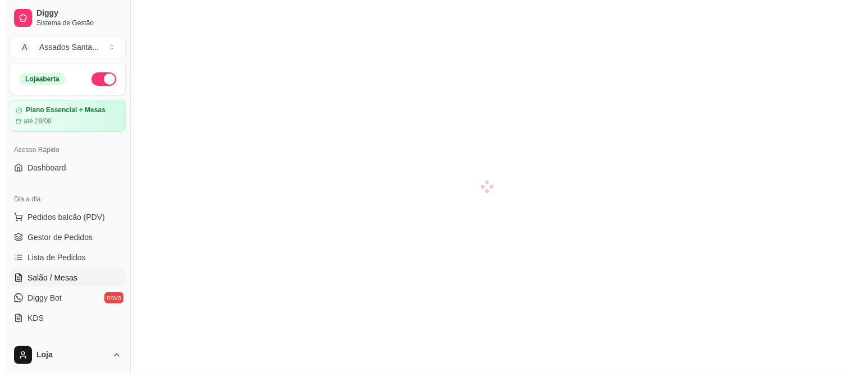
scroll to position [125, 0]
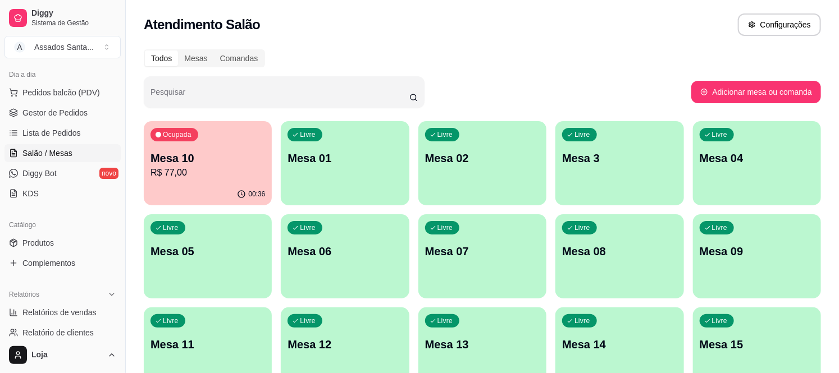
click at [228, 167] on p "R$ 77,00" at bounding box center [207, 172] width 115 height 13
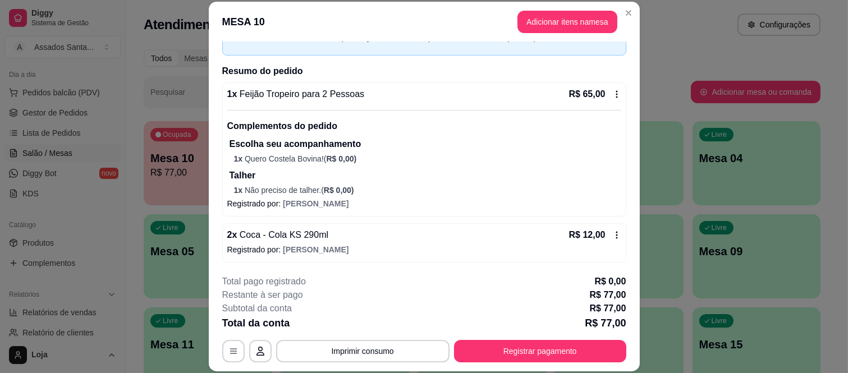
scroll to position [67, 0]
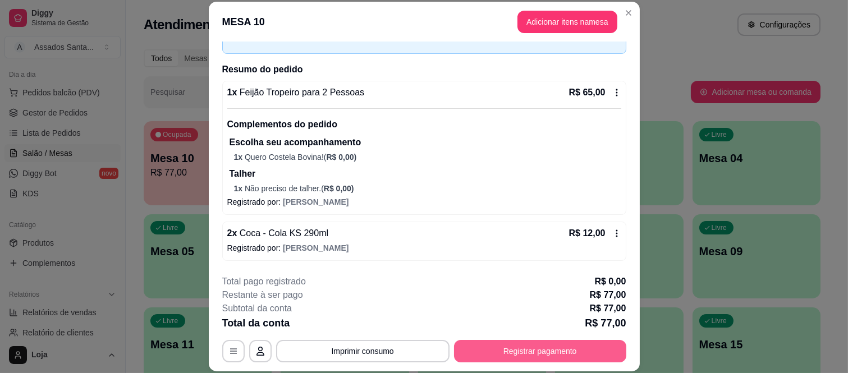
click at [478, 357] on button "Registrar pagamento" at bounding box center [540, 351] width 172 height 22
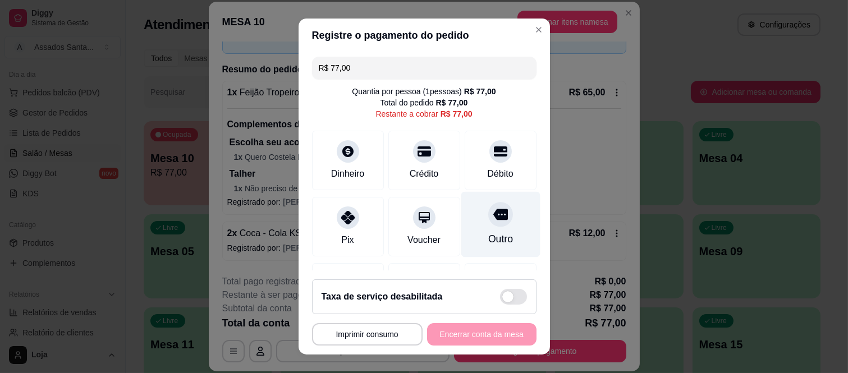
scroll to position [70, 0]
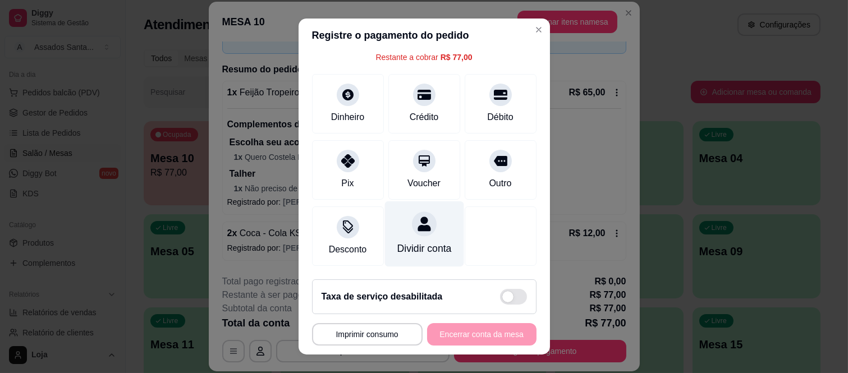
click at [401, 241] on div "Dividir conta" at bounding box center [424, 248] width 54 height 15
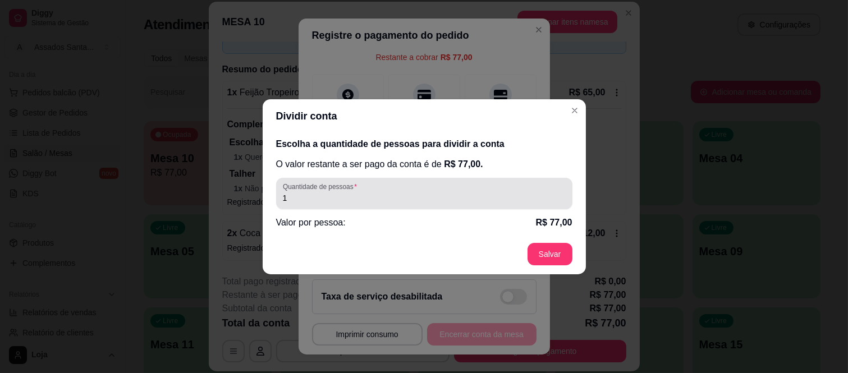
click at [377, 195] on input "1" at bounding box center [424, 198] width 283 height 11
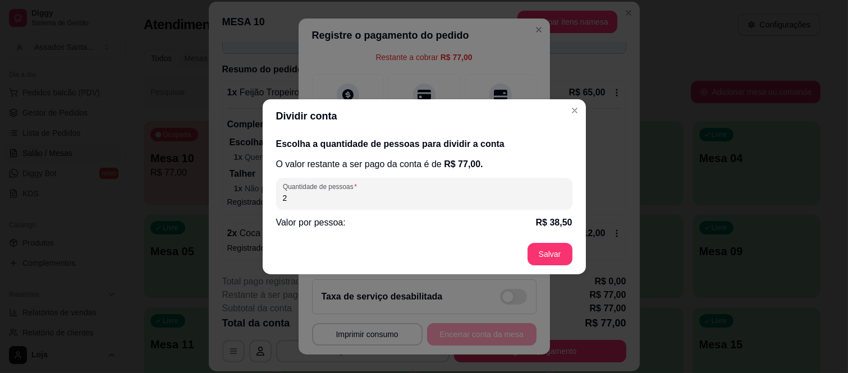
type input "2"
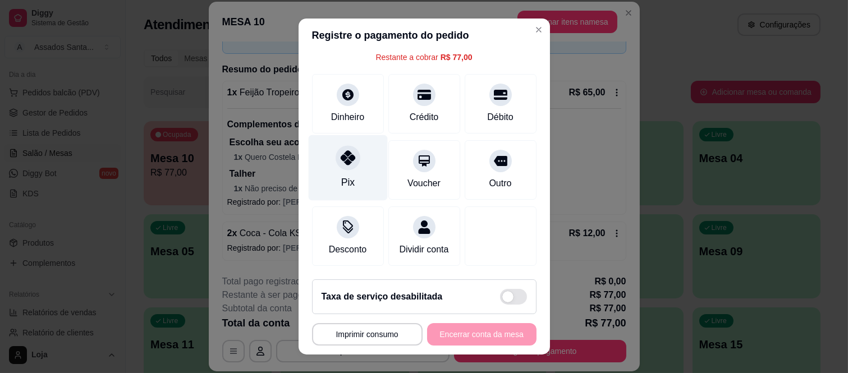
scroll to position [0, 0]
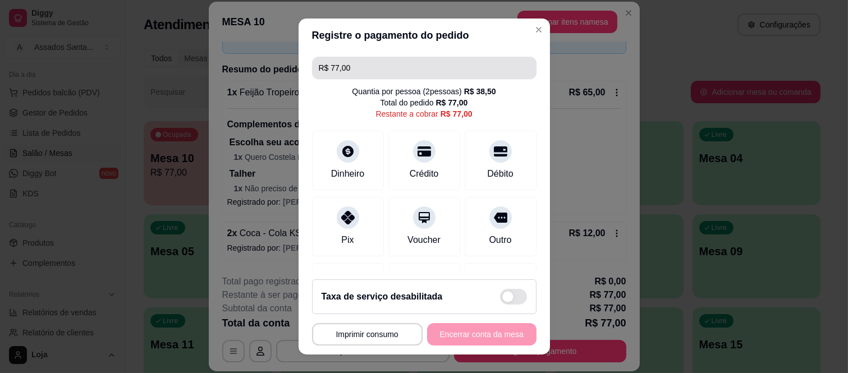
click at [364, 73] on input "R$ 77,00" at bounding box center [424, 68] width 211 height 22
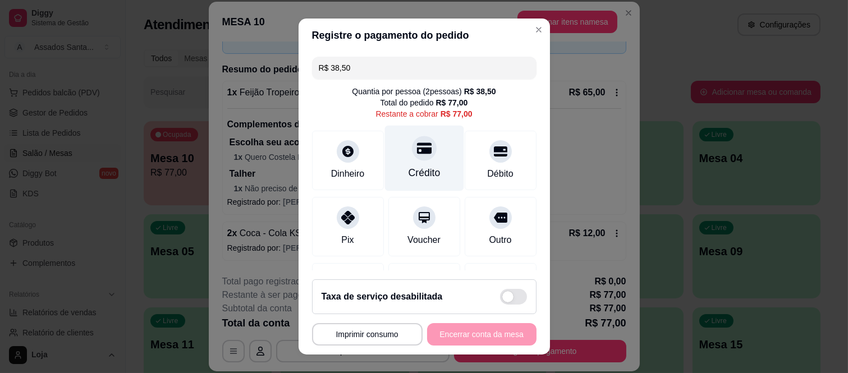
click at [422, 161] on div "Crédito" at bounding box center [424, 159] width 79 height 66
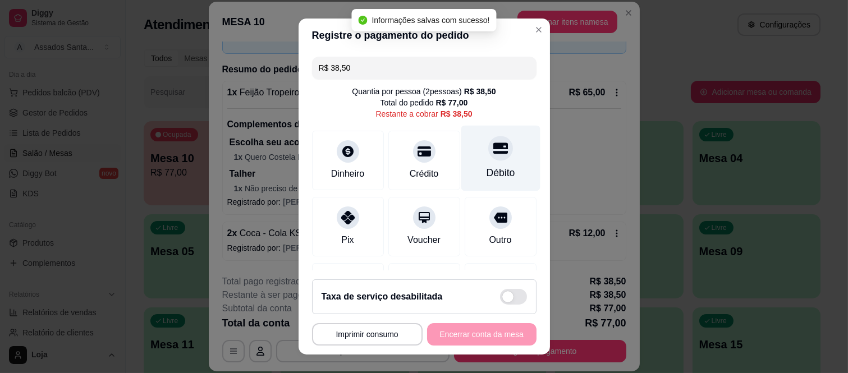
click at [467, 158] on div "Débito" at bounding box center [500, 159] width 79 height 66
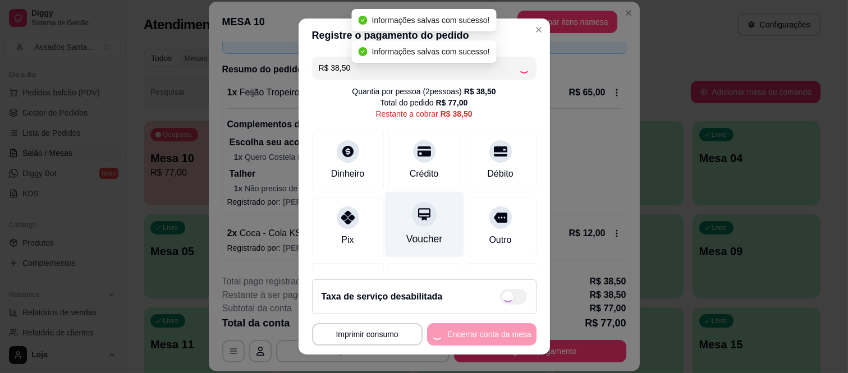
type input "R$ 0,00"
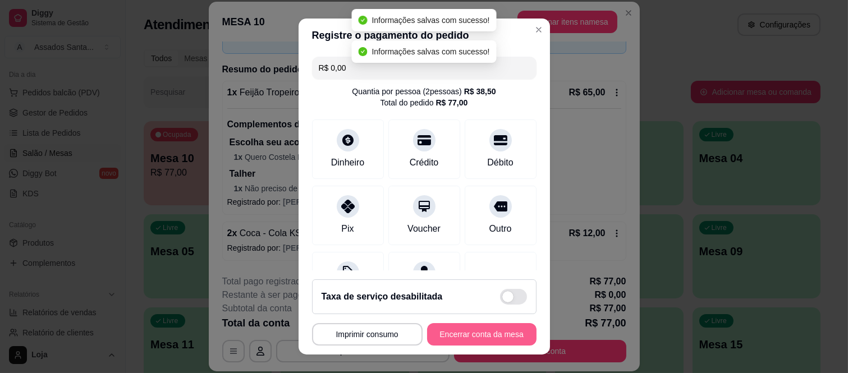
click at [474, 328] on button "Encerrar conta da mesa" at bounding box center [481, 334] width 109 height 22
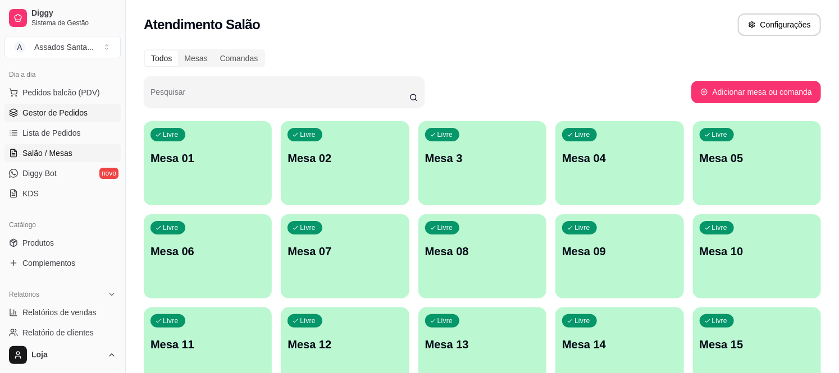
click at [48, 113] on span "Gestor de Pedidos" at bounding box center [54, 112] width 65 height 11
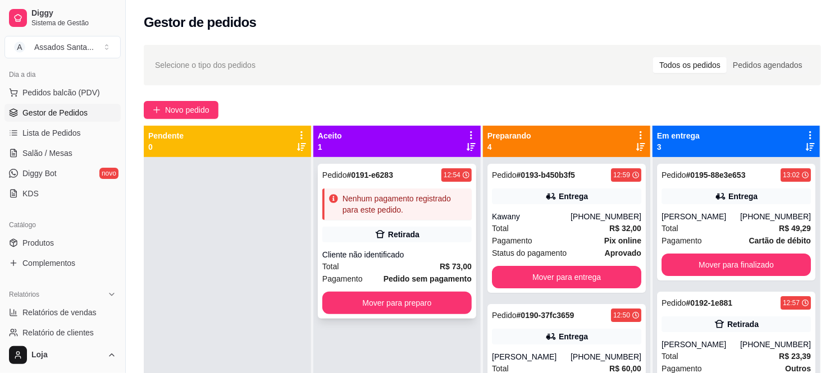
click at [427, 226] on div "Pedido # 0191-e6283 12:54 Nenhum pagamento registrado para este pedido. Retirad…" at bounding box center [397, 241] width 158 height 155
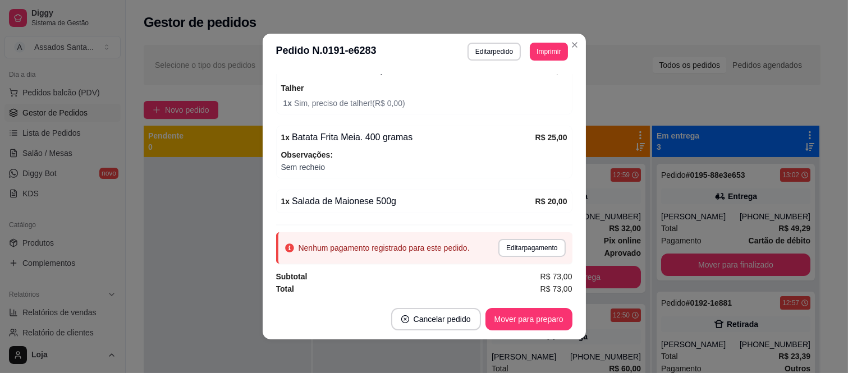
scroll to position [177, 0]
click at [486, 51] on button "Editar pedido" at bounding box center [494, 51] width 52 height 17
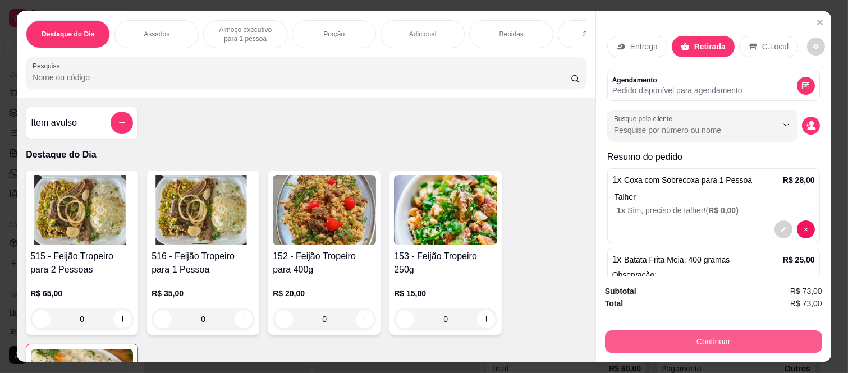
click at [615, 331] on button "Continuar" at bounding box center [713, 342] width 217 height 22
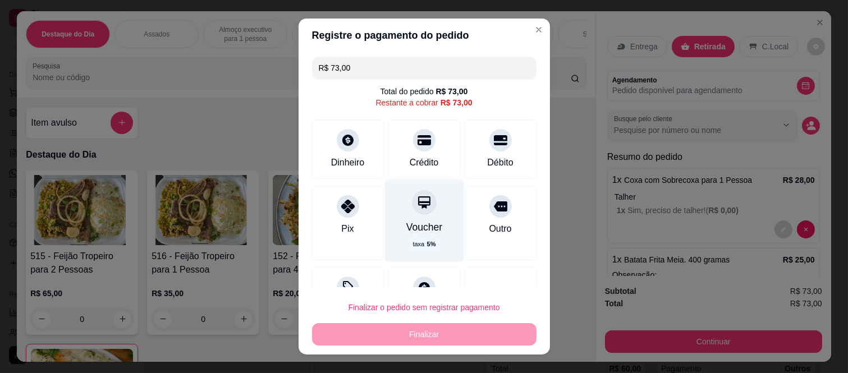
click at [411, 223] on div "Voucher" at bounding box center [424, 227] width 36 height 15
type input "R$ 0,00"
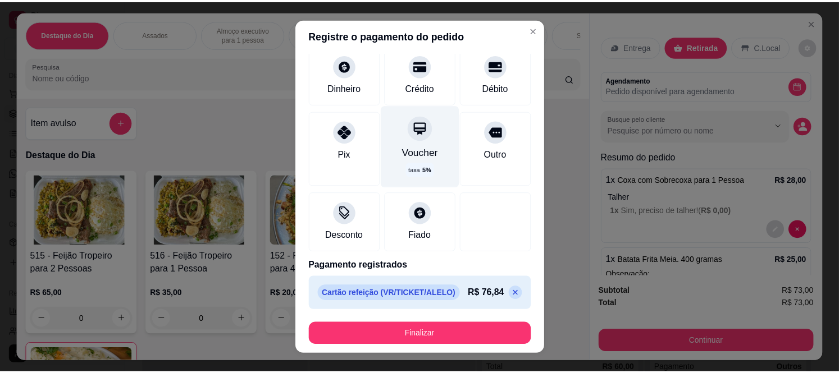
scroll to position [64, 0]
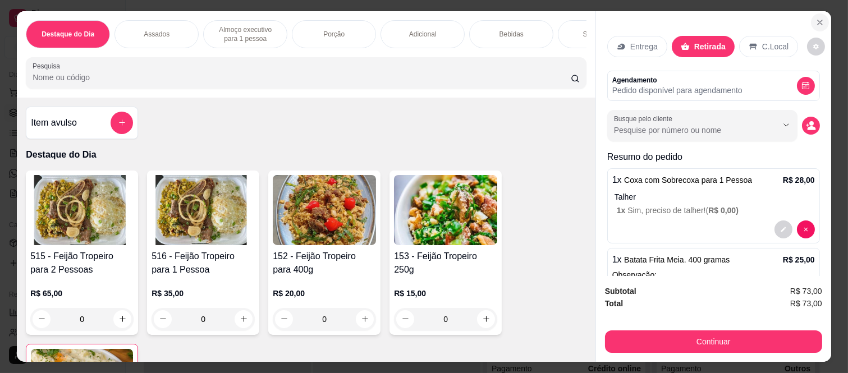
click at [816, 18] on icon "Close" at bounding box center [820, 22] width 9 height 9
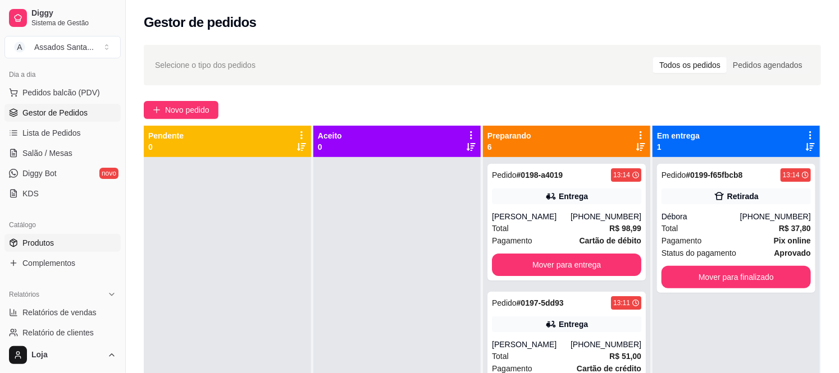
click at [45, 245] on span "Produtos" at bounding box center [37, 243] width 31 height 11
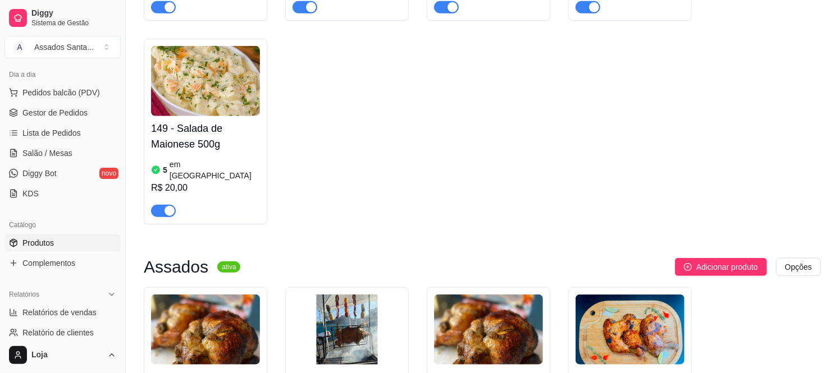
scroll to position [436, 0]
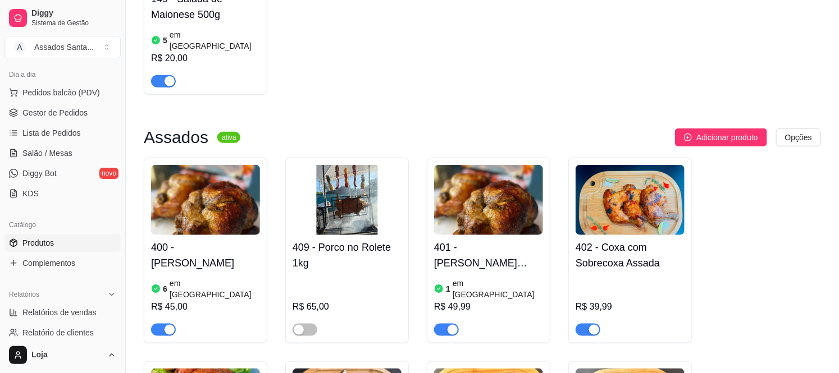
click at [166, 324] on span "button" at bounding box center [163, 330] width 25 height 12
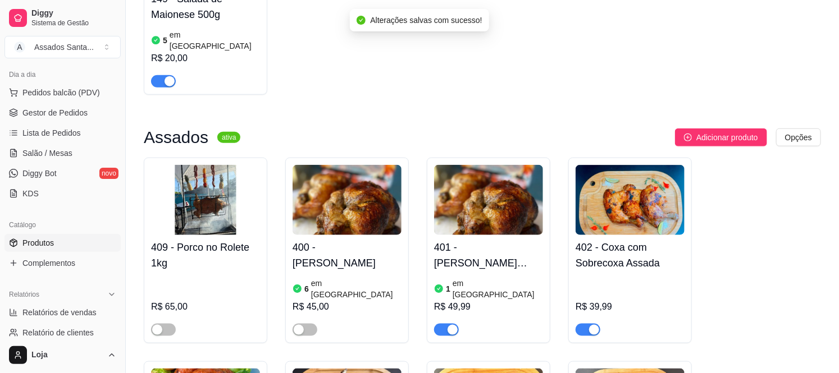
click at [445, 324] on span "button" at bounding box center [446, 330] width 25 height 12
click at [51, 124] on link "Lista de Pedidos" at bounding box center [62, 133] width 116 height 18
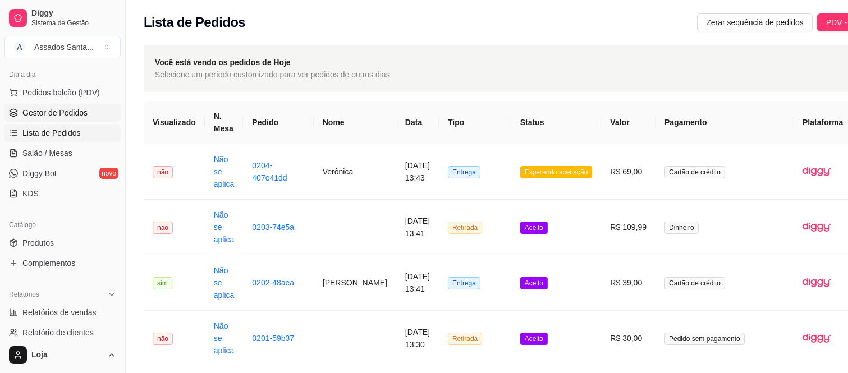
click at [52, 113] on span "Gestor de Pedidos" at bounding box center [54, 112] width 65 height 11
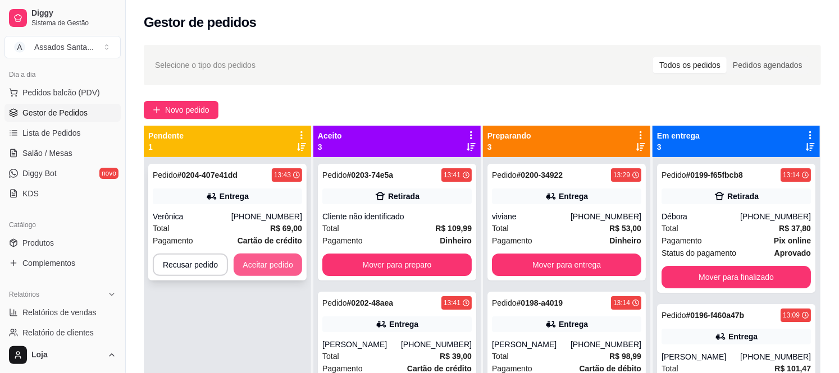
click at [259, 254] on button "Aceitar pedido" at bounding box center [268, 265] width 69 height 22
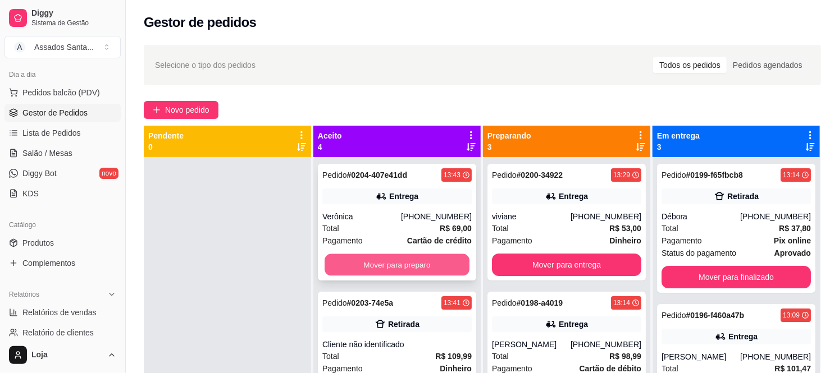
click at [332, 266] on button "Mover para preparo" at bounding box center [397, 265] width 145 height 22
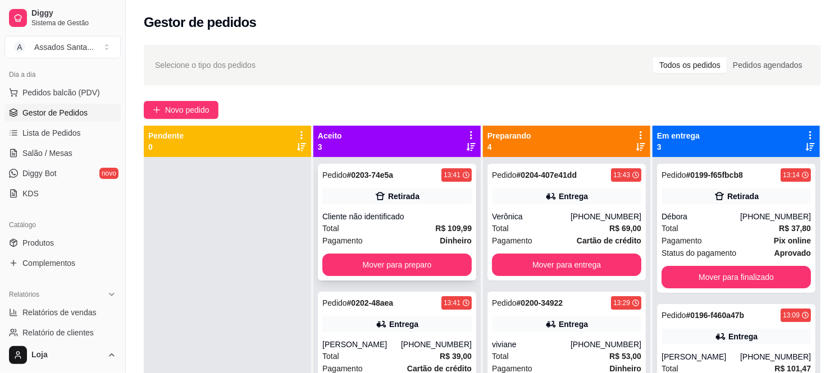
click at [344, 203] on div "Retirada" at bounding box center [396, 197] width 149 height 16
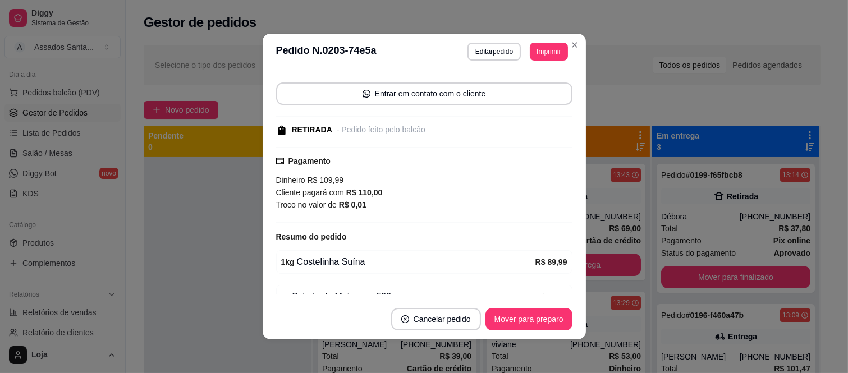
scroll to position [130, 0]
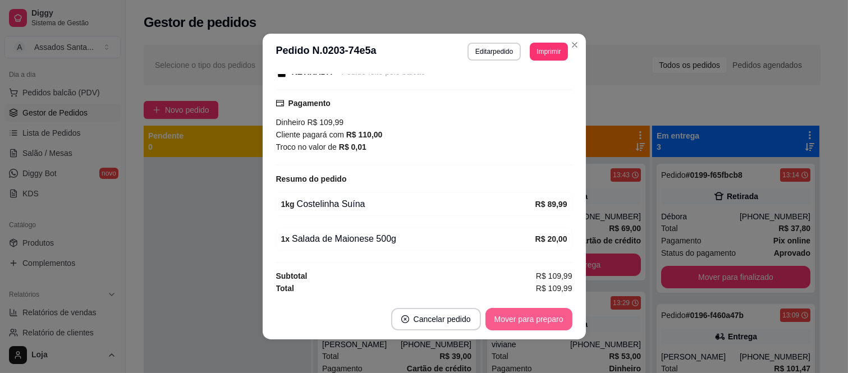
click at [534, 318] on button "Mover para preparo" at bounding box center [529, 319] width 87 height 22
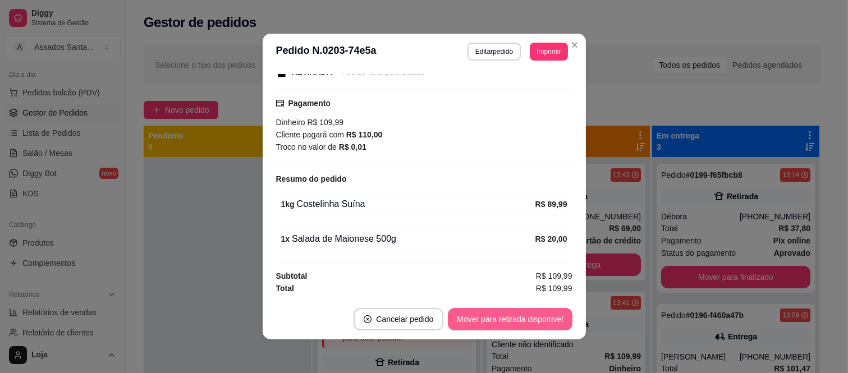
click at [534, 318] on button "Mover para retirada disponível" at bounding box center [510, 319] width 124 height 22
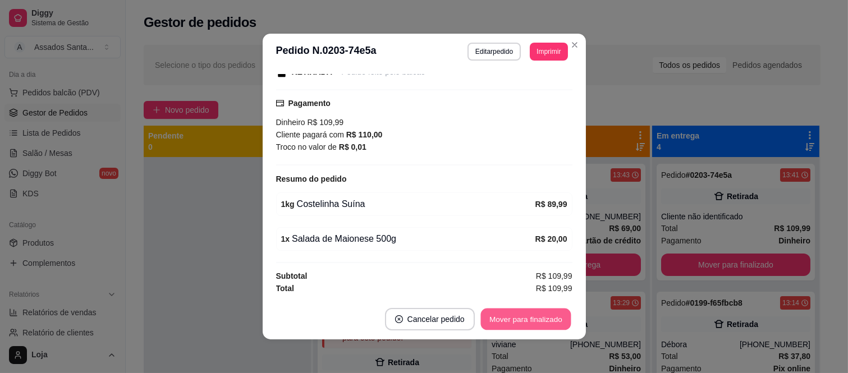
click at [534, 318] on button "Mover para finalizado" at bounding box center [526, 320] width 90 height 22
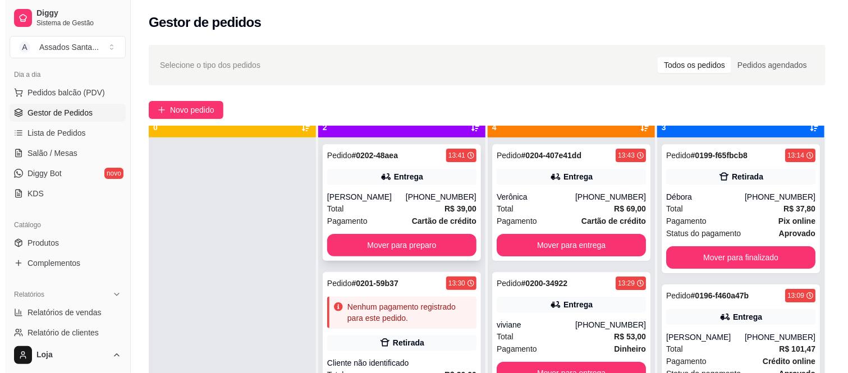
scroll to position [31, 0]
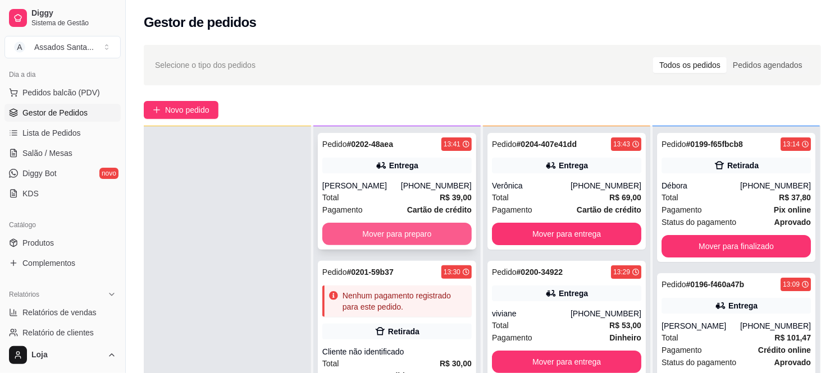
click at [380, 237] on button "Mover para preparo" at bounding box center [396, 234] width 149 height 22
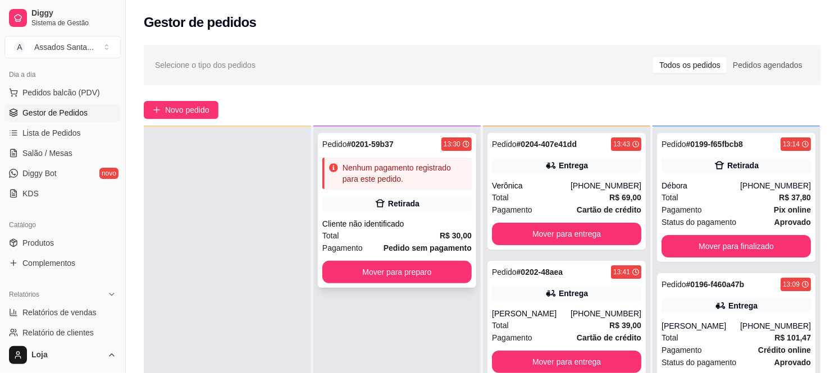
click at [388, 204] on div "Retirada" at bounding box center [403, 203] width 31 height 11
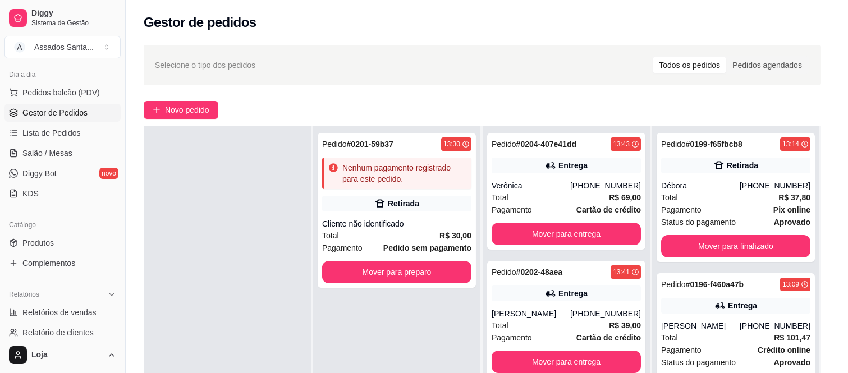
scroll to position [77, 0]
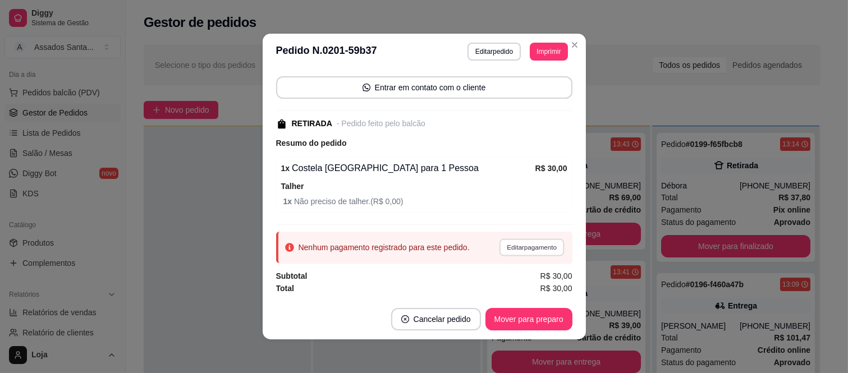
click at [500, 245] on button "Editar pagamento" at bounding box center [532, 247] width 65 height 17
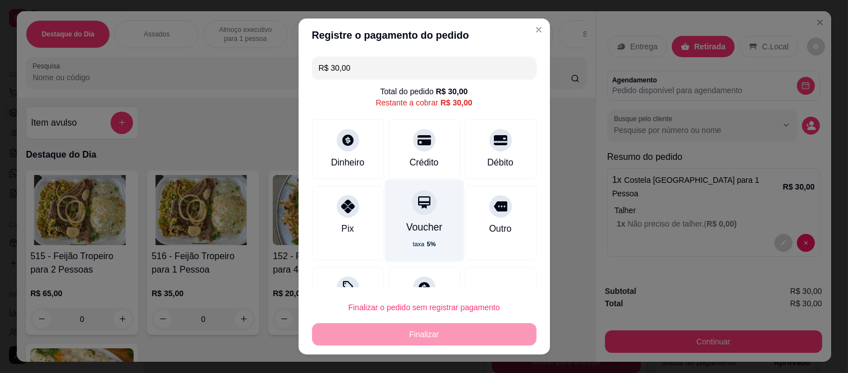
scroll to position [44, 0]
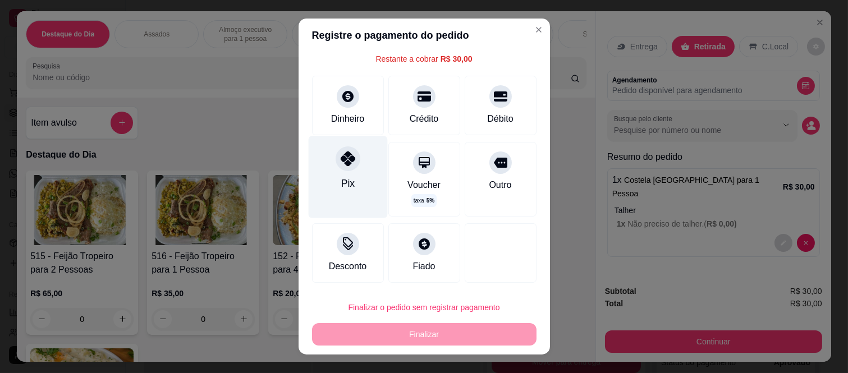
click at [341, 182] on div "Pix" at bounding box center [347, 183] width 13 height 15
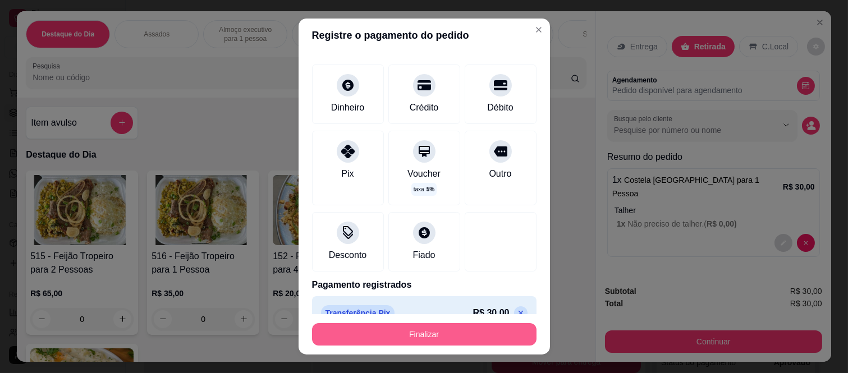
click at [373, 333] on button "Finalizar" at bounding box center [424, 334] width 225 height 22
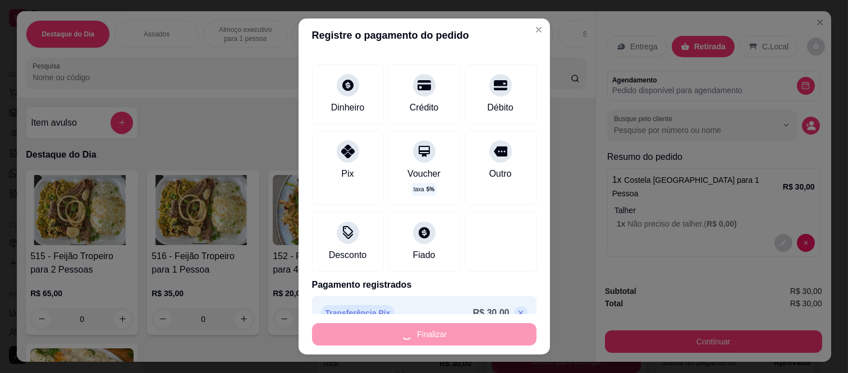
type input "-R$ 30,00"
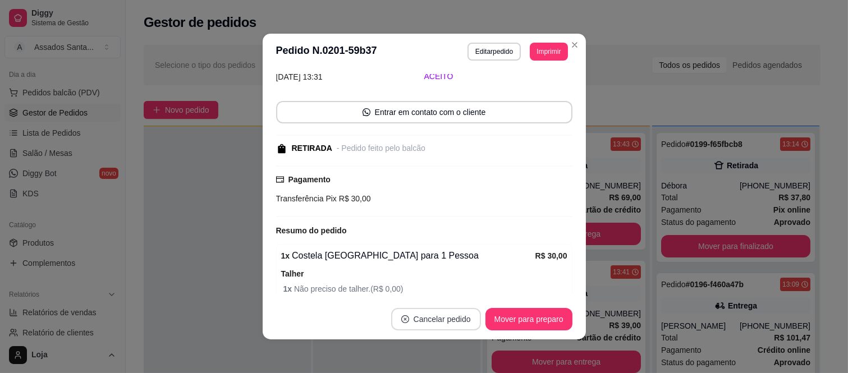
scroll to position [103, 0]
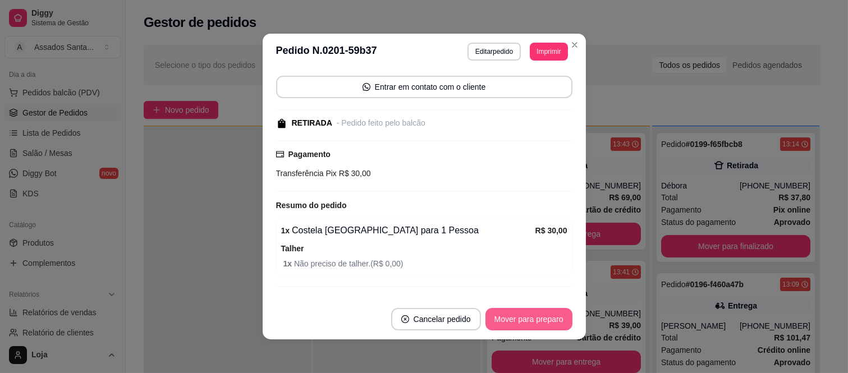
click at [492, 317] on button "Mover para preparo" at bounding box center [529, 319] width 87 height 22
click at [492, 317] on button "Mover para retirada disponível" at bounding box center [510, 319] width 124 height 22
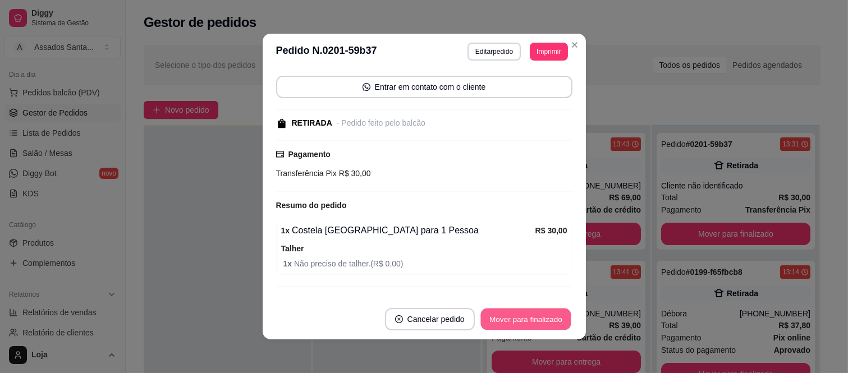
click at [492, 317] on button "Mover para finalizado" at bounding box center [526, 320] width 90 height 22
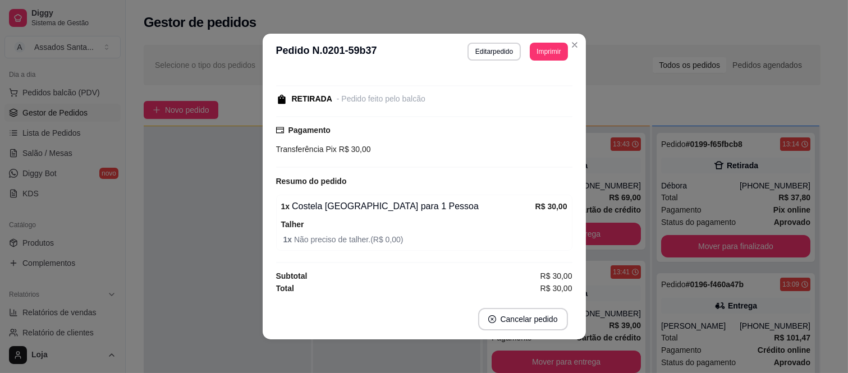
scroll to position [65, 0]
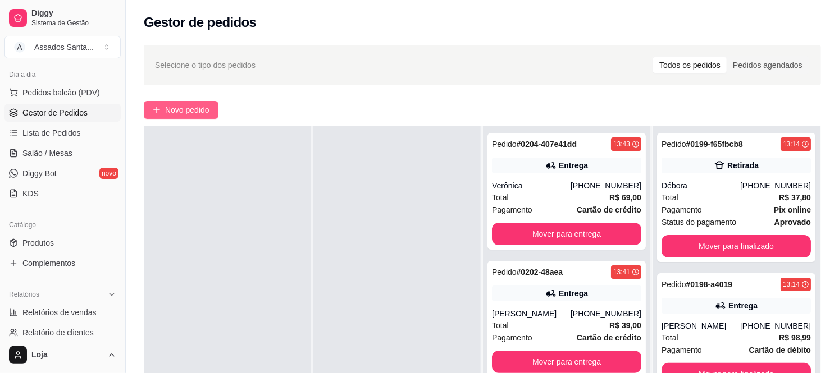
click at [169, 116] on span "Novo pedido" at bounding box center [187, 110] width 44 height 12
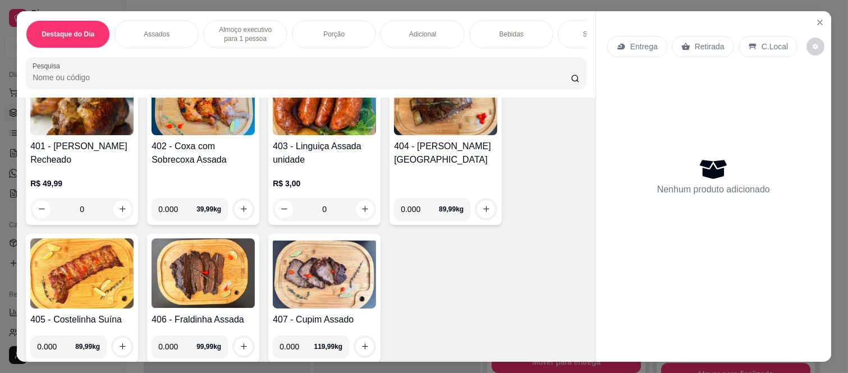
scroll to position [499, 0]
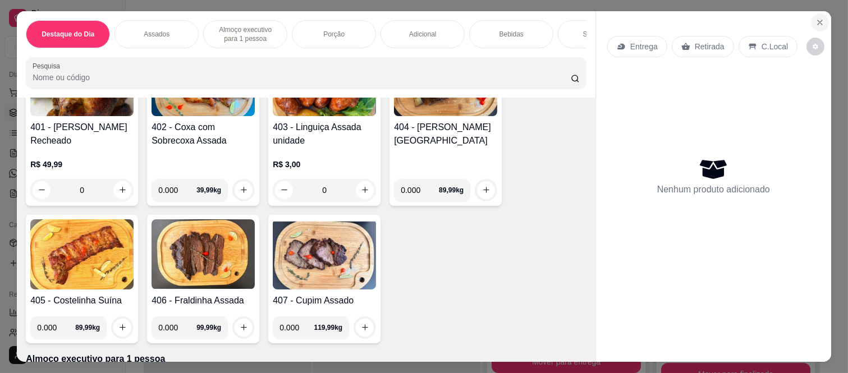
click at [816, 18] on icon "Close" at bounding box center [820, 22] width 9 height 9
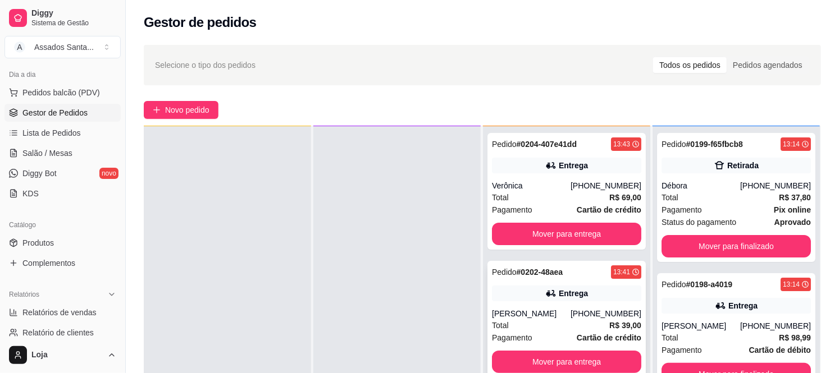
click at [536, 309] on div "[PERSON_NAME]" at bounding box center [531, 313] width 79 height 11
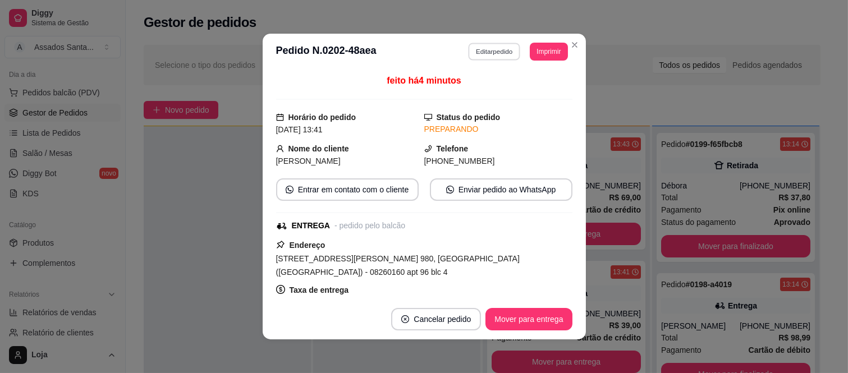
click at [468, 53] on button "Editar pedido" at bounding box center [494, 51] width 52 height 17
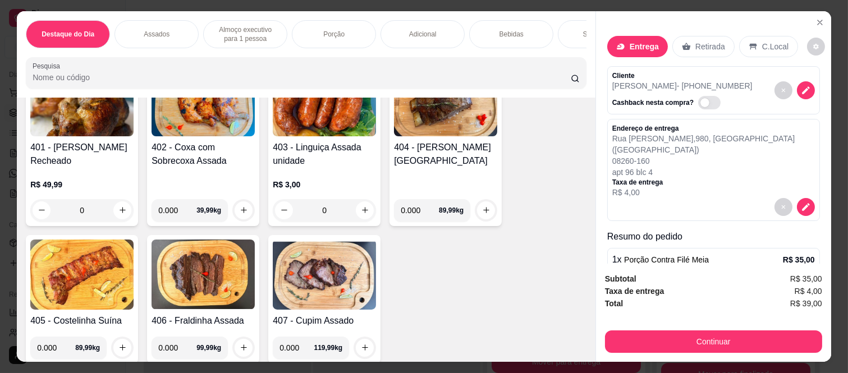
scroll to position [499, 0]
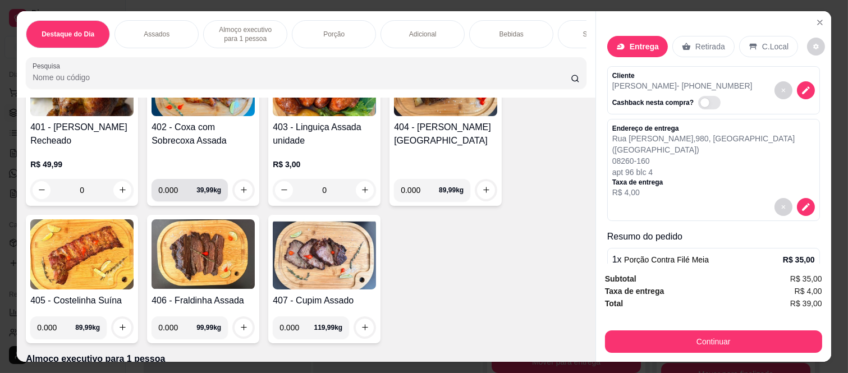
click at [177, 194] on input "0.000" at bounding box center [177, 190] width 38 height 22
type input "0.575"
click at [240, 195] on icon "increase-product-quantity" at bounding box center [244, 190] width 8 height 8
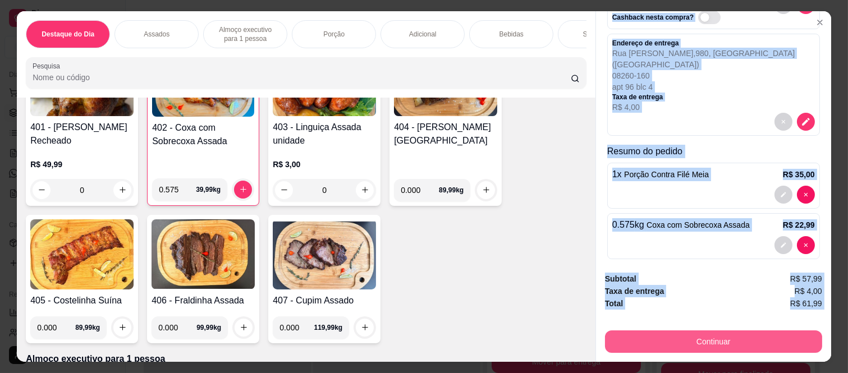
scroll to position [29, 0]
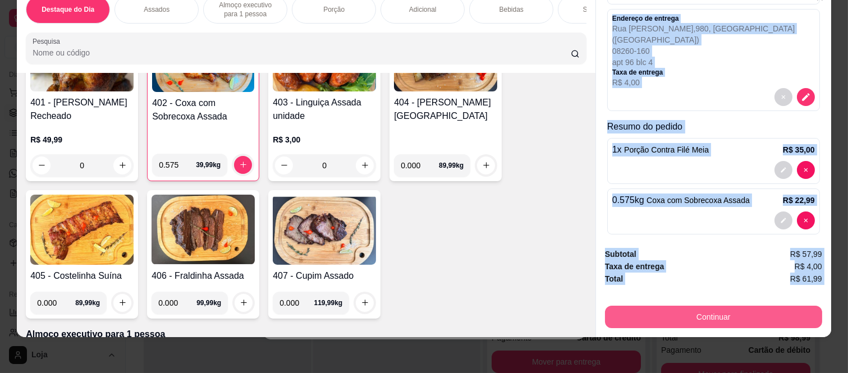
drag, startPoint x: 606, startPoint y: 64, endPoint x: 667, endPoint y: 312, distance: 255.5
click at [667, 312] on div "Entrega Retirada C.Local Cliente [PERSON_NAME] - [PHONE_NUMBER] Cashback nesta …" at bounding box center [714, 162] width 236 height 351
copy div "Cliente [PERSON_NAME] - [PHONE_NUMBER] Cashback nesta compra? Endereço de entre…"
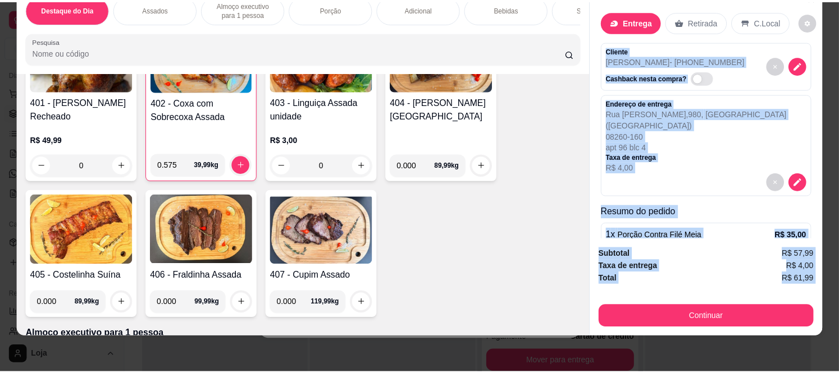
scroll to position [0, 0]
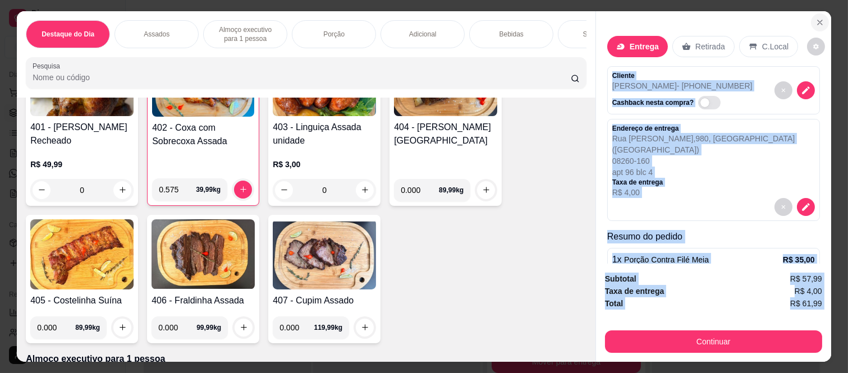
click at [811, 13] on button "Close" at bounding box center [820, 22] width 18 height 18
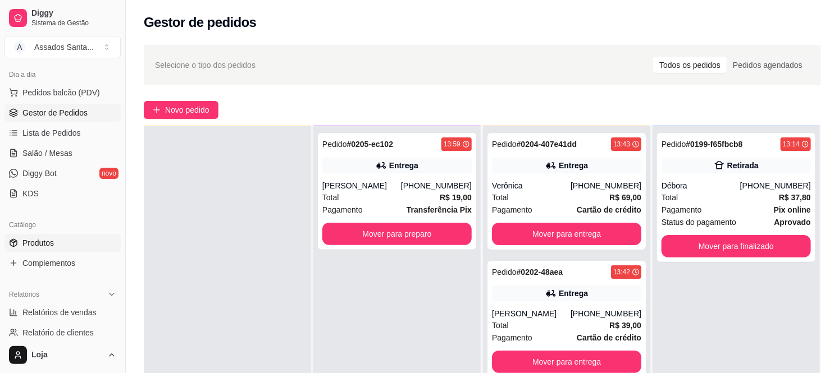
click at [66, 244] on link "Produtos" at bounding box center [62, 243] width 116 height 18
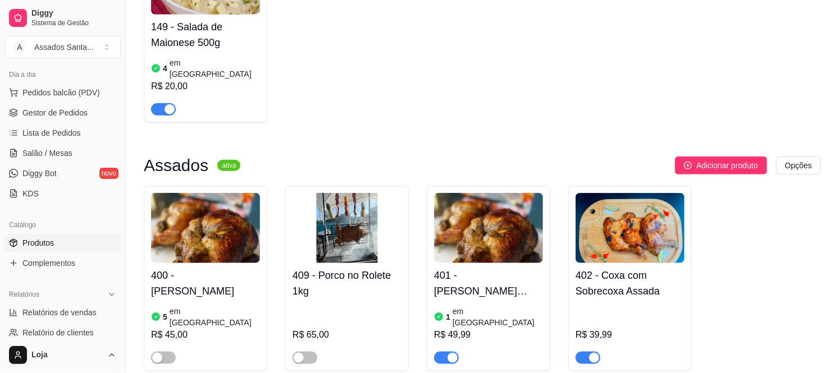
scroll to position [436, 0]
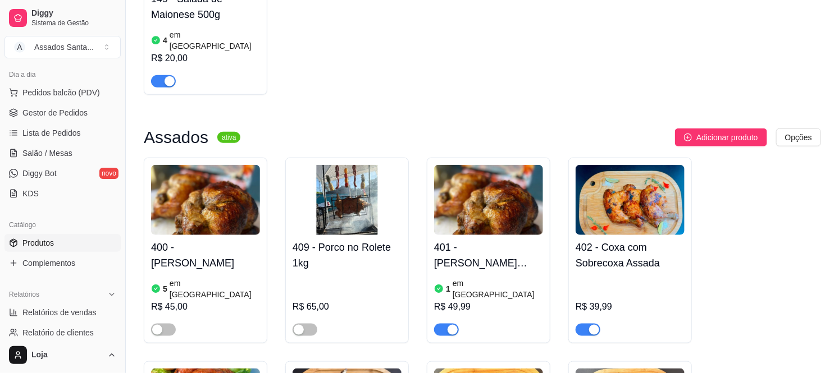
click at [450, 325] on div "button" at bounding box center [453, 330] width 10 height 10
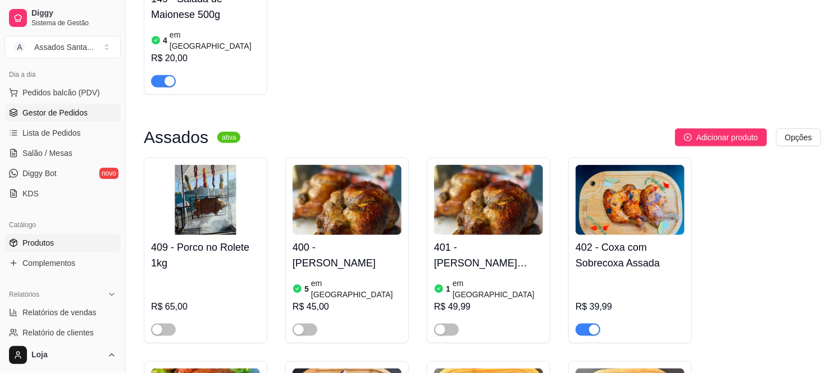
click at [71, 110] on span "Gestor de Pedidos" at bounding box center [54, 112] width 65 height 11
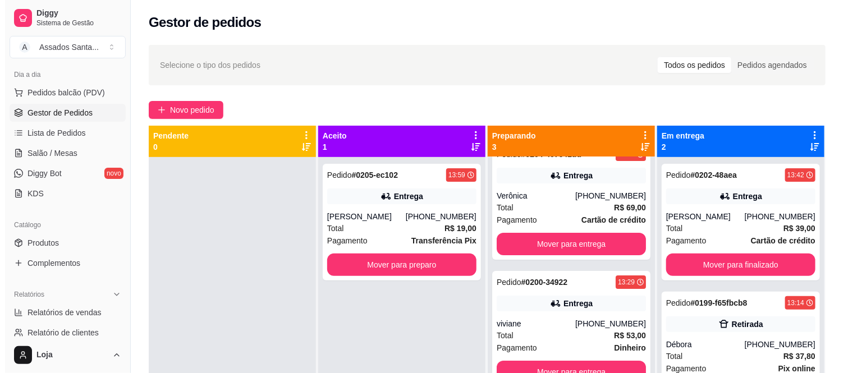
scroll to position [31, 0]
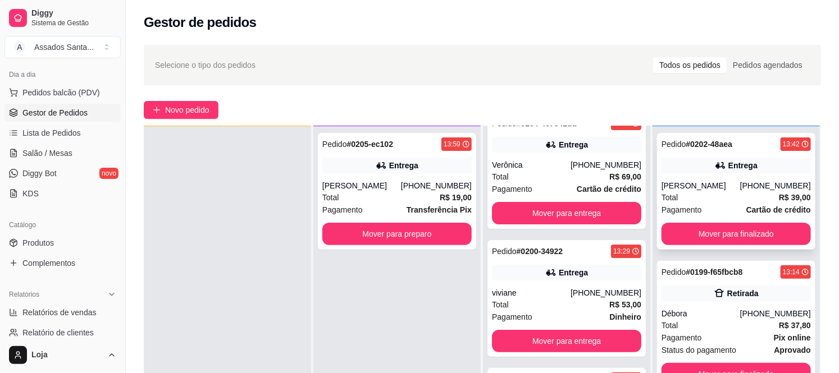
click at [728, 190] on div "[PERSON_NAME]" at bounding box center [700, 185] width 79 height 11
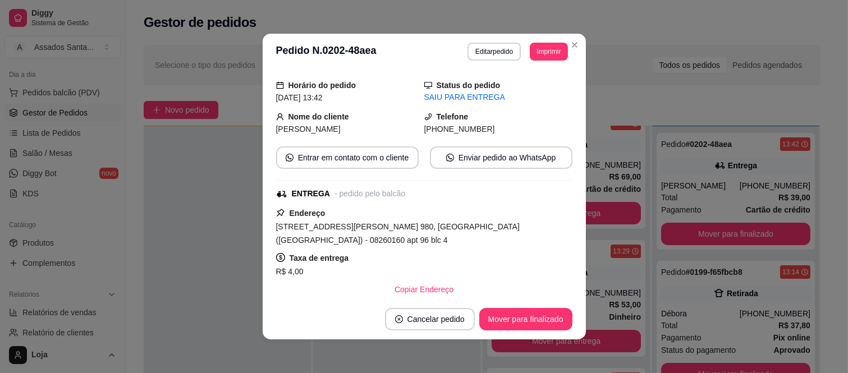
scroll to position [125, 0]
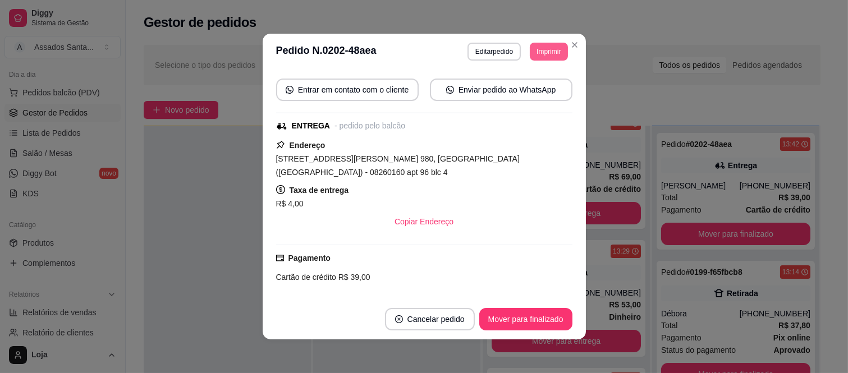
click at [552, 57] on button "Imprimir" at bounding box center [549, 52] width 38 height 18
click at [517, 86] on button "IMPRESSORA caixa" at bounding box center [523, 92] width 81 height 18
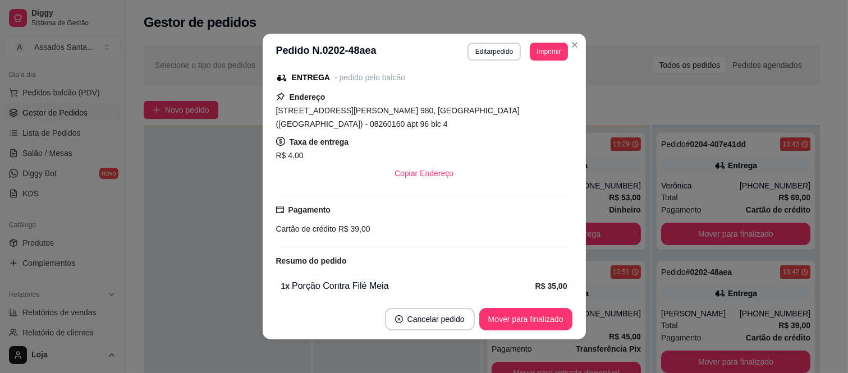
scroll to position [208, 0]
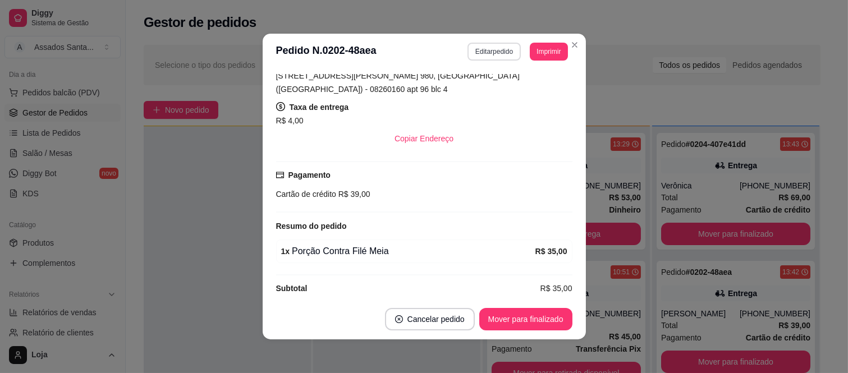
click at [490, 55] on button "Editar pedido" at bounding box center [494, 52] width 53 height 18
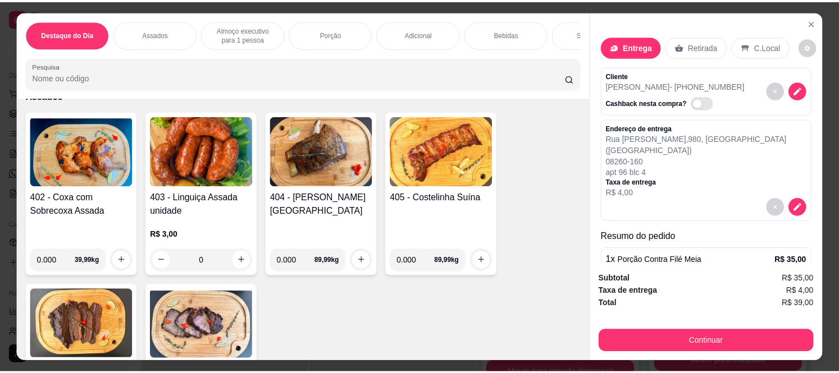
scroll to position [436, 0]
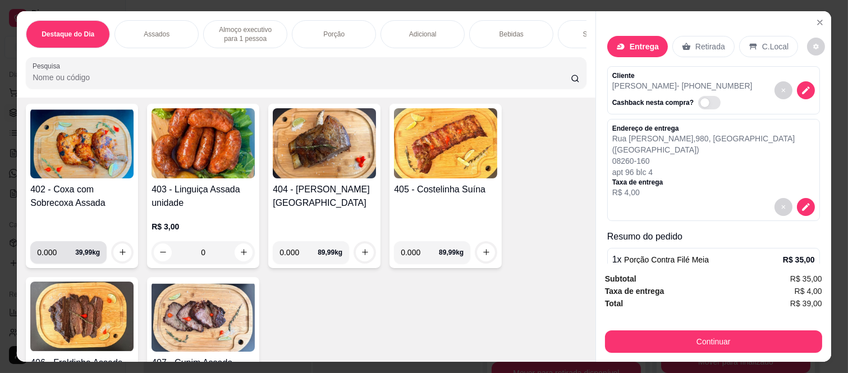
click at [54, 253] on input "0.000" at bounding box center [56, 252] width 38 height 22
type input "0.575"
click at [118, 255] on icon "increase-product-quantity" at bounding box center [122, 253] width 8 height 8
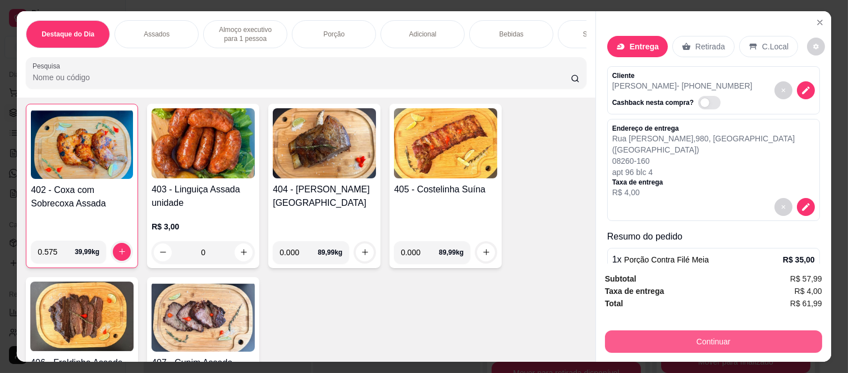
click at [722, 335] on button "Continuar" at bounding box center [713, 342] width 217 height 22
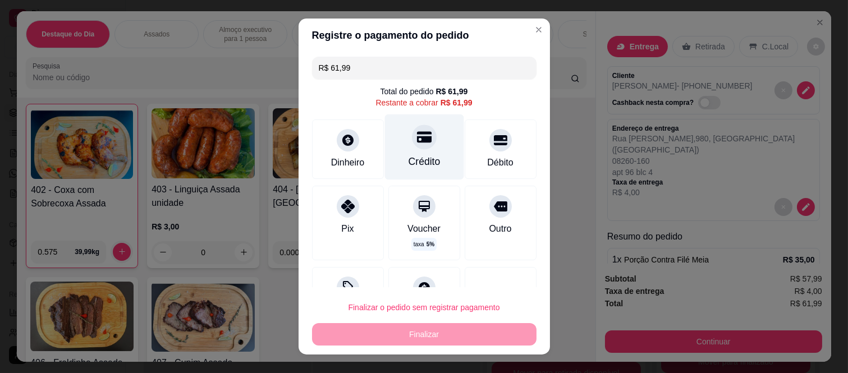
click at [403, 149] on div "Crédito" at bounding box center [424, 148] width 79 height 66
type input "R$ 0,00"
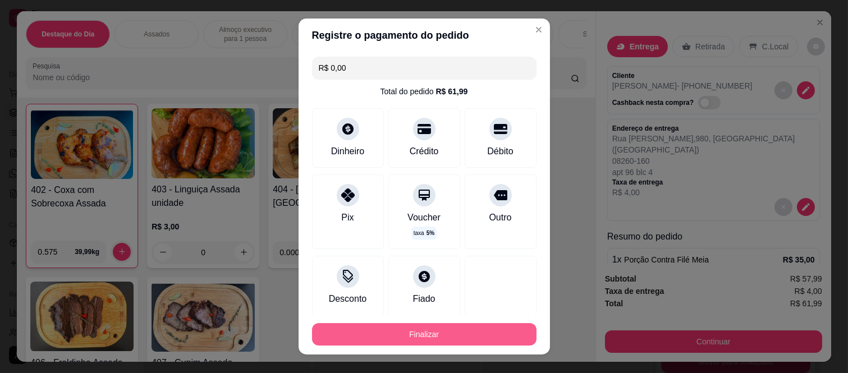
click at [407, 328] on button "Finalizar" at bounding box center [424, 334] width 225 height 22
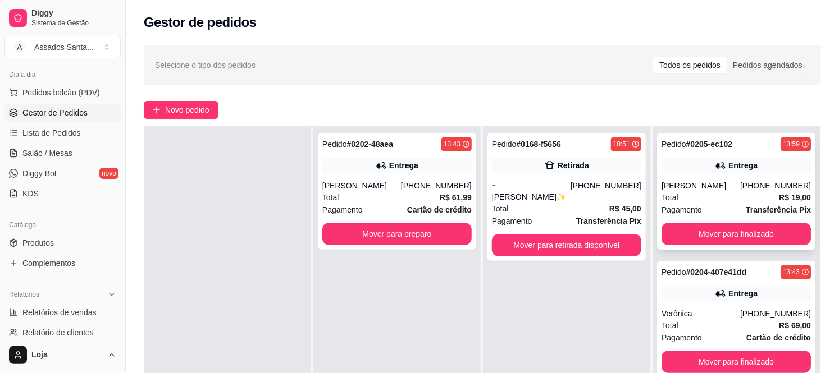
click at [730, 168] on div "Entrega" at bounding box center [742, 165] width 29 height 11
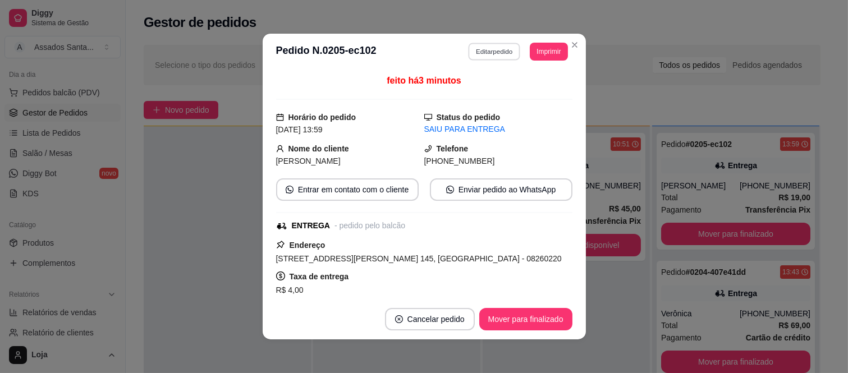
click at [476, 51] on button "Editar pedido" at bounding box center [494, 51] width 52 height 17
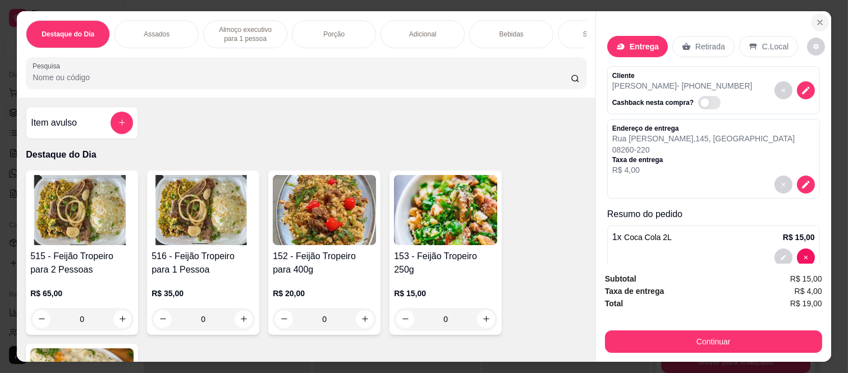
click at [820, 13] on button "Close" at bounding box center [820, 22] width 18 height 18
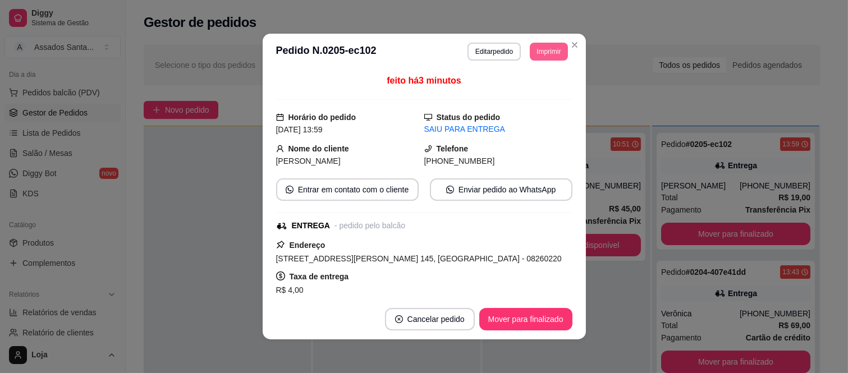
click at [542, 53] on button "Imprimir" at bounding box center [549, 52] width 38 height 18
click at [531, 87] on button "IMPRESSORA caixa" at bounding box center [523, 92] width 81 height 18
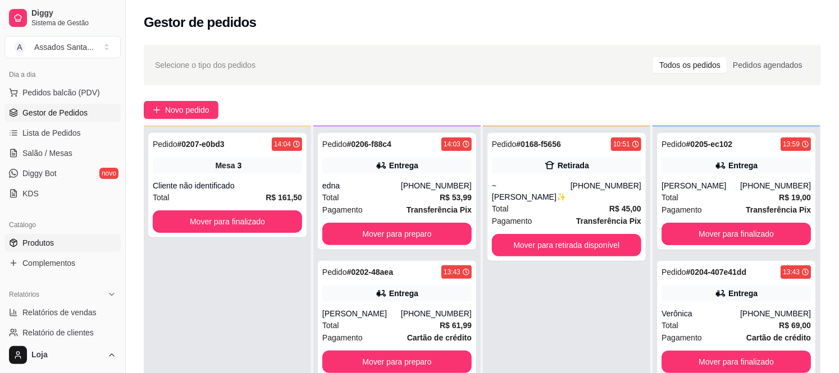
click at [45, 244] on span "Produtos" at bounding box center [37, 243] width 31 height 11
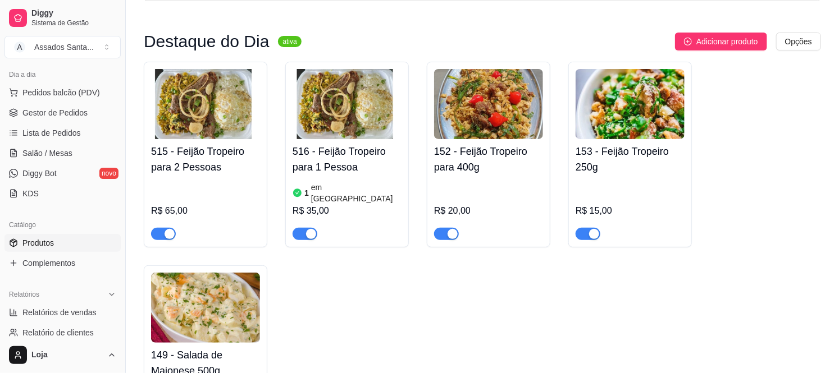
scroll to position [374, 0]
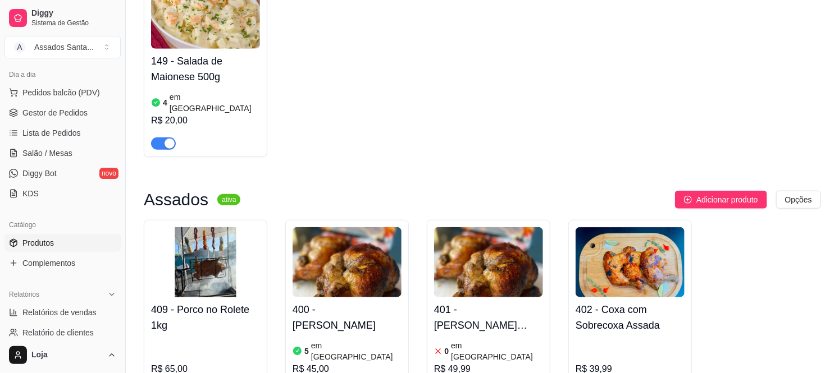
click at [469, 340] on article "em [GEOGRAPHIC_DATA]" at bounding box center [497, 351] width 92 height 22
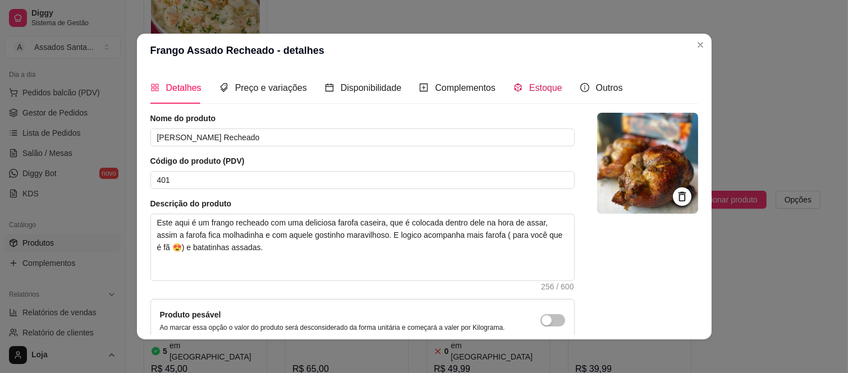
click at [520, 90] on div "Estoque" at bounding box center [538, 88] width 49 height 14
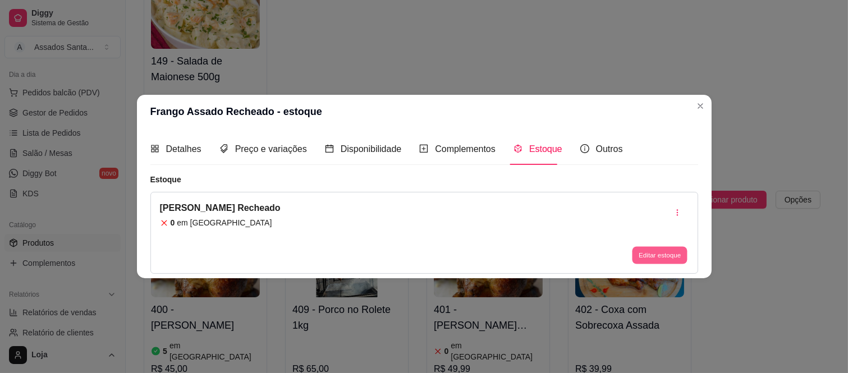
click at [657, 247] on button "Editar estoque" at bounding box center [660, 255] width 55 height 17
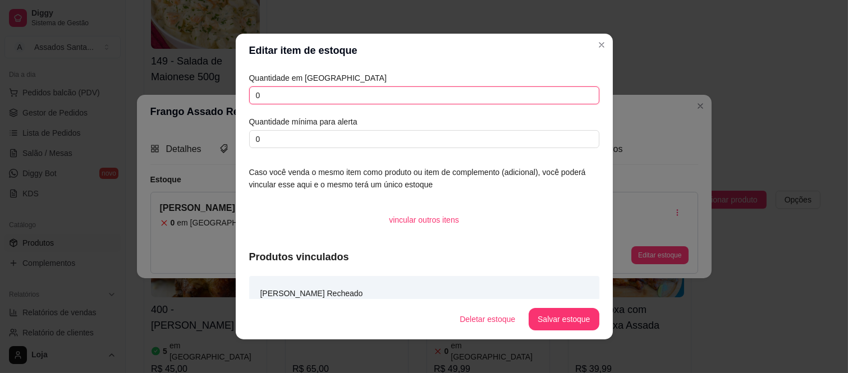
click at [352, 94] on input "0" at bounding box center [424, 95] width 350 height 18
type input "1"
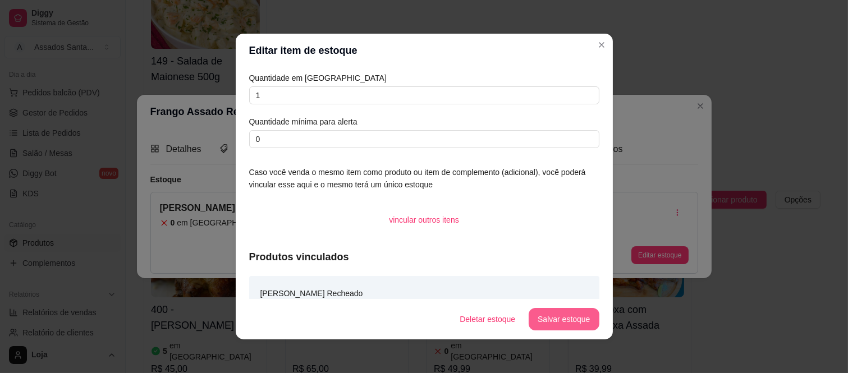
click at [543, 315] on button "Salvar estoque" at bounding box center [564, 319] width 70 height 22
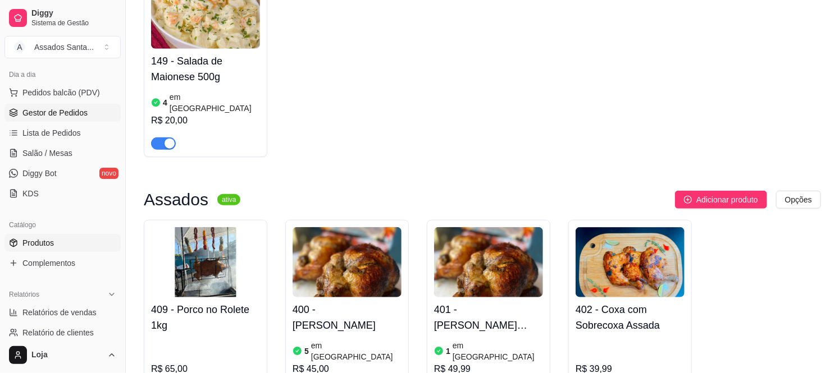
click at [35, 120] on link "Gestor de Pedidos" at bounding box center [62, 113] width 116 height 18
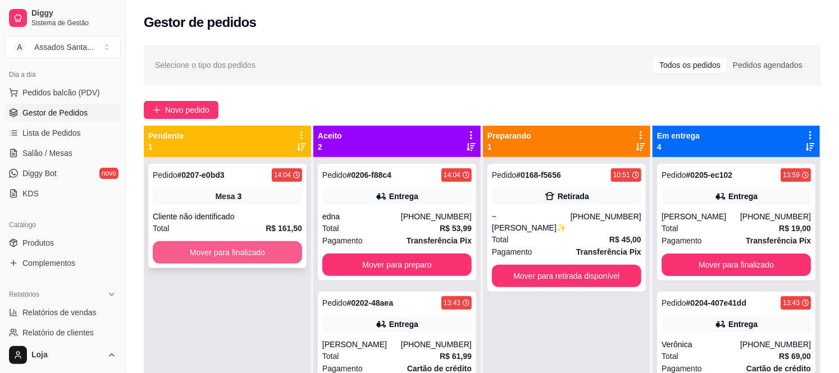
click at [189, 246] on button "Mover para finalizado" at bounding box center [227, 252] width 149 height 22
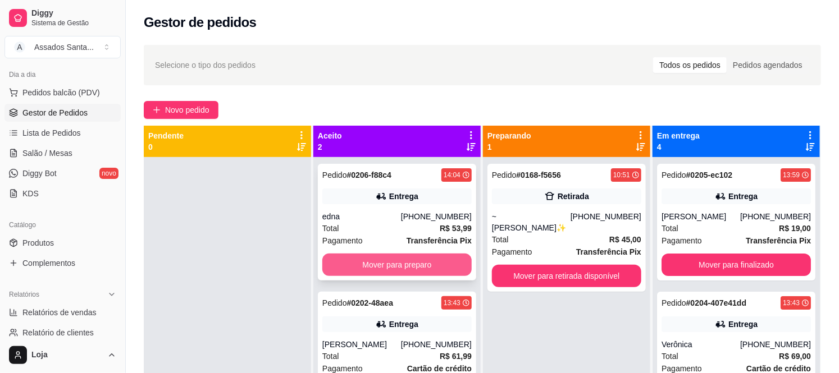
click at [337, 259] on button "Mover para preparo" at bounding box center [396, 265] width 149 height 22
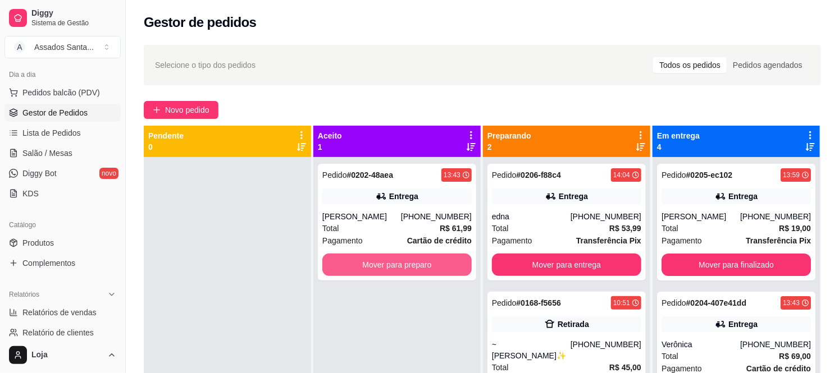
click at [337, 259] on button "Mover para preparo" at bounding box center [396, 265] width 149 height 22
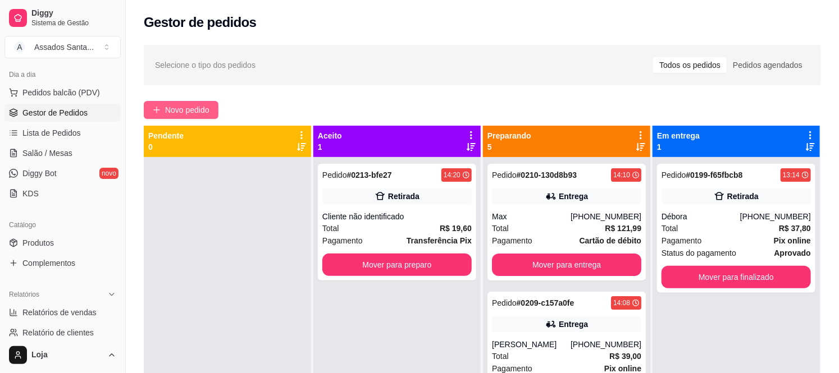
click at [206, 108] on span "Novo pedido" at bounding box center [187, 110] width 44 height 12
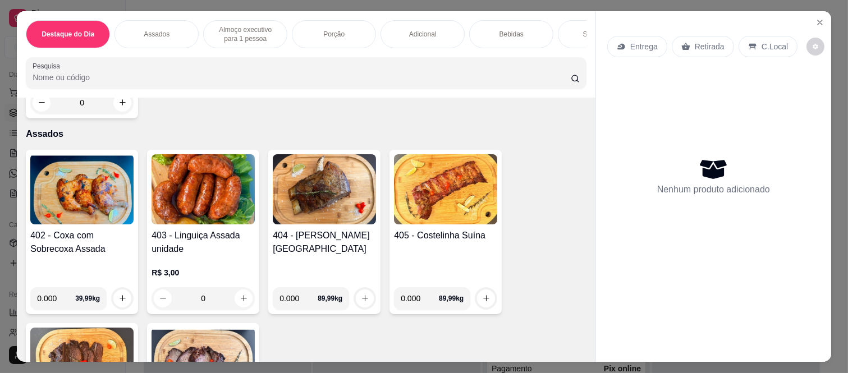
scroll to position [436, 0]
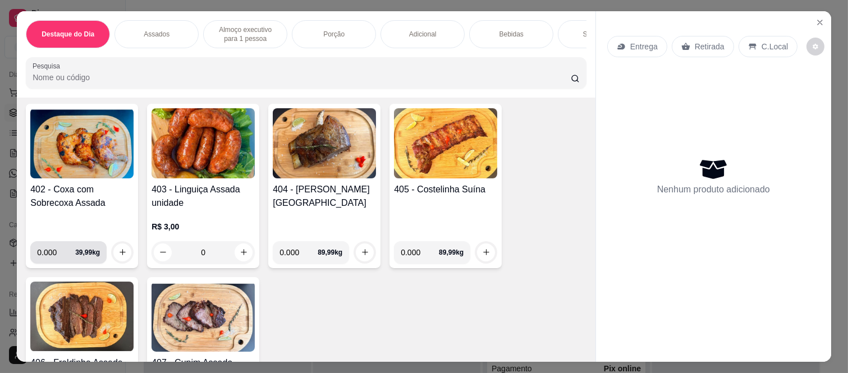
click at [53, 249] on input "0.000" at bounding box center [56, 252] width 38 height 22
type input "0.775"
click at [114, 250] on button "increase-product-quantity" at bounding box center [122, 252] width 17 height 17
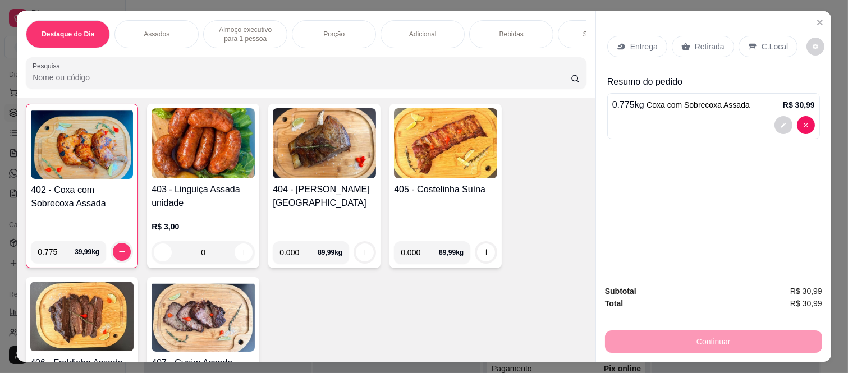
click at [711, 41] on p "Retirada" at bounding box center [710, 46] width 30 height 11
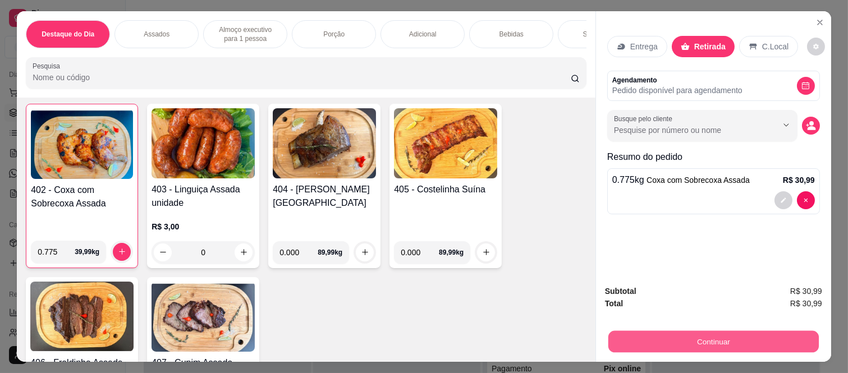
click at [640, 340] on button "Continuar" at bounding box center [714, 342] width 211 height 22
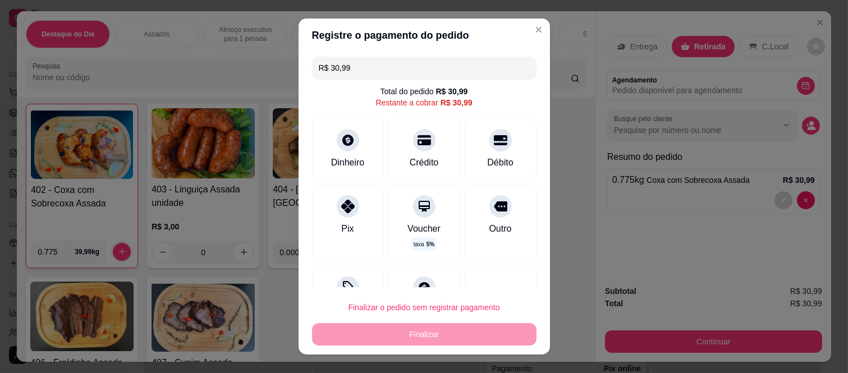
scroll to position [44, 0]
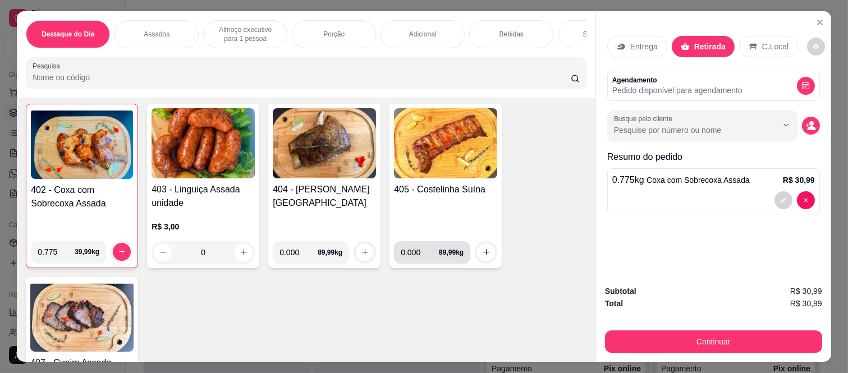
click at [416, 257] on input "0.000" at bounding box center [420, 252] width 38 height 22
type input "0.195"
click at [481, 252] on button "increase-product-quantity" at bounding box center [486, 252] width 17 height 17
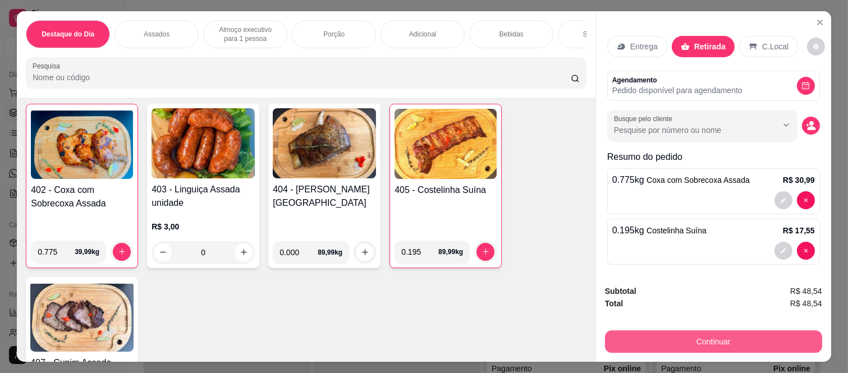
click at [678, 334] on button "Continuar" at bounding box center [713, 342] width 217 height 22
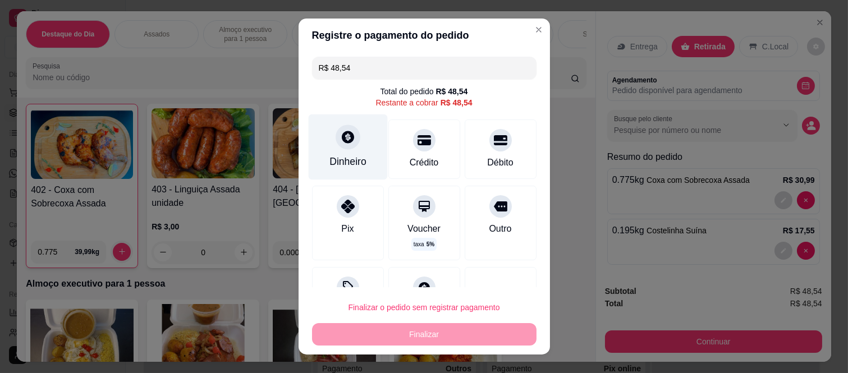
click at [342, 142] on icon at bounding box center [348, 137] width 12 height 12
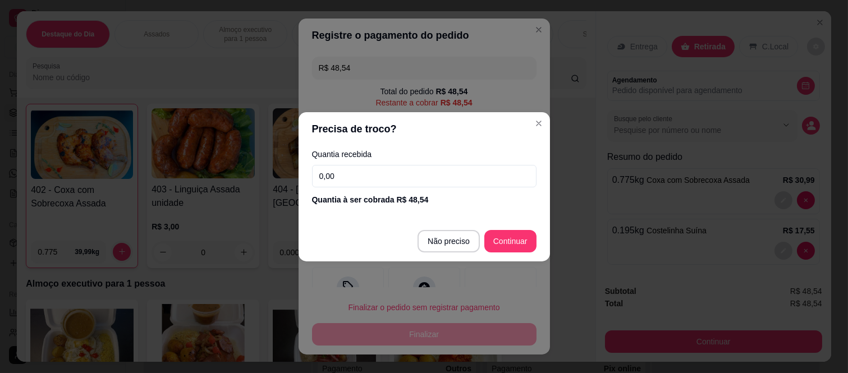
click at [374, 177] on input "0,00" at bounding box center [424, 176] width 225 height 22
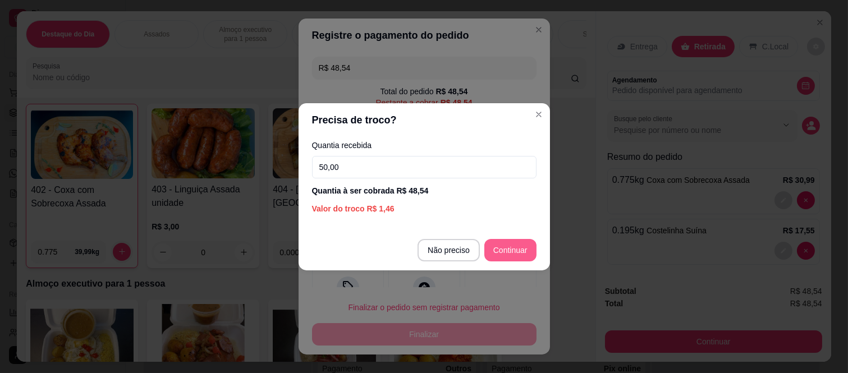
type input "50,00"
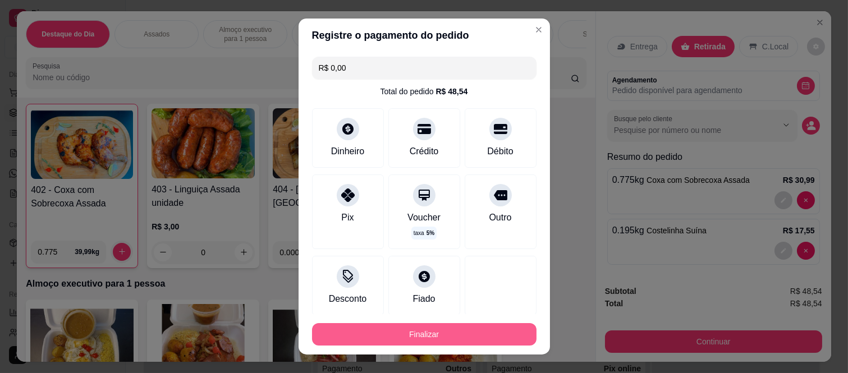
click at [474, 345] on button "Finalizar" at bounding box center [424, 334] width 225 height 22
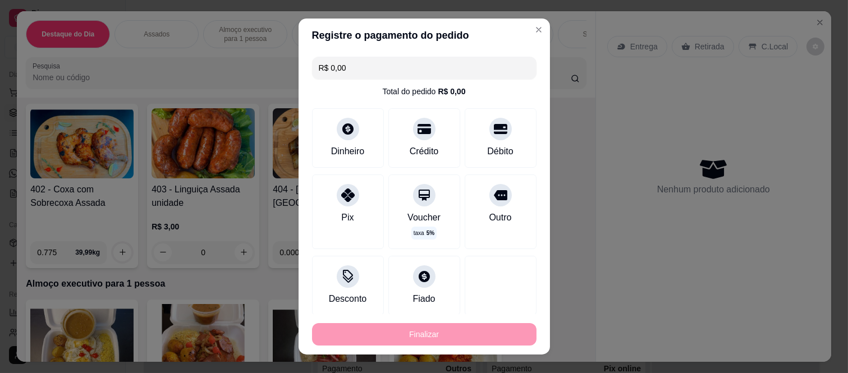
type input "-R$ 48,54"
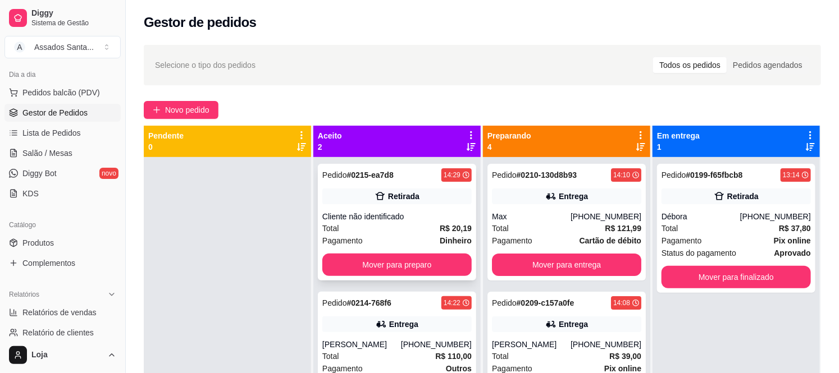
click at [358, 212] on div "Cliente não identificado" at bounding box center [396, 216] width 149 height 11
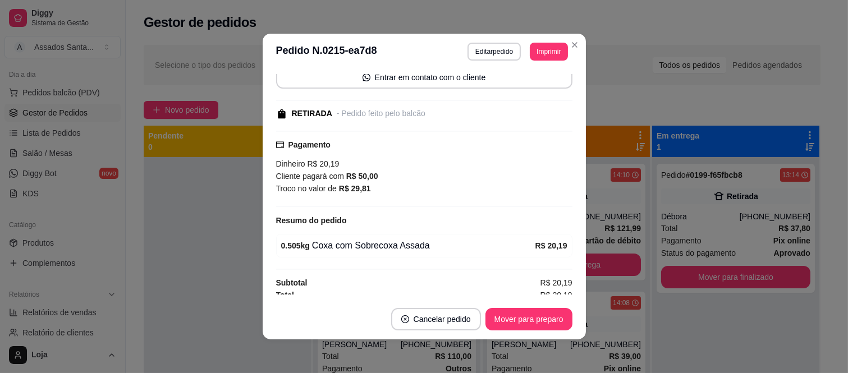
scroll to position [95, 0]
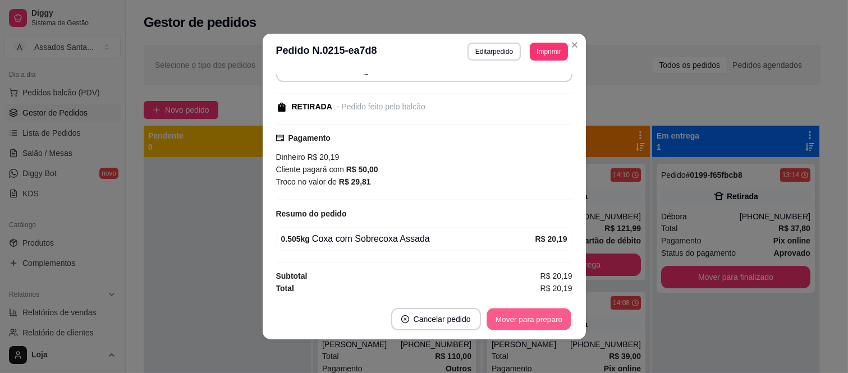
click at [510, 316] on button "Mover para preparo" at bounding box center [529, 320] width 84 height 22
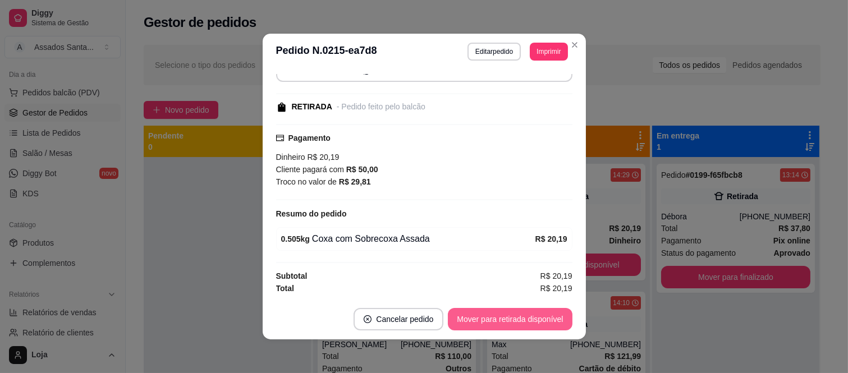
click at [512, 312] on button "Mover para retirada disponível" at bounding box center [510, 319] width 124 height 22
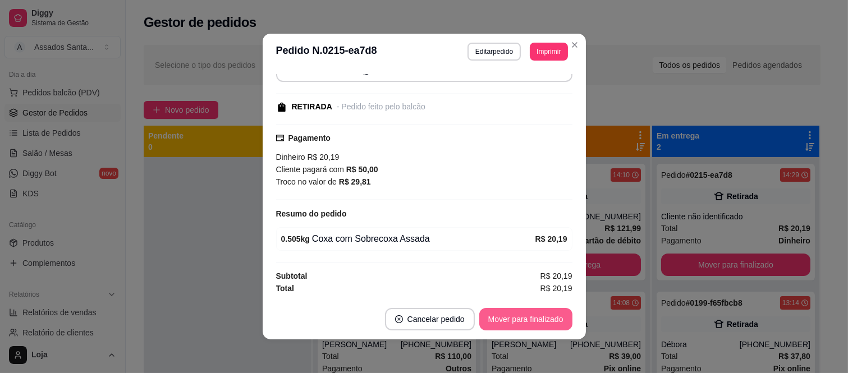
click at [513, 318] on button "Mover para finalizado" at bounding box center [526, 319] width 93 height 22
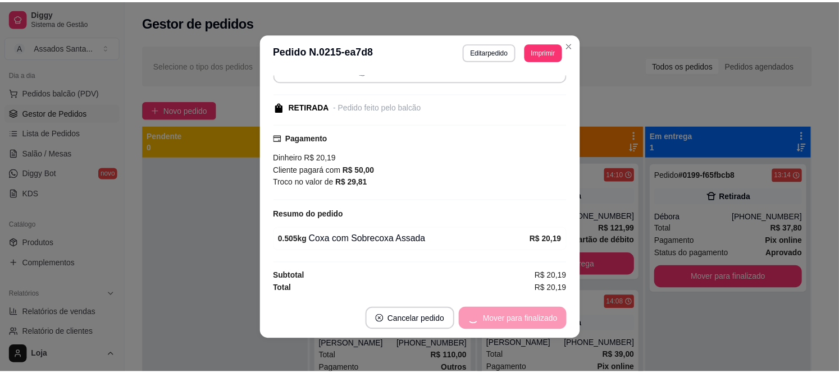
scroll to position [47, 0]
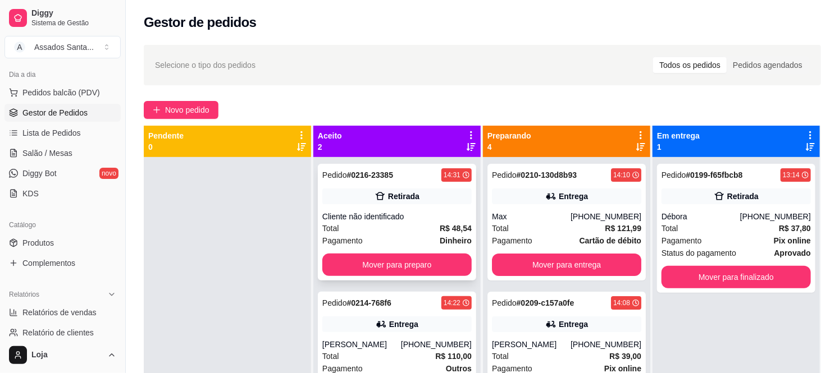
click at [398, 216] on div "Cliente não identificado" at bounding box center [396, 216] width 149 height 11
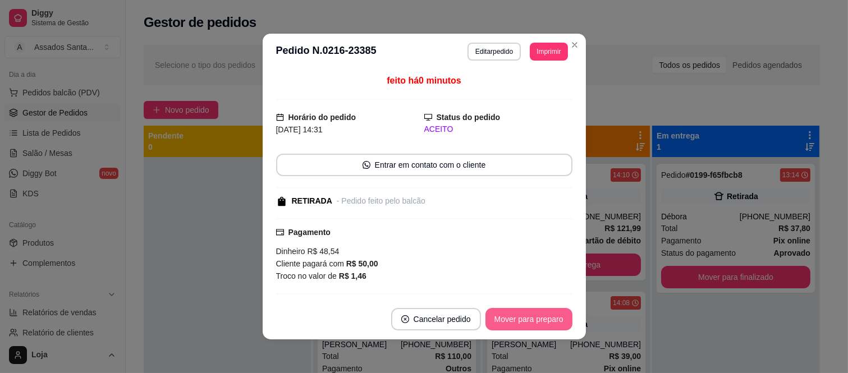
click at [495, 319] on button "Mover para preparo" at bounding box center [529, 319] width 87 height 22
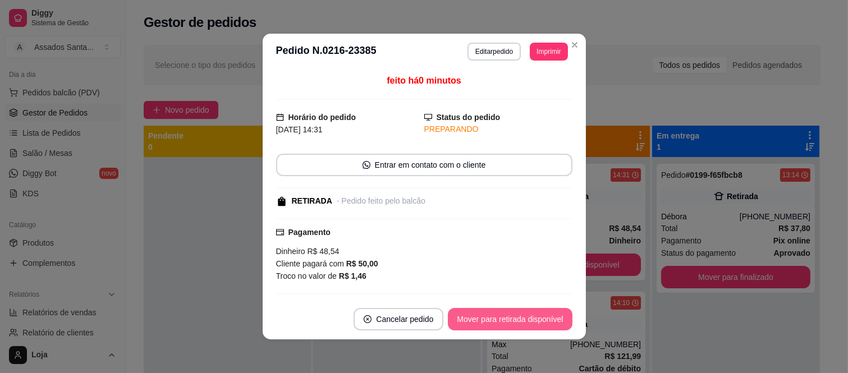
click at [495, 319] on button "Mover para retirada disponível" at bounding box center [510, 319] width 124 height 22
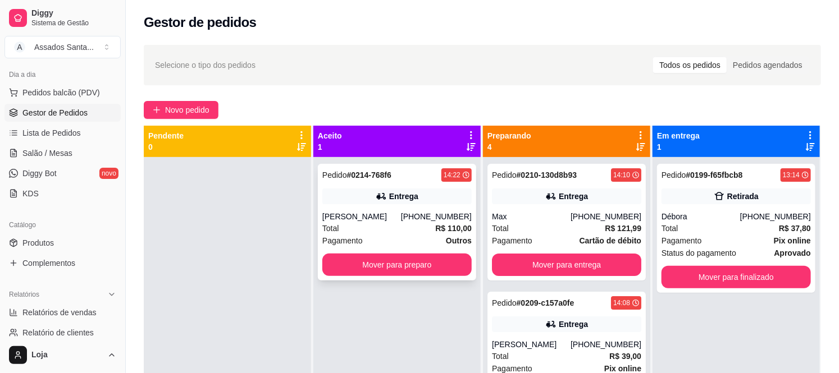
click at [427, 217] on div "[PHONE_NUMBER]" at bounding box center [436, 216] width 71 height 11
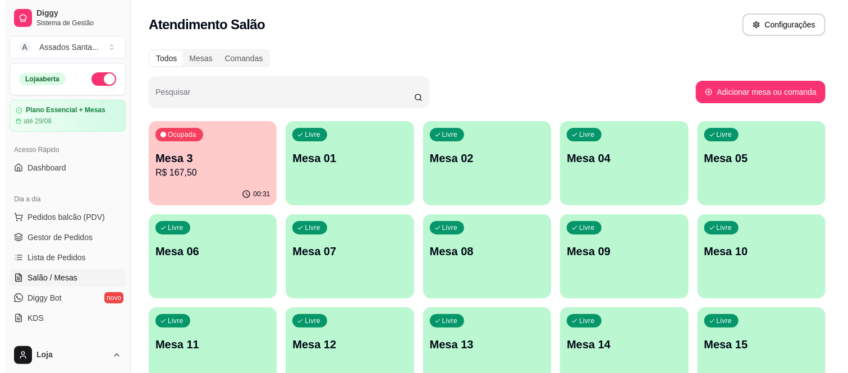
scroll to position [125, 0]
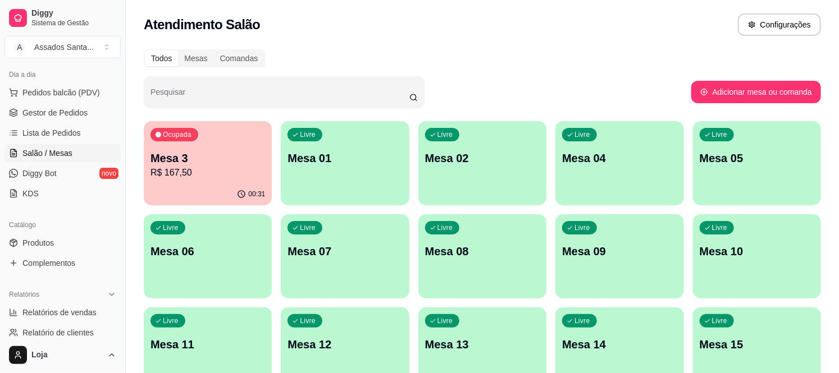
click at [164, 188] on div "00:31" at bounding box center [208, 195] width 128 height 22
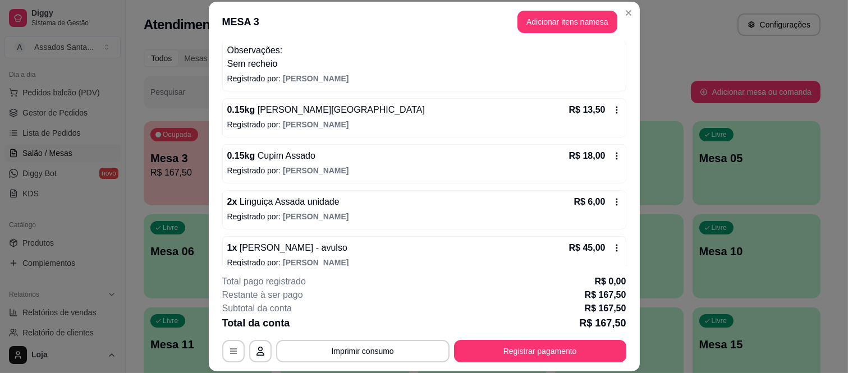
scroll to position [373, 0]
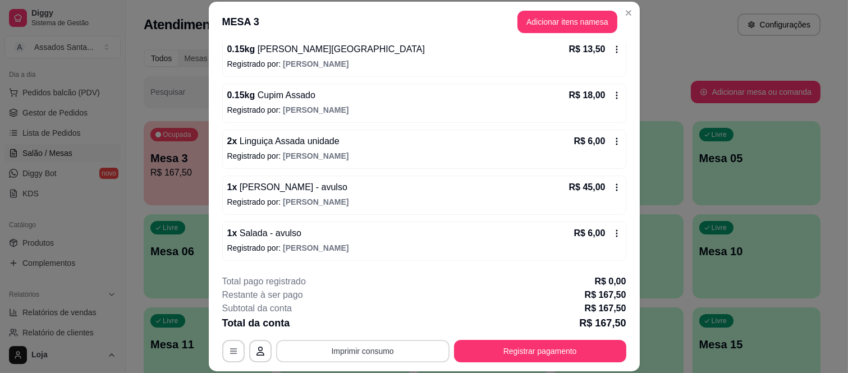
click at [362, 355] on button "Imprimir consumo" at bounding box center [363, 351] width 174 height 22
click at [366, 320] on button "IMPRESSORA caixa" at bounding box center [361, 326] width 81 height 18
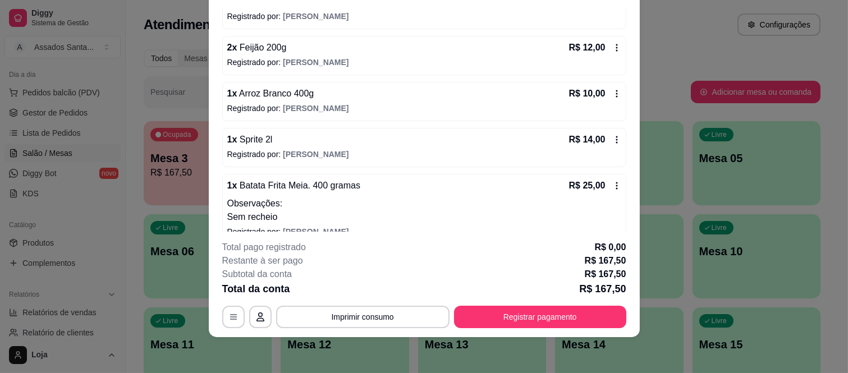
scroll to position [187, 0]
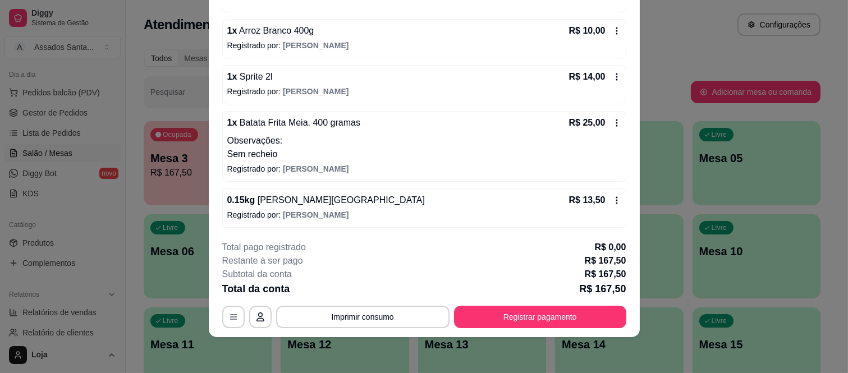
click at [306, 138] on p "Observações:" at bounding box center [424, 140] width 394 height 13
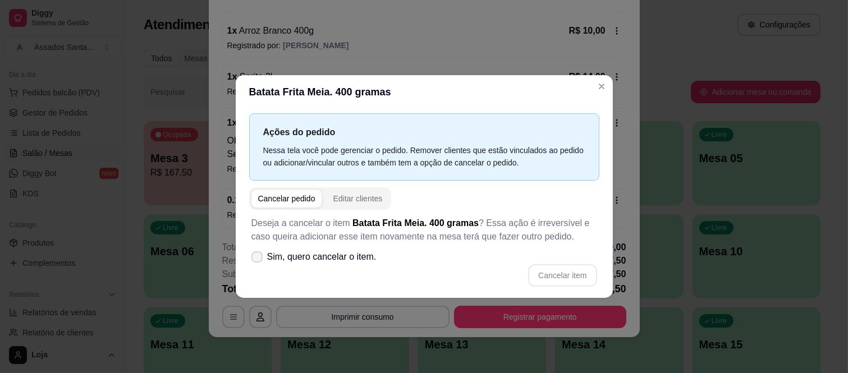
click at [255, 253] on span at bounding box center [257, 257] width 11 height 11
click at [255, 259] on input "Sim, quero cancelar o item." at bounding box center [254, 262] width 7 height 7
checkbox input "true"
click at [541, 272] on button "Cancelar item" at bounding box center [562, 275] width 69 height 22
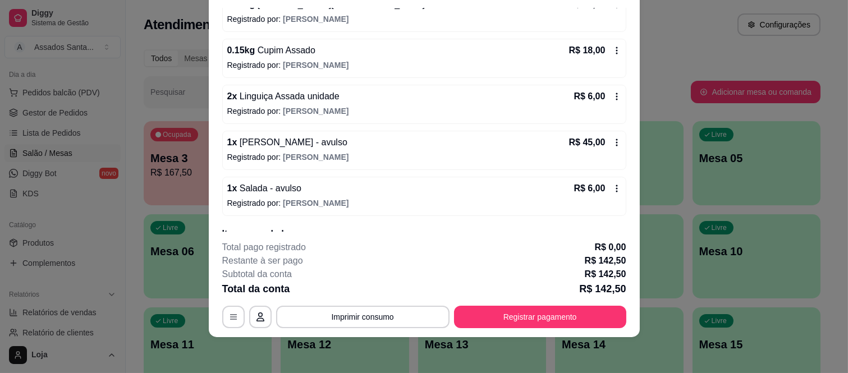
scroll to position [390, 0]
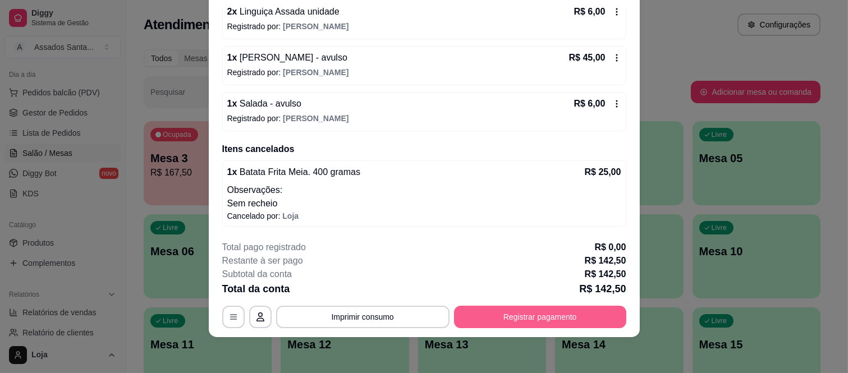
click at [501, 307] on button "Registrar pagamento" at bounding box center [540, 317] width 172 height 22
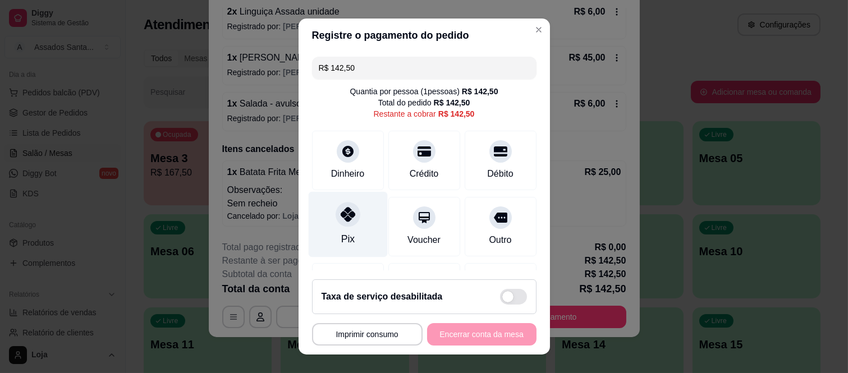
click at [338, 223] on div at bounding box center [348, 215] width 25 height 25
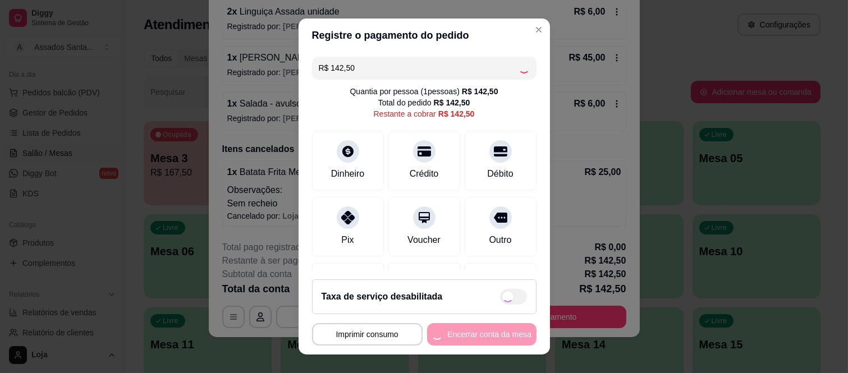
type input "R$ 0,00"
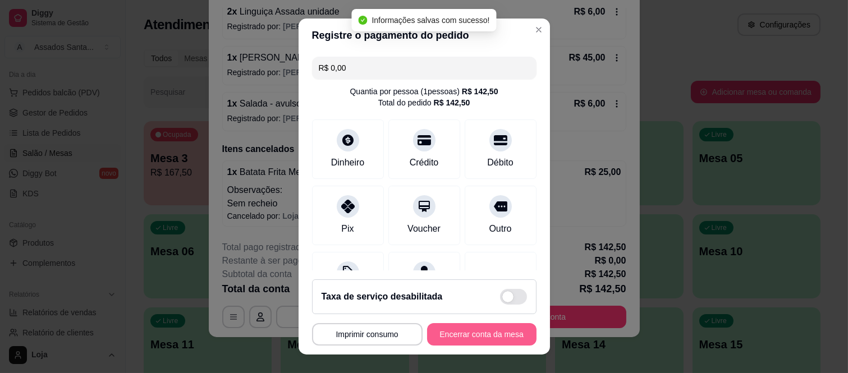
click at [444, 334] on button "Encerrar conta da mesa" at bounding box center [481, 334] width 109 height 22
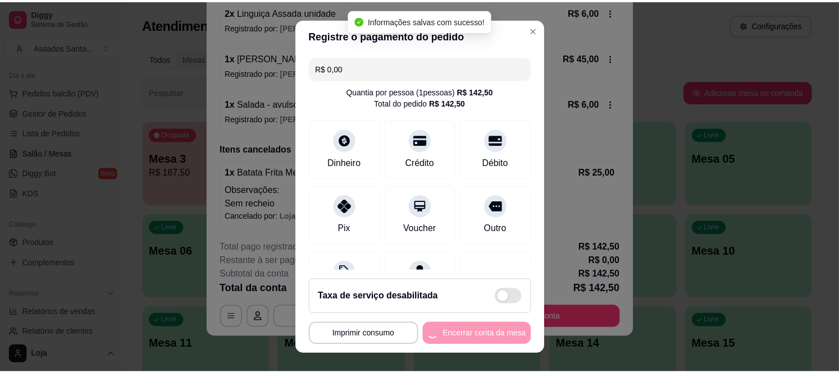
scroll to position [0, 0]
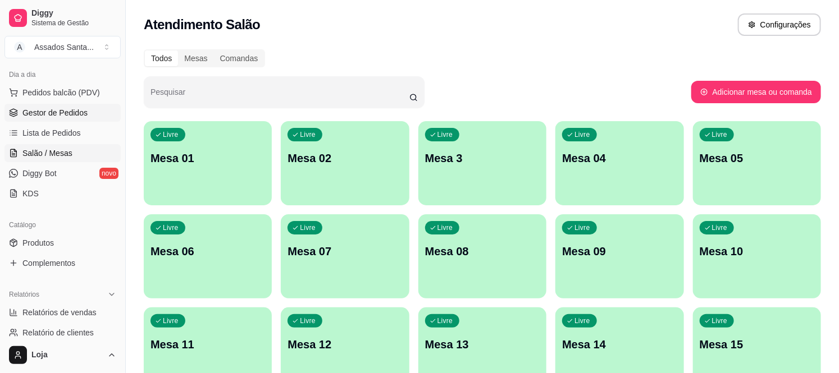
click at [46, 106] on link "Gestor de Pedidos" at bounding box center [62, 113] width 116 height 18
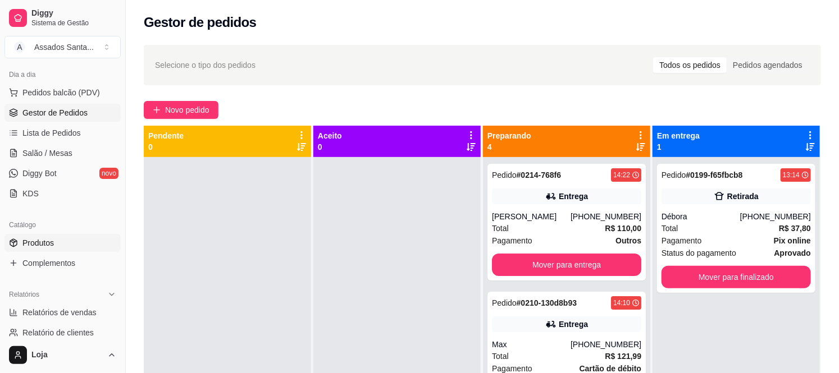
click at [36, 239] on span "Produtos" at bounding box center [37, 243] width 31 height 11
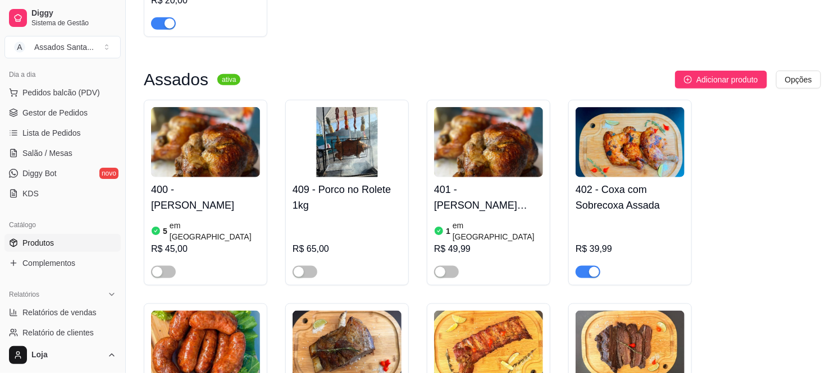
scroll to position [499, 0]
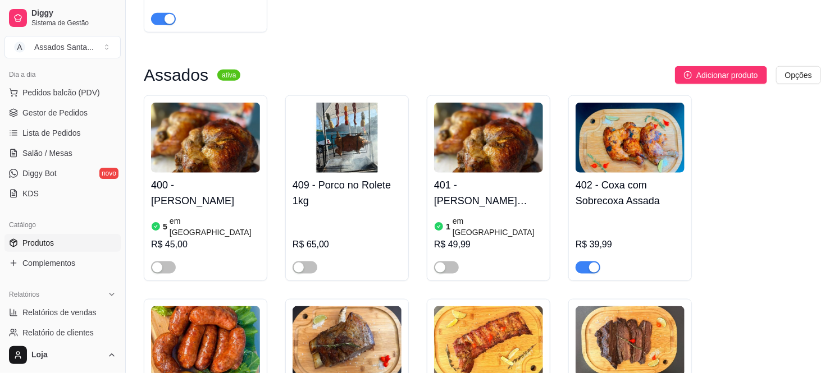
click at [586, 262] on span "button" at bounding box center [588, 268] width 25 height 12
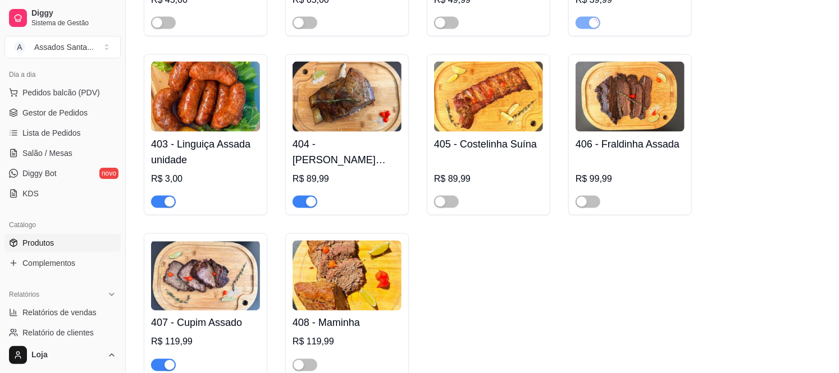
scroll to position [811, 0]
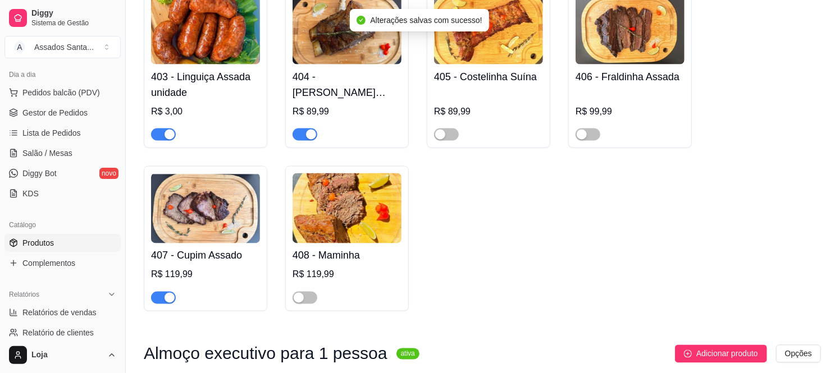
click at [166, 130] on div "button" at bounding box center [170, 135] width 10 height 10
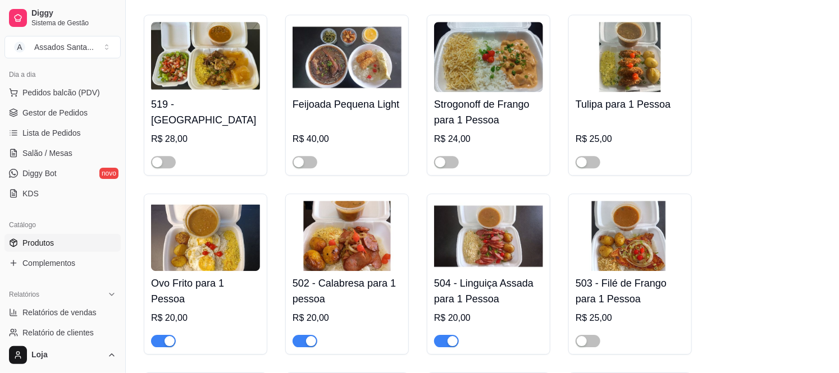
scroll to position [1622, 0]
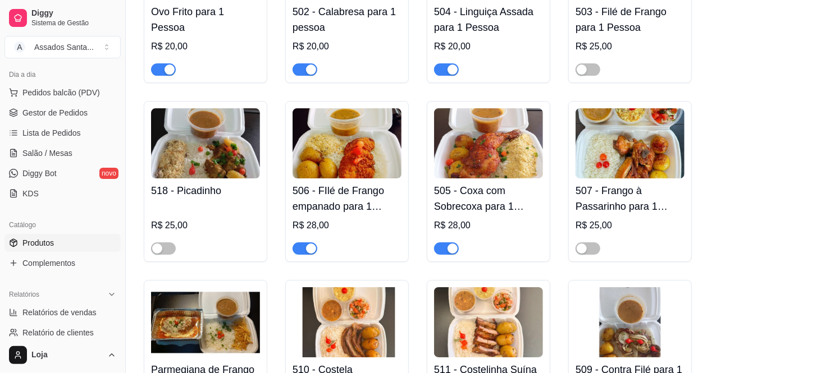
click at [439, 243] on span "button" at bounding box center [446, 249] width 25 height 12
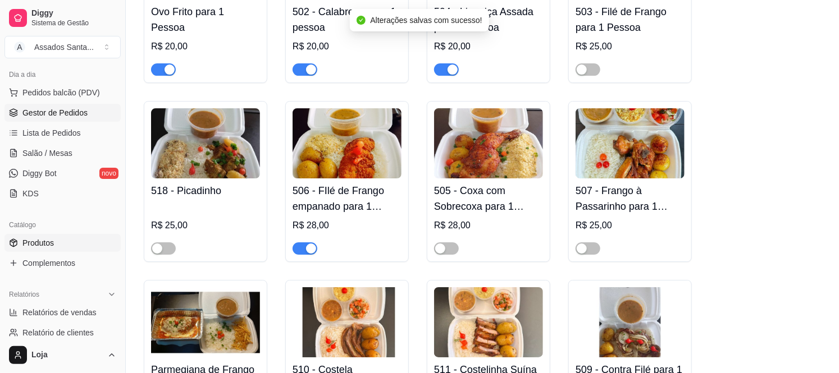
click at [38, 116] on span "Gestor de Pedidos" at bounding box center [54, 112] width 65 height 11
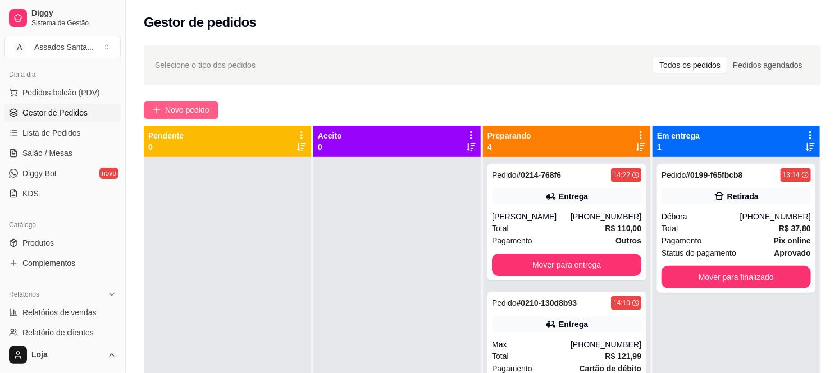
click at [184, 115] on span "Novo pedido" at bounding box center [187, 110] width 44 height 12
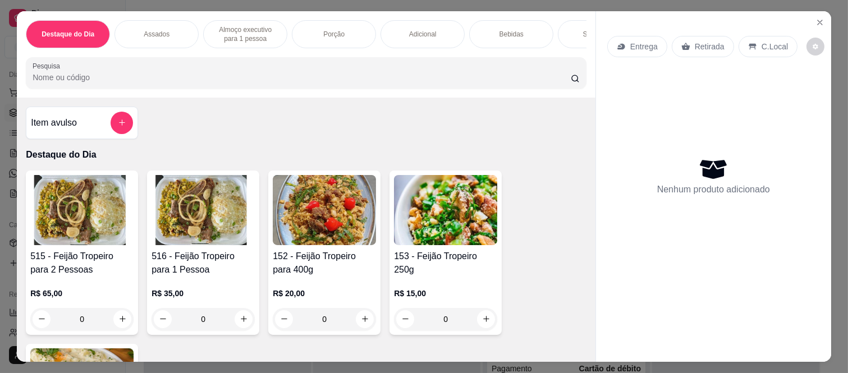
click at [163, 30] on p "Assados" at bounding box center [157, 34] width 26 height 9
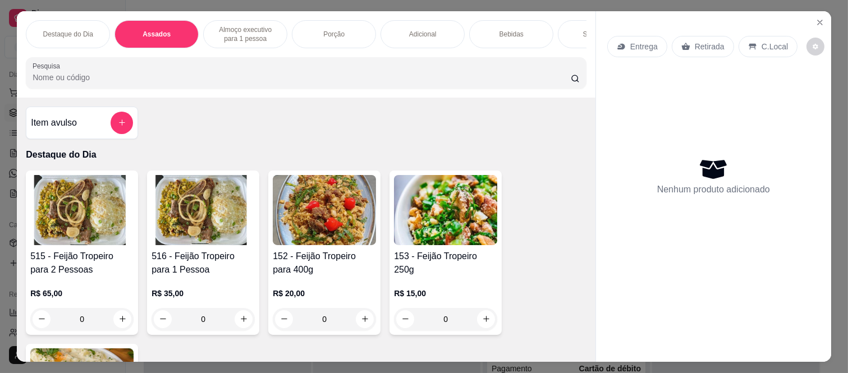
scroll to position [29, 0]
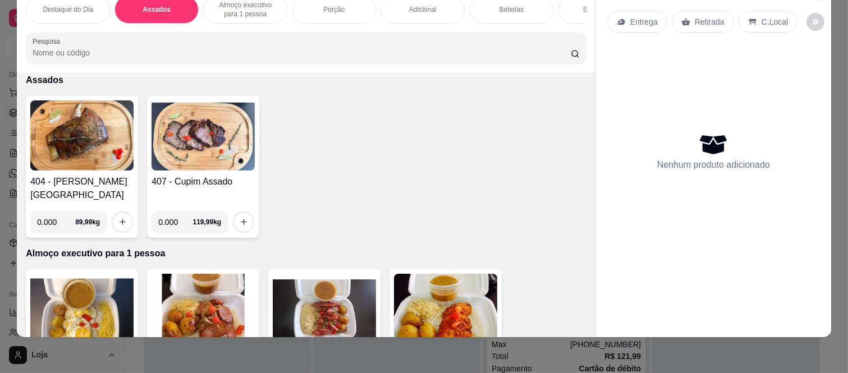
click at [240, 3] on p "Almoço executivo para 1 pessoa" at bounding box center [245, 10] width 65 height 18
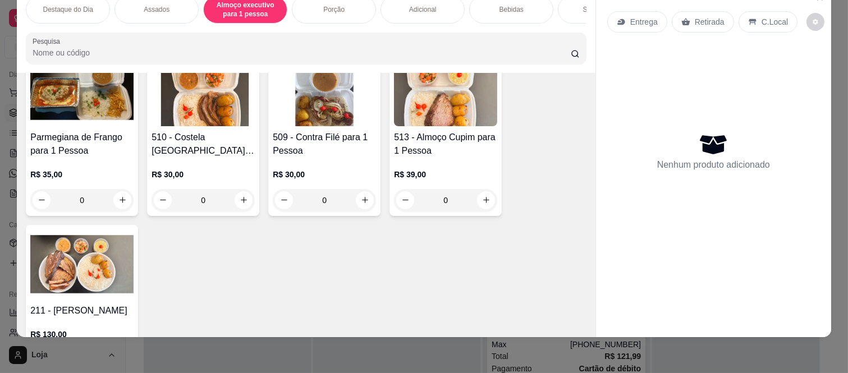
scroll to position [829, 0]
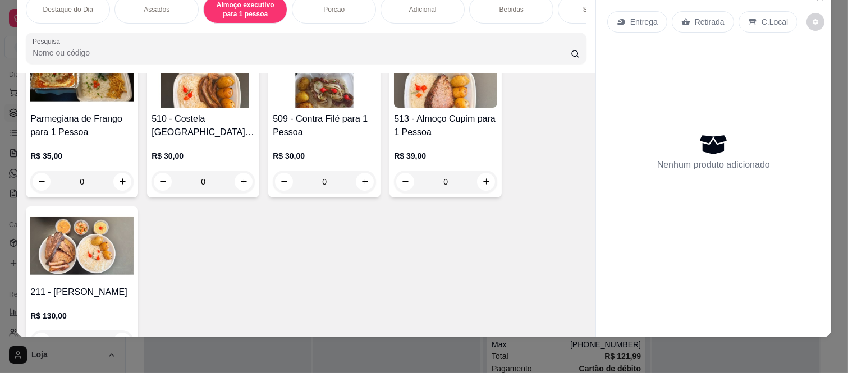
click at [239, 171] on div "0" at bounding box center [203, 182] width 103 height 22
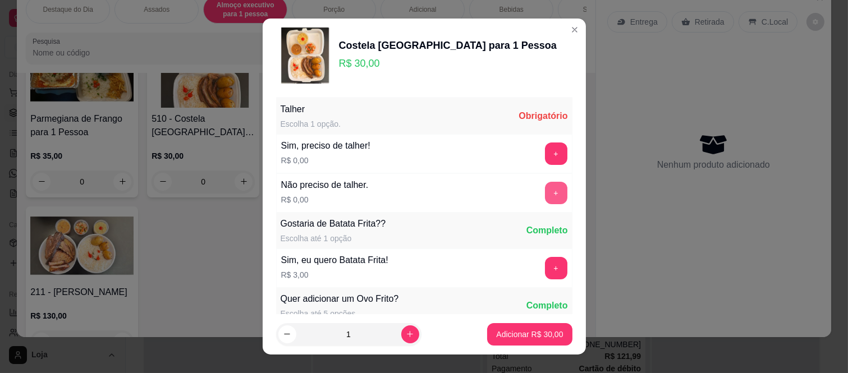
click at [545, 188] on button "+" at bounding box center [556, 193] width 22 height 22
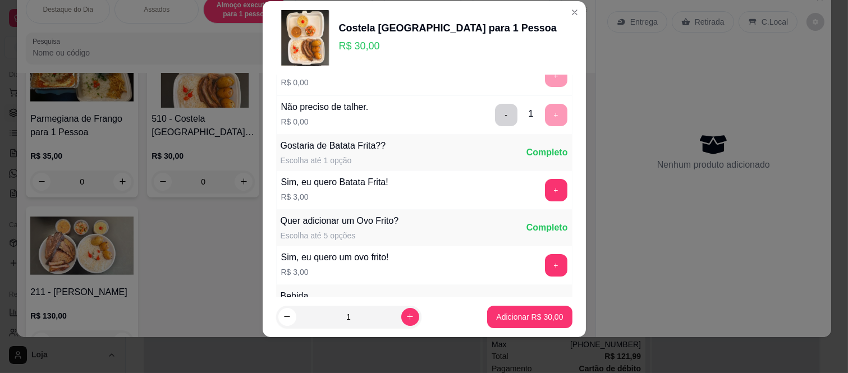
scroll to position [120, 0]
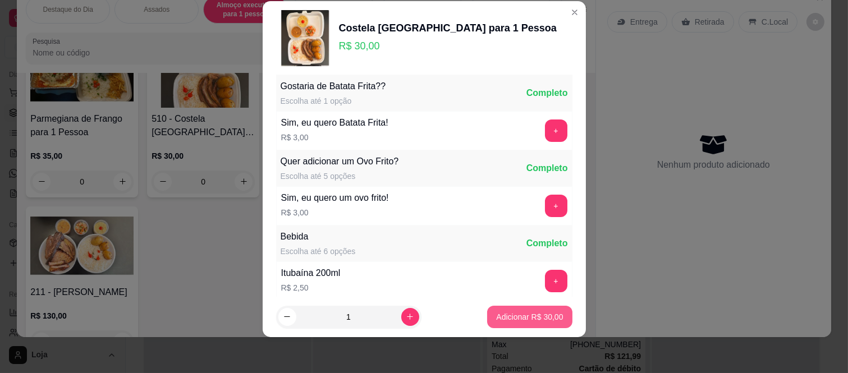
click at [525, 309] on button "Adicionar R$ 30,00" at bounding box center [529, 317] width 85 height 22
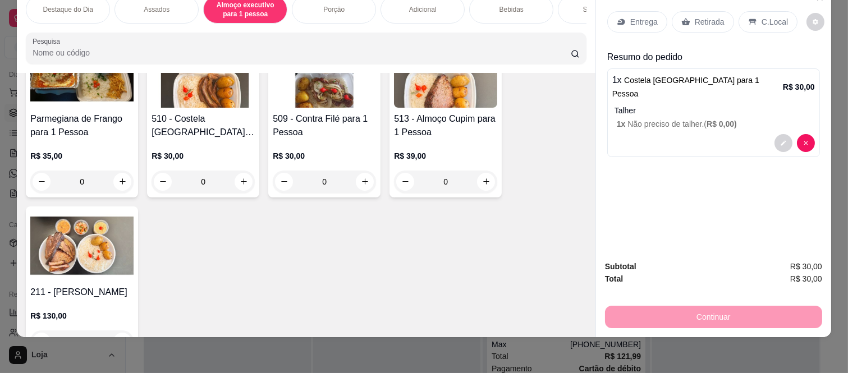
click at [504, 4] on div "Bebidas" at bounding box center [511, 10] width 84 height 28
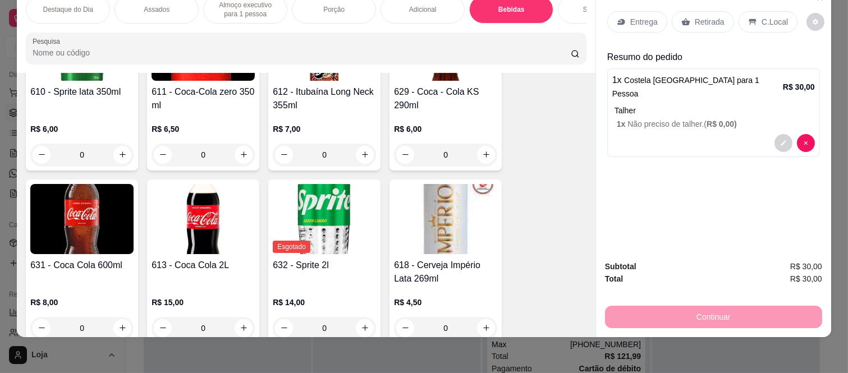
scroll to position [2521, 0]
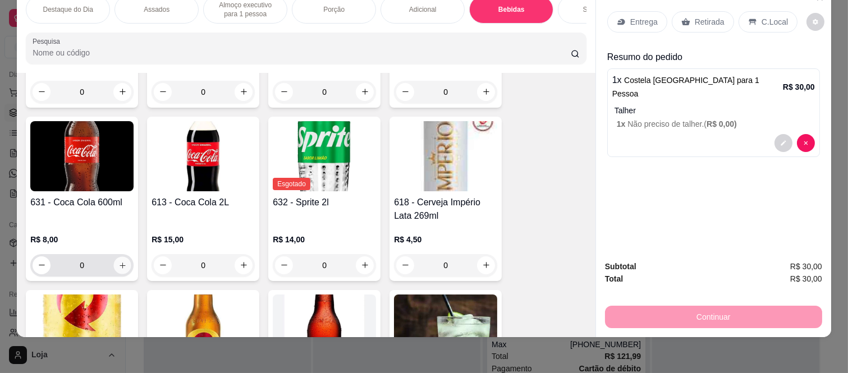
click at [114, 257] on button "increase-product-quantity" at bounding box center [122, 265] width 17 height 17
type input "1"
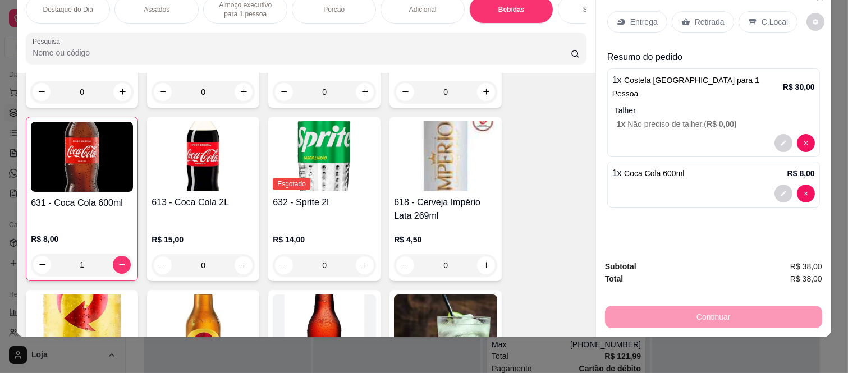
click at [624, 13] on div "Entrega" at bounding box center [638, 21] width 60 height 21
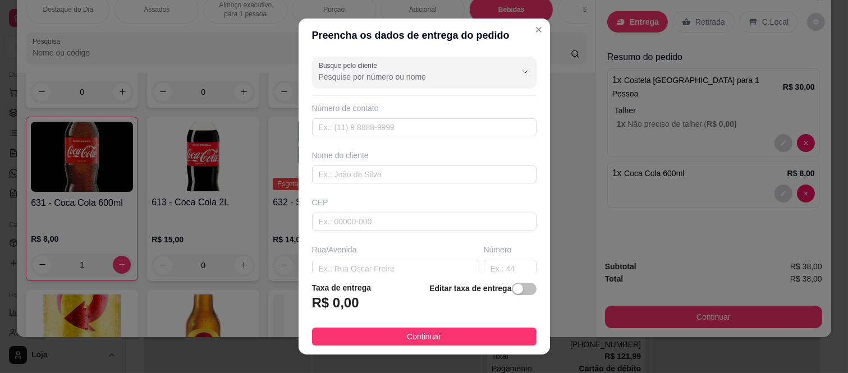
click at [385, 83] on div at bounding box center [424, 72] width 211 height 22
type input "luiz lir"
click at [505, 71] on icon "Show suggestions" at bounding box center [509, 71] width 9 height 9
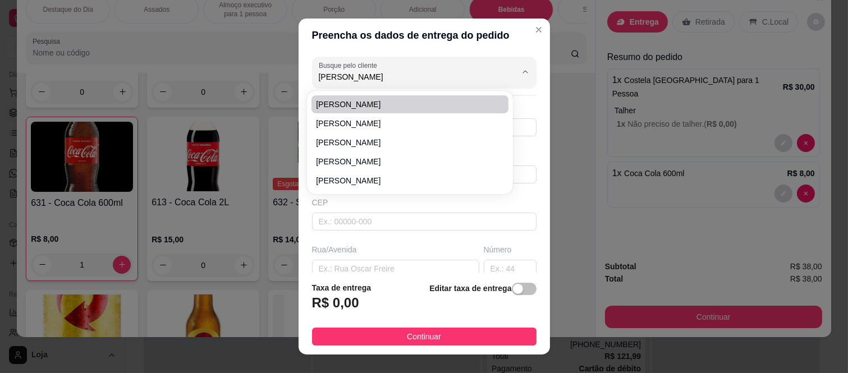
type input "luiz"
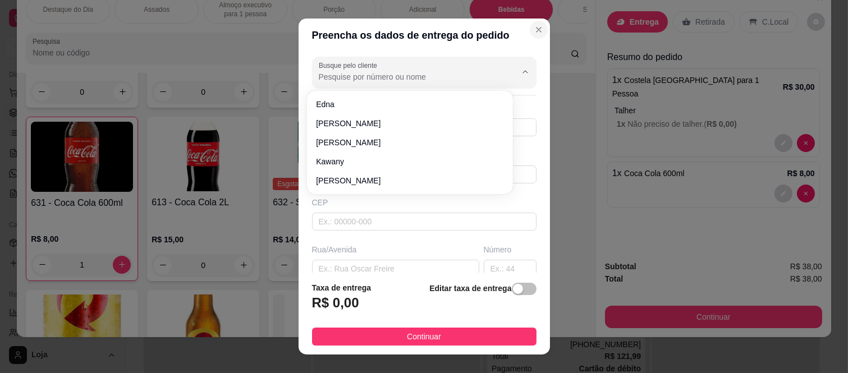
click at [530, 21] on button "Close" at bounding box center [539, 30] width 18 height 18
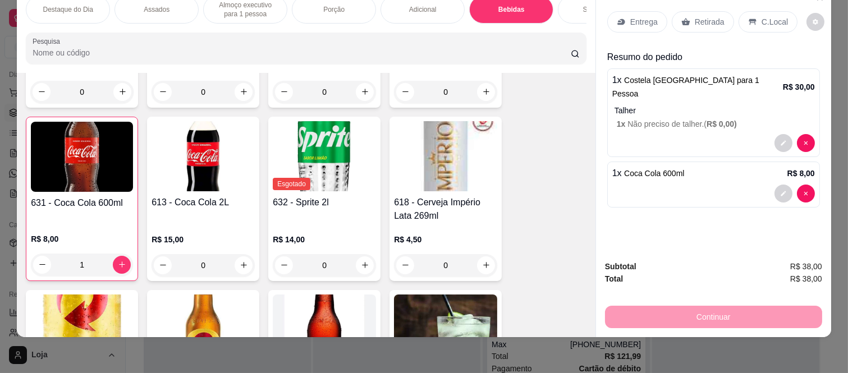
click at [686, 11] on div "Retirada" at bounding box center [703, 21] width 62 height 21
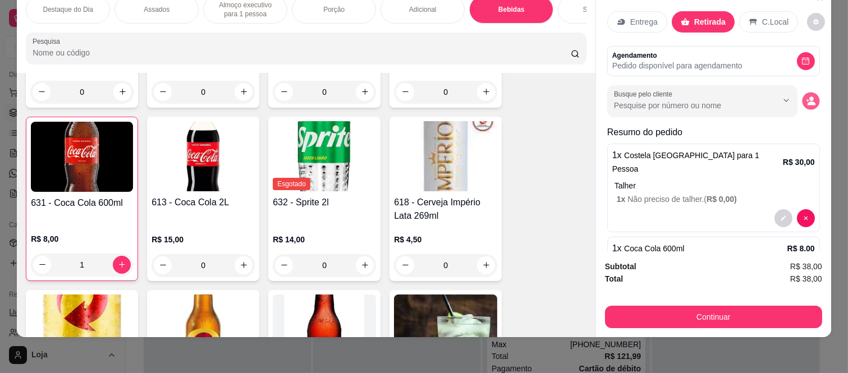
click at [802, 94] on button "decrease-product-quantity" at bounding box center [810, 100] width 17 height 17
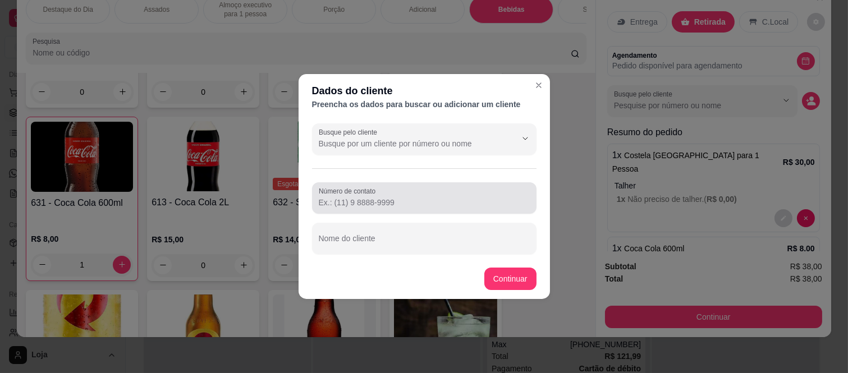
click at [403, 191] on div at bounding box center [424, 198] width 211 height 22
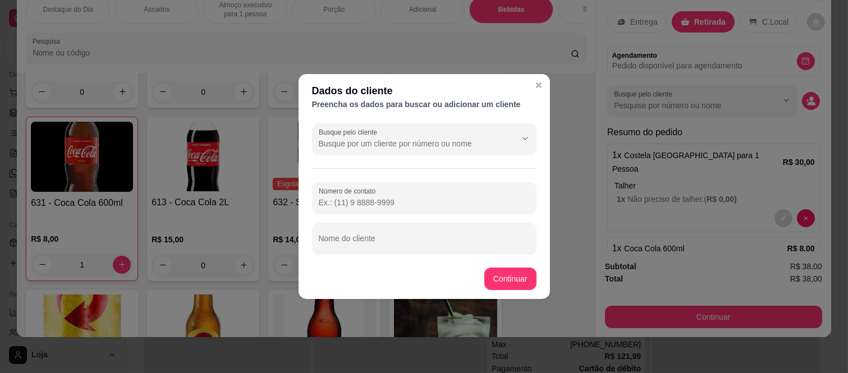
paste input "[PHONE_NUMBER]"
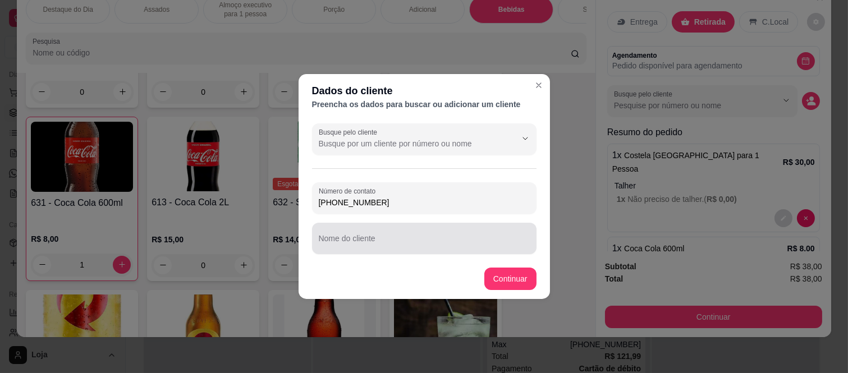
type input "[PHONE_NUMBER]"
click at [360, 245] on input "Nome do cliente" at bounding box center [424, 243] width 211 height 11
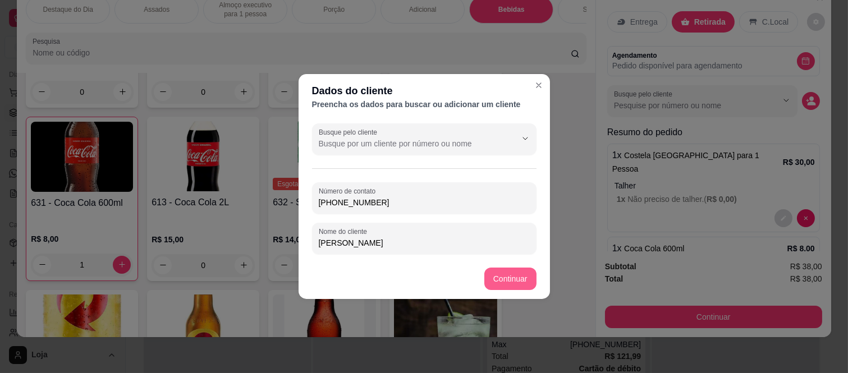
type input "[PERSON_NAME]"
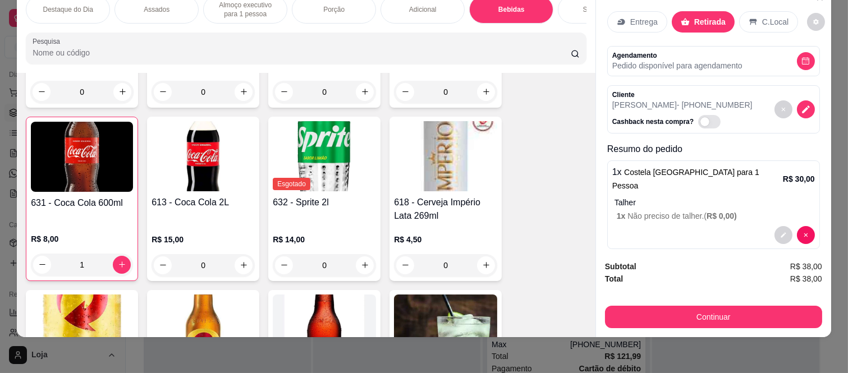
click at [605, 303] on div "Continuar" at bounding box center [713, 315] width 217 height 25
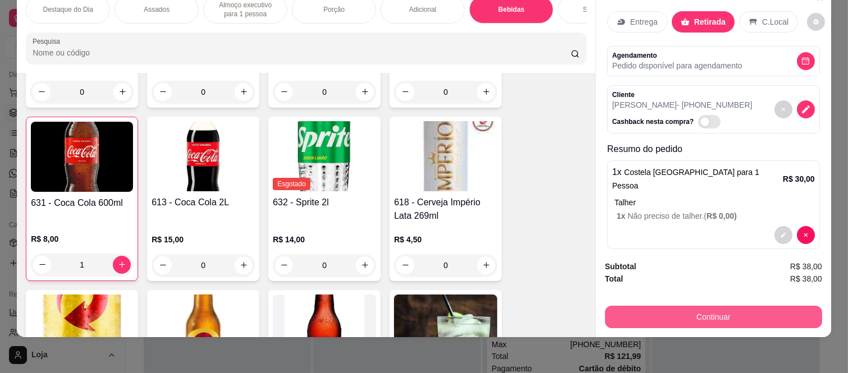
click at [614, 307] on button "Continuar" at bounding box center [713, 317] width 217 height 22
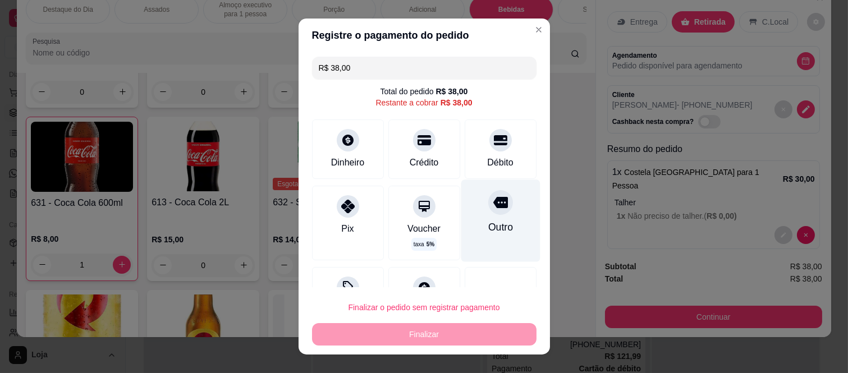
click at [493, 208] on icon at bounding box center [500, 202] width 15 height 15
type input "R$ 0,00"
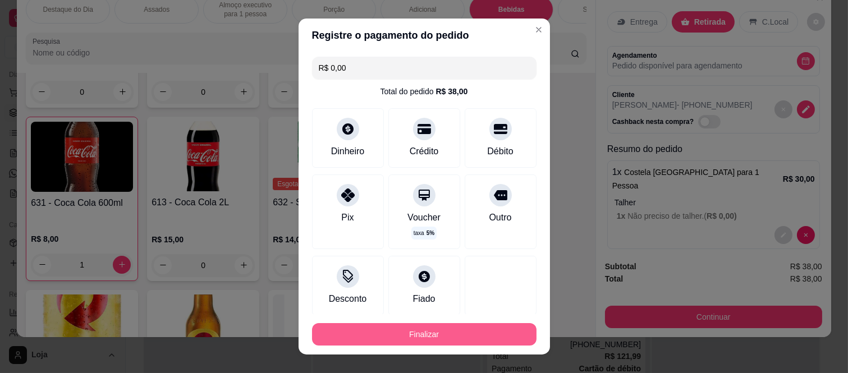
click at [424, 337] on button "Finalizar" at bounding box center [424, 334] width 225 height 22
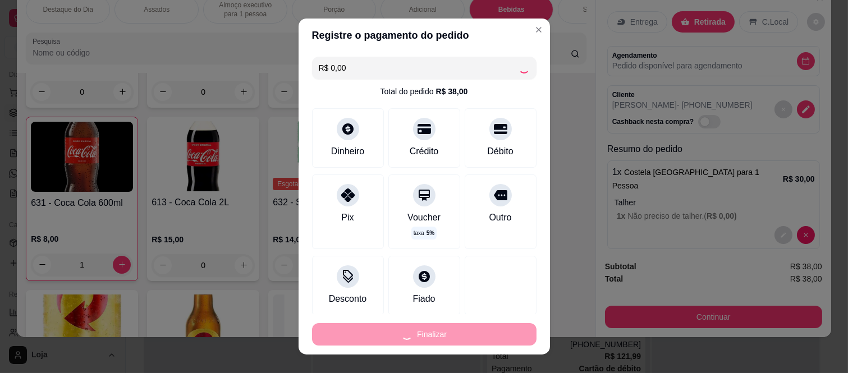
type input "0"
type input "-R$ 38,00"
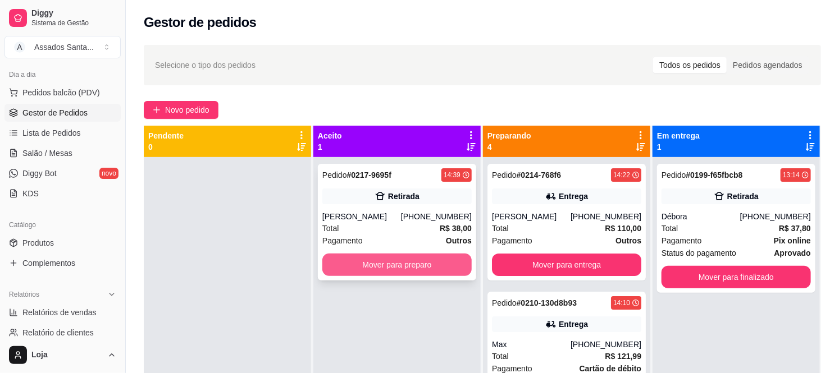
click at [390, 267] on button "Mover para preparo" at bounding box center [396, 265] width 149 height 22
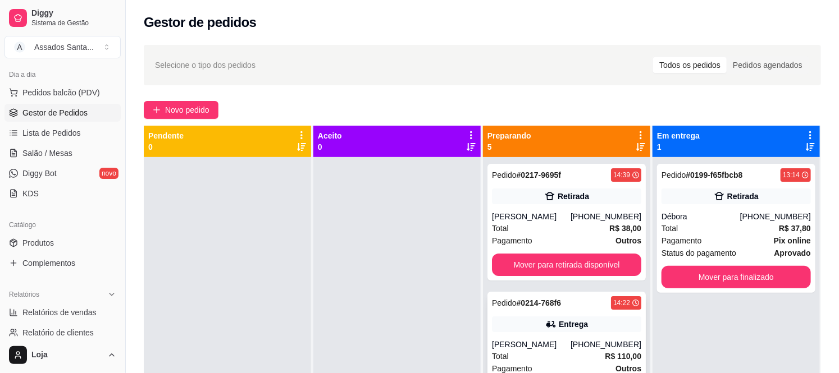
click at [573, 319] on div "Entrega" at bounding box center [573, 324] width 29 height 11
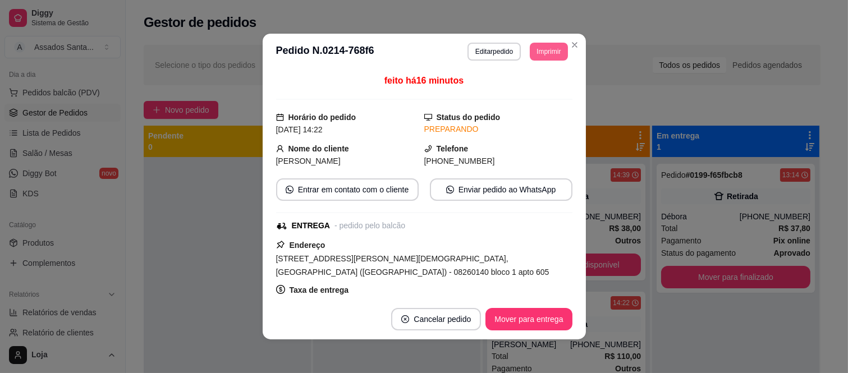
click at [542, 47] on button "Imprimir" at bounding box center [549, 52] width 38 height 18
click at [531, 90] on button "IMPRESSORA caixa" at bounding box center [524, 91] width 79 height 17
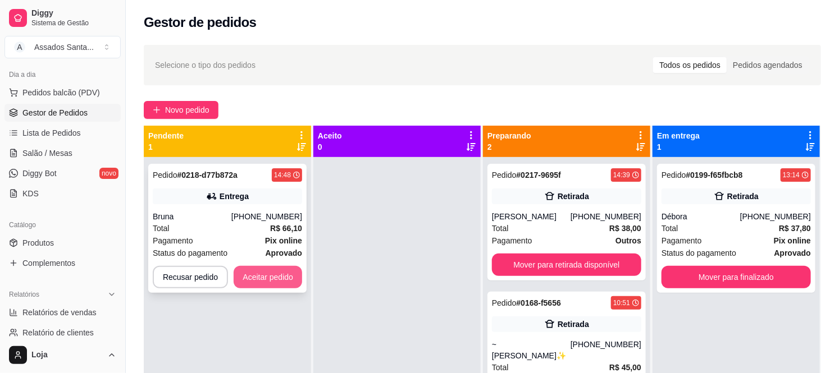
click at [249, 279] on button "Aceitar pedido" at bounding box center [268, 277] width 69 height 22
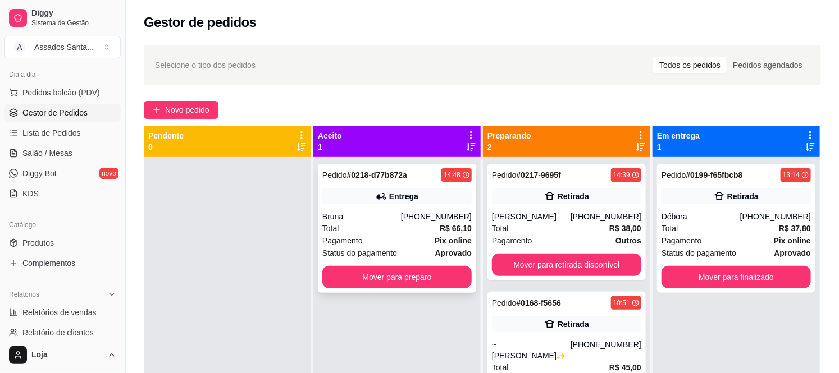
click at [346, 220] on div "Bruna" at bounding box center [361, 216] width 79 height 11
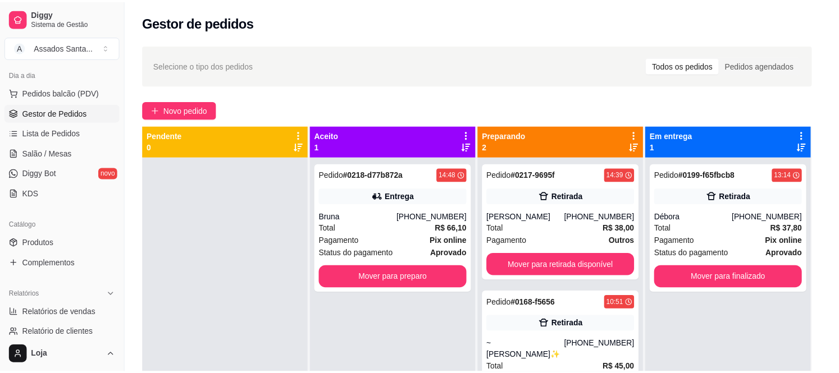
scroll to position [249, 0]
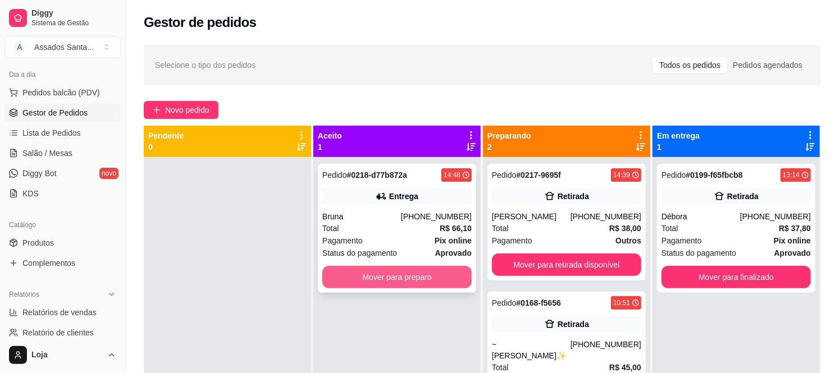
click at [379, 282] on button "Mover para preparo" at bounding box center [396, 277] width 149 height 22
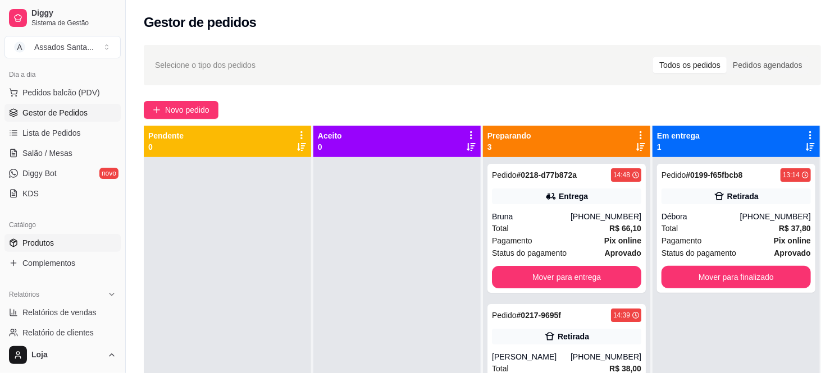
click at [34, 247] on span "Produtos" at bounding box center [37, 243] width 31 height 11
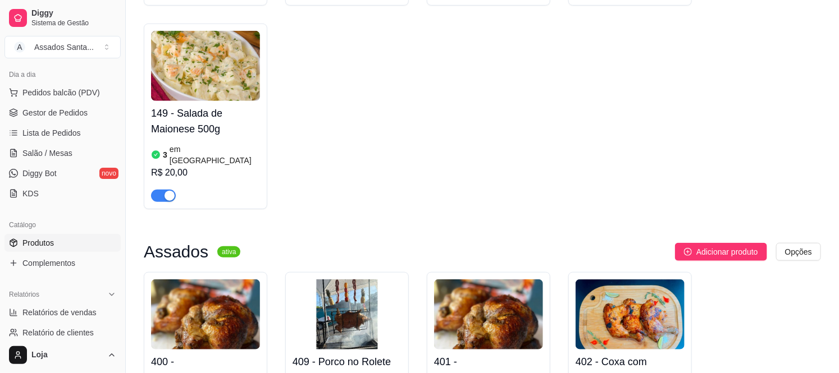
scroll to position [187, 0]
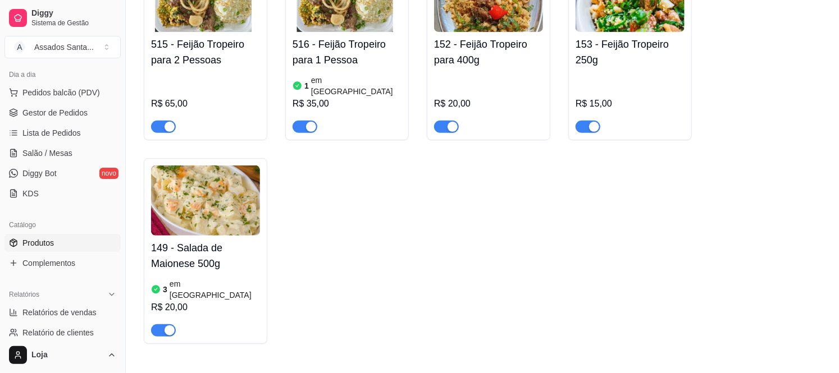
click at [167, 122] on div "button" at bounding box center [170, 127] width 10 height 10
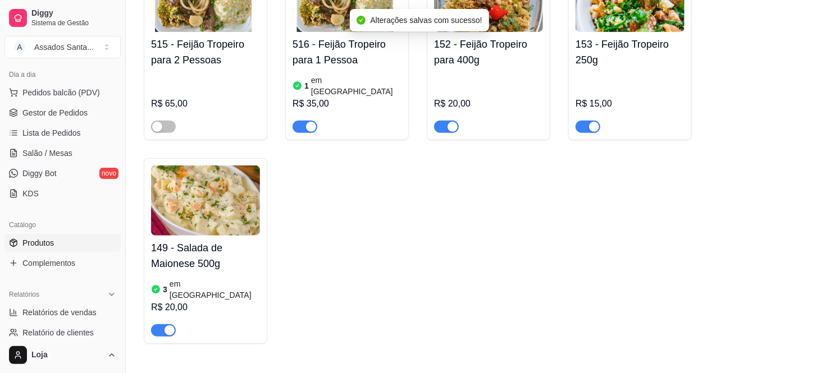
click at [307, 122] on div "button" at bounding box center [311, 127] width 10 height 10
click at [450, 122] on div "button" at bounding box center [453, 127] width 10 height 10
click at [583, 121] on span "button" at bounding box center [588, 127] width 25 height 12
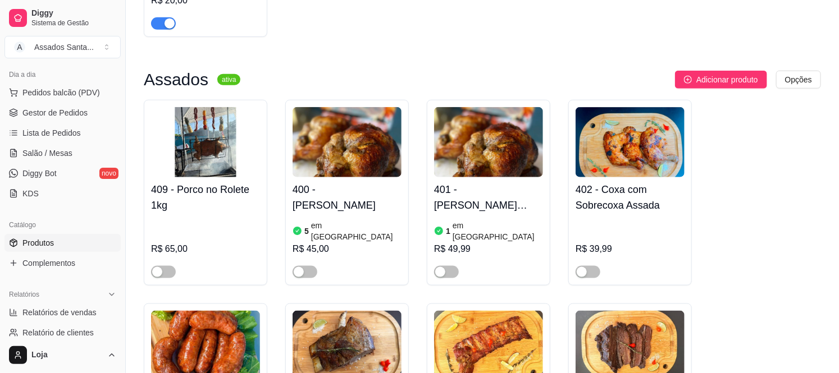
scroll to position [374, 0]
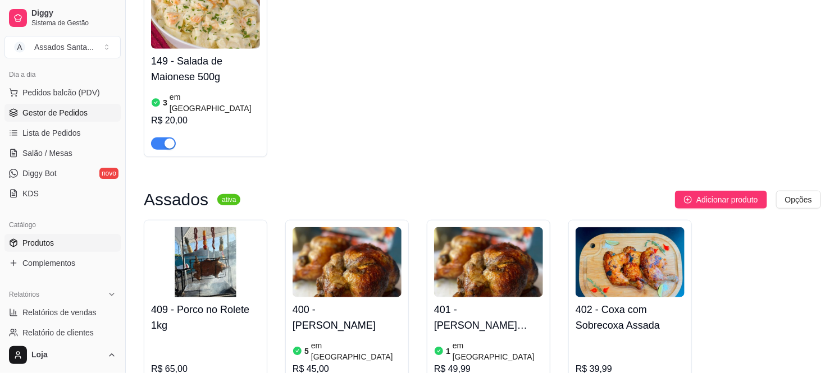
click at [90, 115] on link "Gestor de Pedidos" at bounding box center [62, 113] width 116 height 18
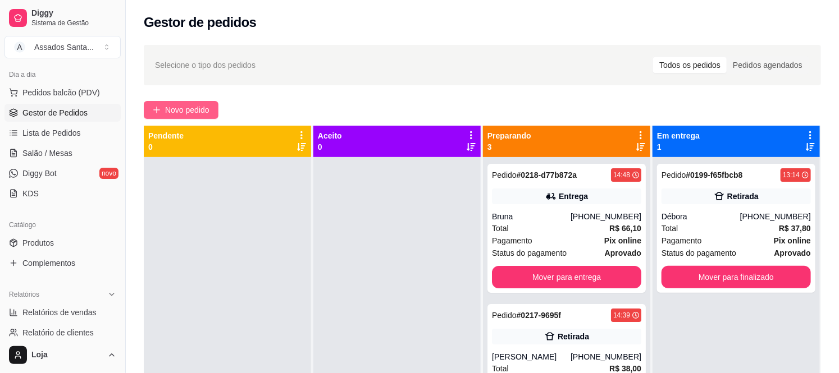
click at [204, 101] on button "Novo pedido" at bounding box center [181, 110] width 75 height 18
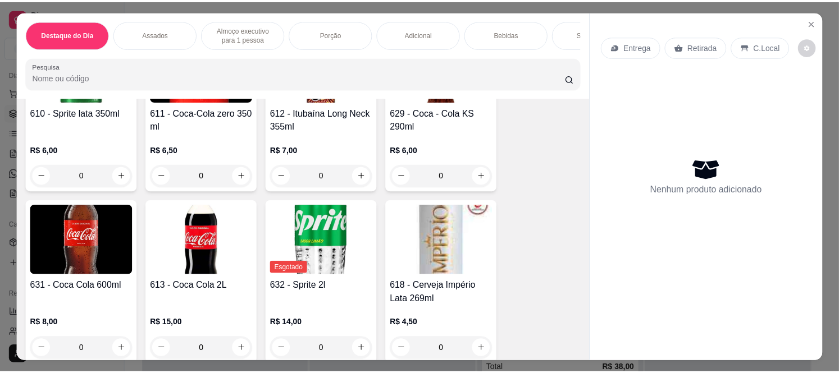
scroll to position [2308, 0]
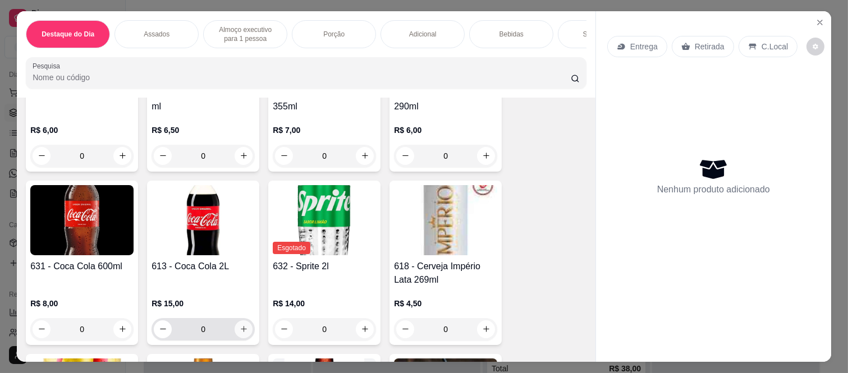
click at [240, 321] on button "increase-product-quantity" at bounding box center [244, 330] width 18 height 18
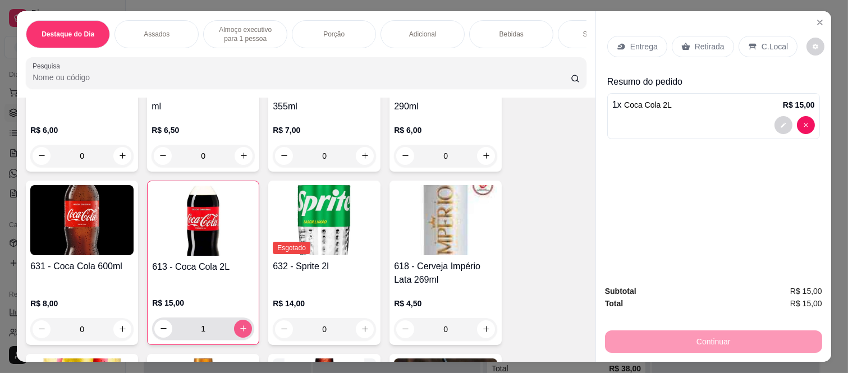
type input "1"
drag, startPoint x: 695, startPoint y: 36, endPoint x: 694, endPoint y: 59, distance: 23.0
click at [695, 41] on p "Retirada" at bounding box center [710, 46] width 30 height 11
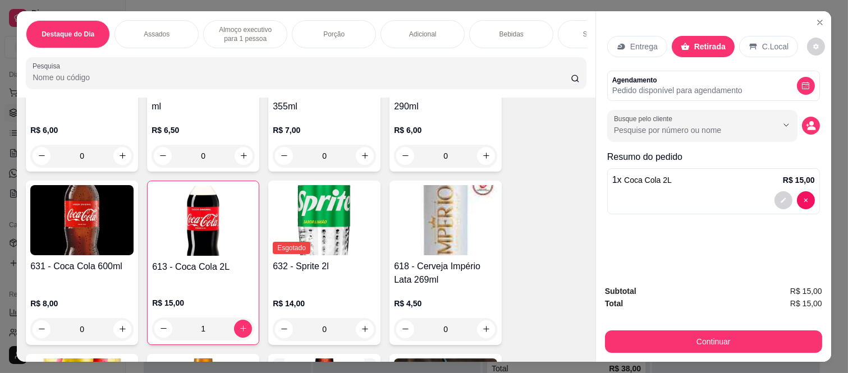
click at [690, 338] on button "Continuar" at bounding box center [713, 342] width 217 height 22
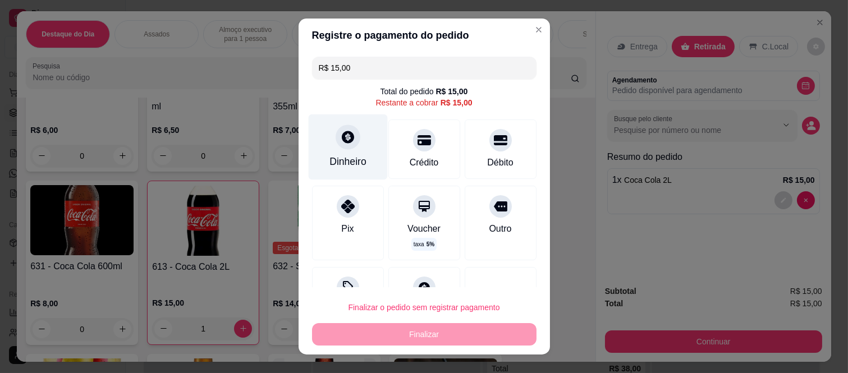
click at [322, 140] on div "Dinheiro" at bounding box center [347, 148] width 79 height 66
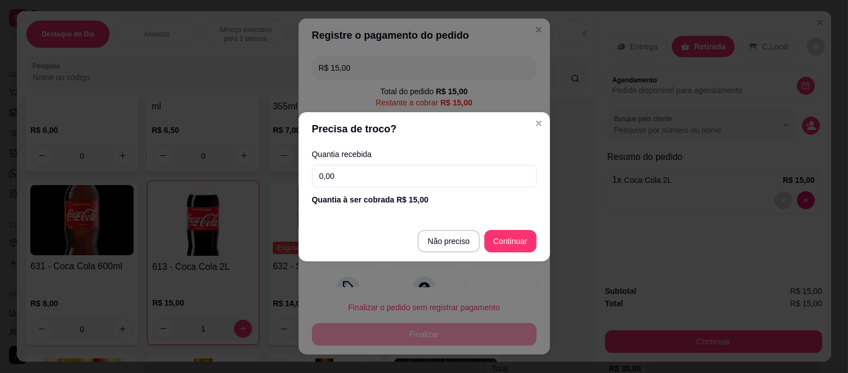
click at [341, 172] on input "0,00" at bounding box center [424, 176] width 225 height 22
type input "50,00"
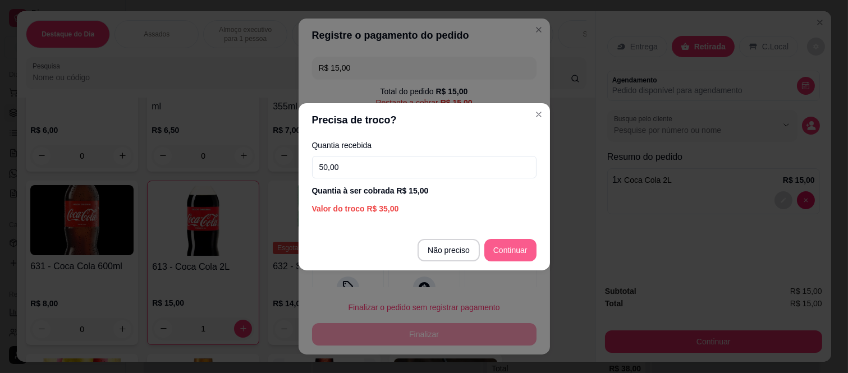
type input "R$ 0,00"
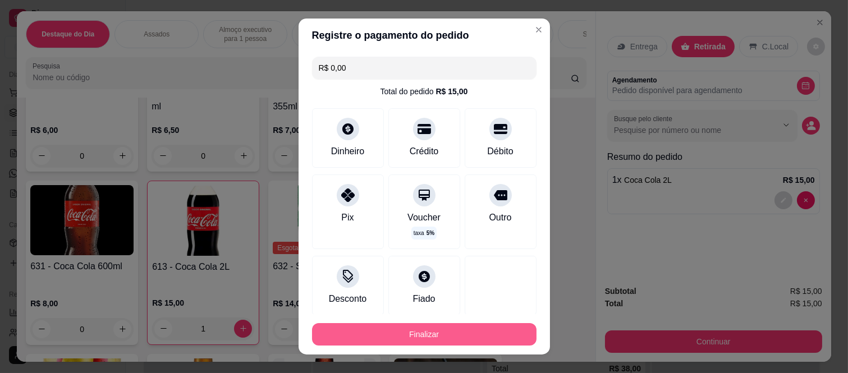
click at [468, 333] on button "Finalizar" at bounding box center [424, 334] width 225 height 22
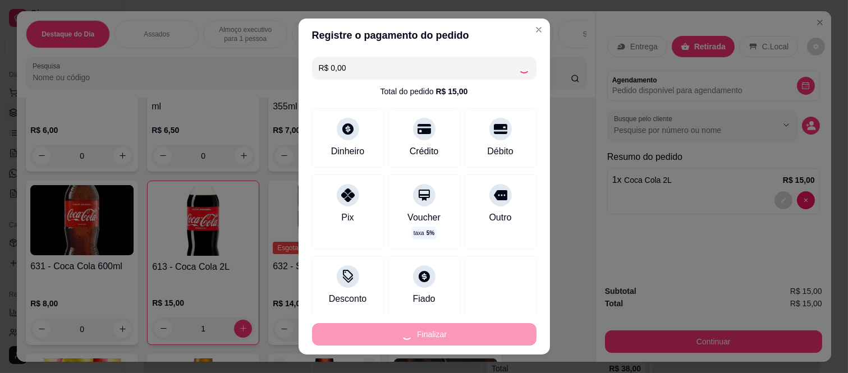
type input "0"
type input "-R$ 15,00"
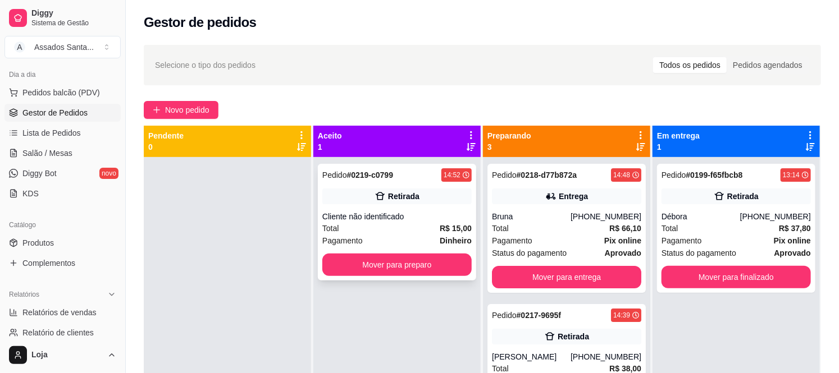
click at [444, 213] on div "Cliente não identificado" at bounding box center [396, 216] width 149 height 11
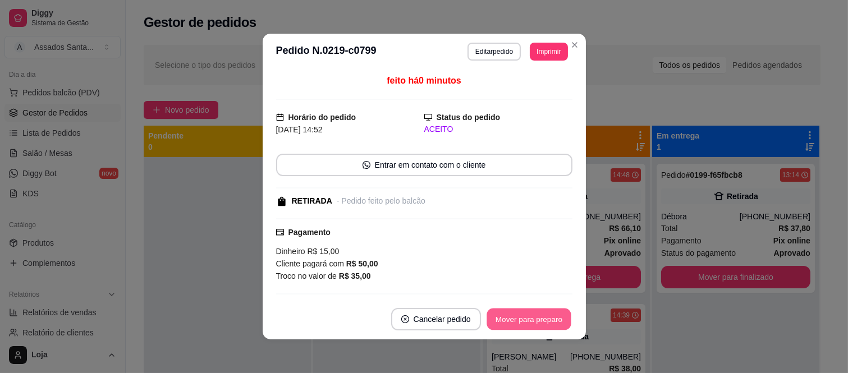
click at [513, 325] on button "Mover para preparo" at bounding box center [529, 320] width 84 height 22
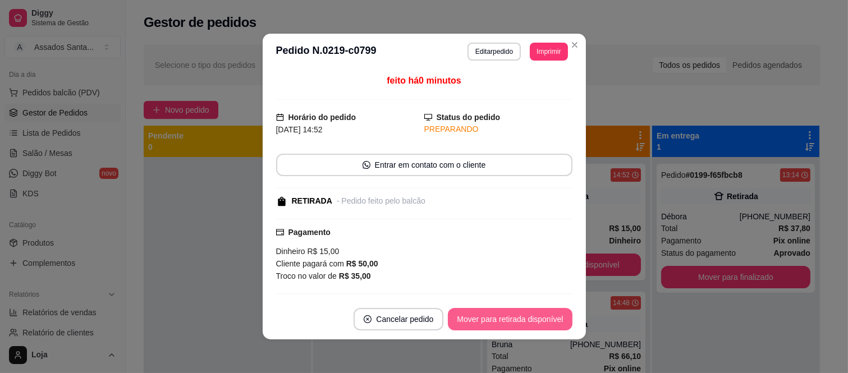
click at [513, 319] on button "Mover para retirada disponível" at bounding box center [510, 319] width 124 height 22
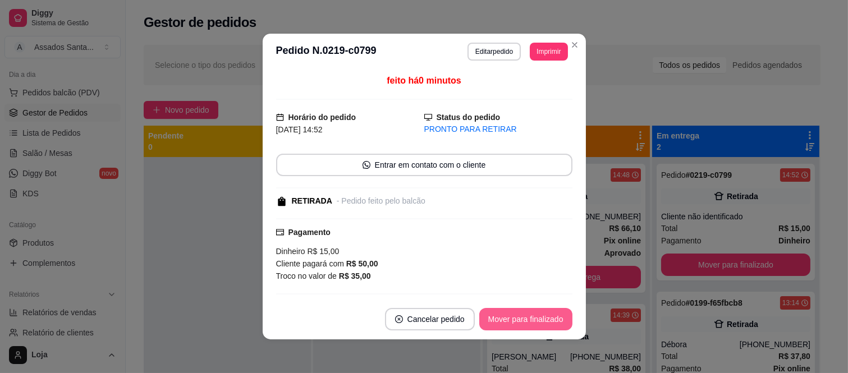
click at [513, 319] on button "Mover para finalizado" at bounding box center [526, 319] width 93 height 22
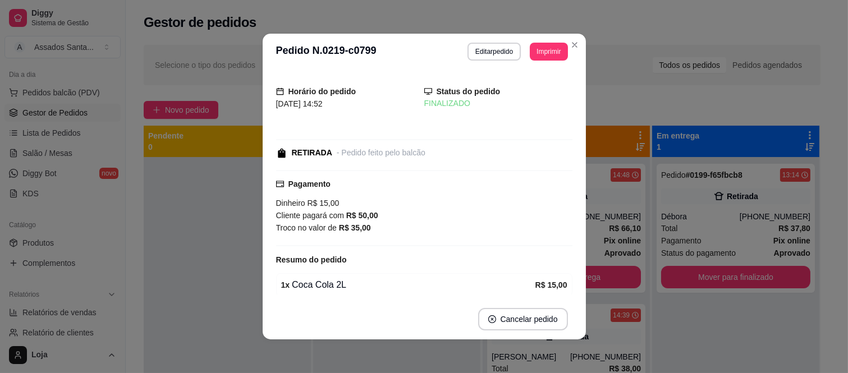
click at [518, 186] on section "**********" at bounding box center [424, 187] width 323 height 306
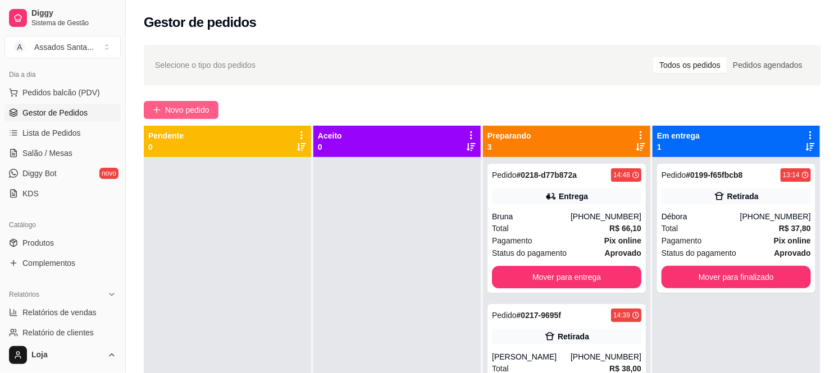
click at [187, 111] on span "Novo pedido" at bounding box center [187, 110] width 44 height 12
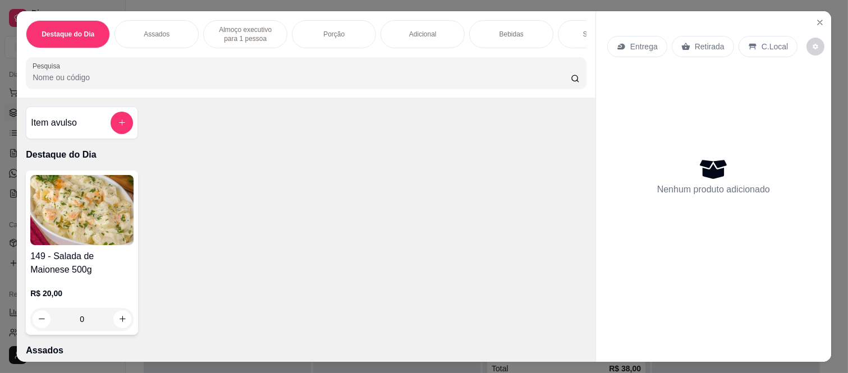
click at [636, 43] on p "Entrega" at bounding box center [645, 46] width 28 height 11
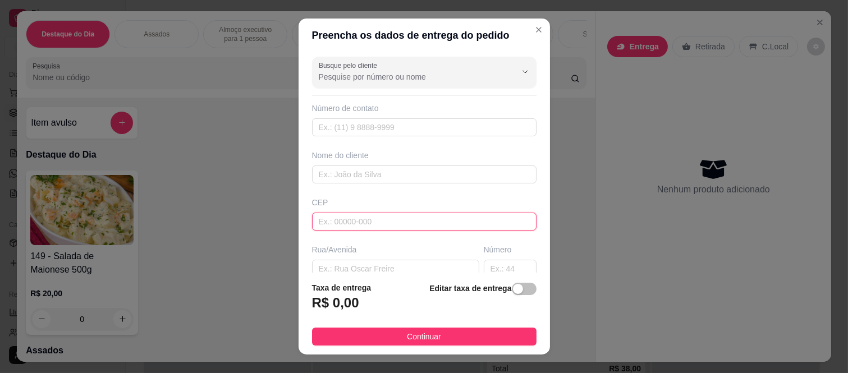
click at [403, 228] on input "text" at bounding box center [424, 222] width 225 height 18
paste input "08265220"
type input "08265220"
type input "Rua Cachoeira Buriti"
type input "Gleba do Pêssego"
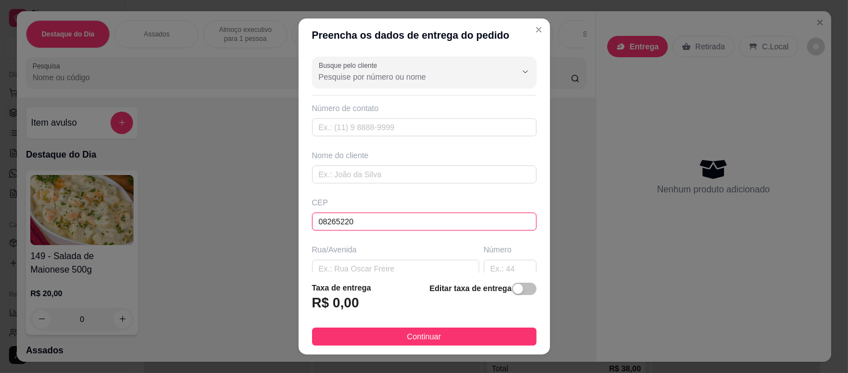
type input "[GEOGRAPHIC_DATA]"
type input "08265220"
click at [484, 270] on input "text" at bounding box center [510, 269] width 53 height 18
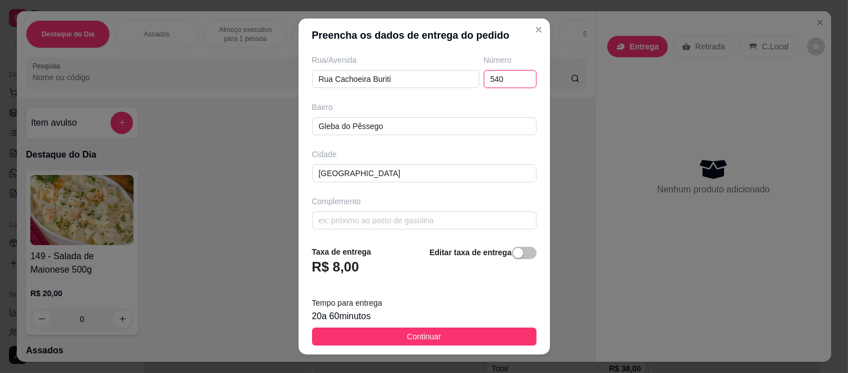
scroll to position [194, 0]
type input "540"
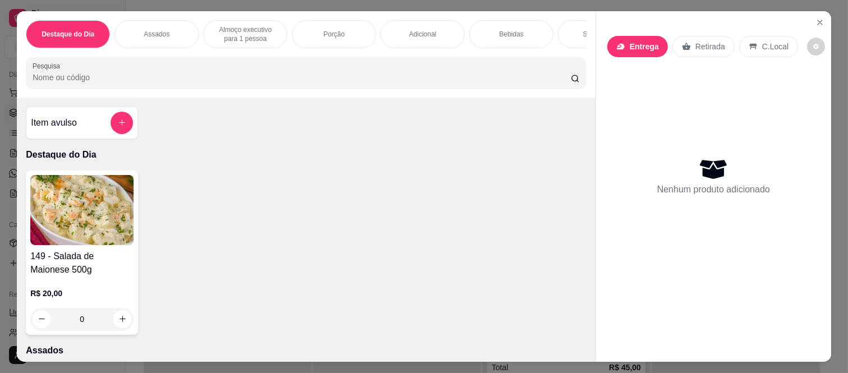
click at [686, 48] on div "Retirada" at bounding box center [704, 46] width 62 height 21
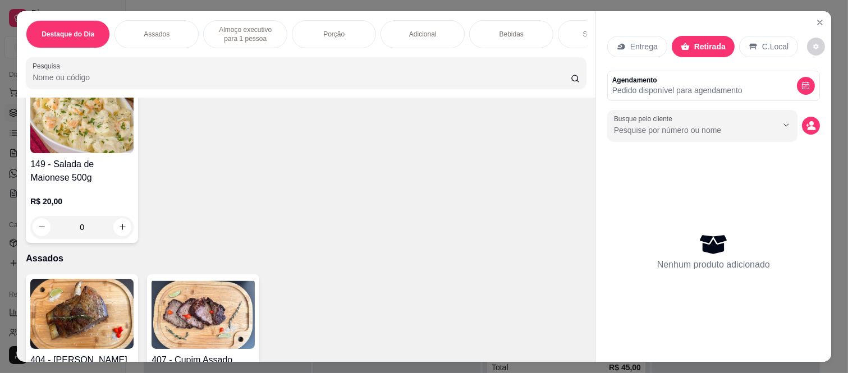
scroll to position [0, 0]
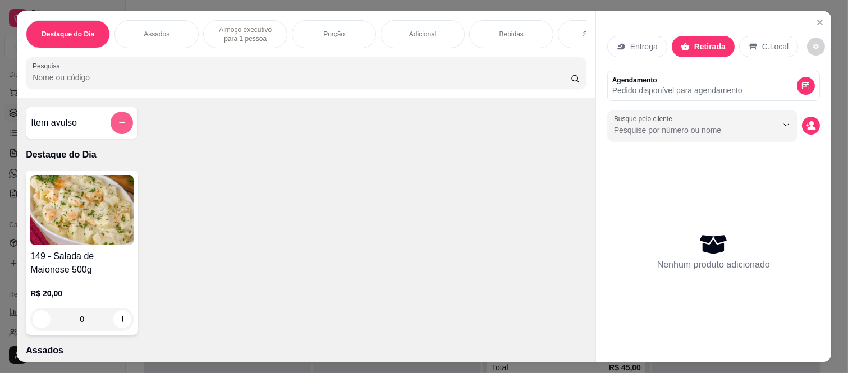
click at [119, 126] on icon "add-separate-item" at bounding box center [122, 123] width 6 height 6
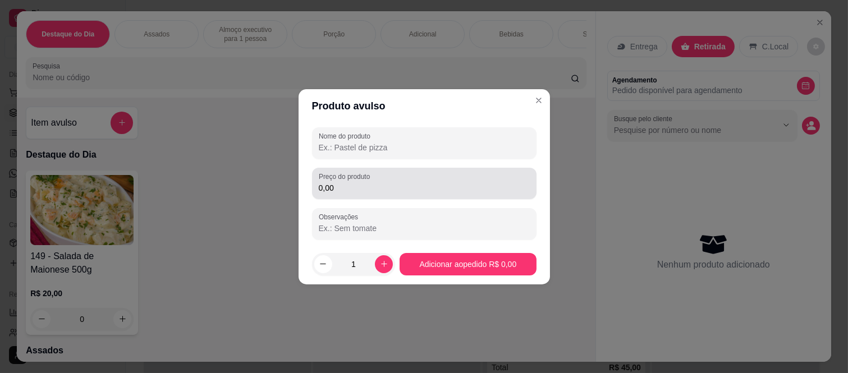
click at [372, 180] on label "Preço do produto" at bounding box center [346, 177] width 55 height 10
click at [372, 182] on input "0,00" at bounding box center [424, 187] width 211 height 11
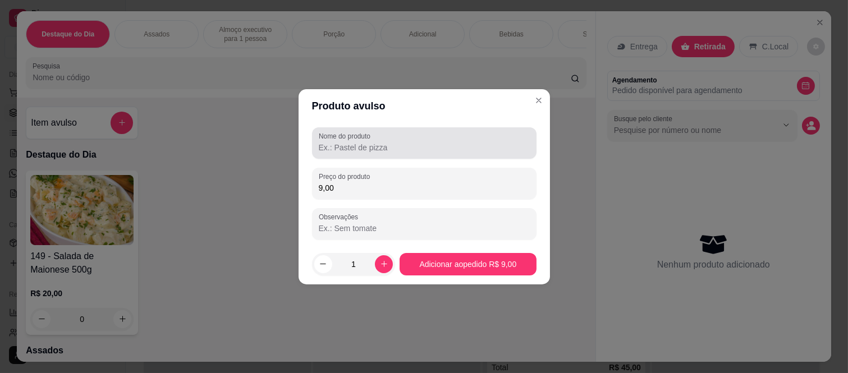
type input "9,00"
click at [374, 149] on input "Nome do produto" at bounding box center [424, 147] width 211 height 11
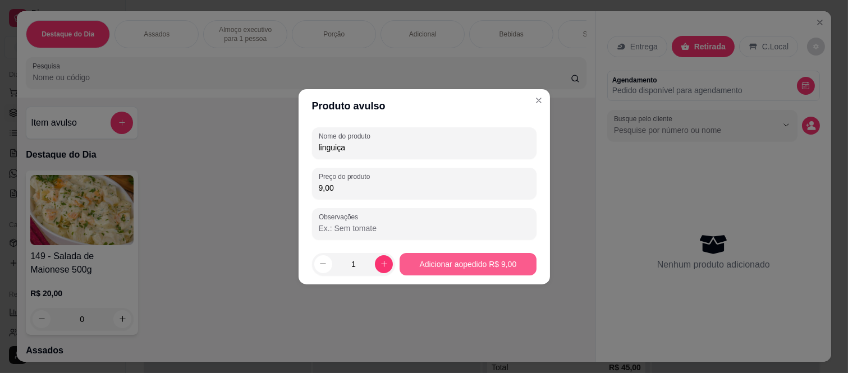
type input "linguiça"
click at [482, 279] on footer "1 Adicionar ao pedido R$ 9,00" at bounding box center [425, 264] width 252 height 40
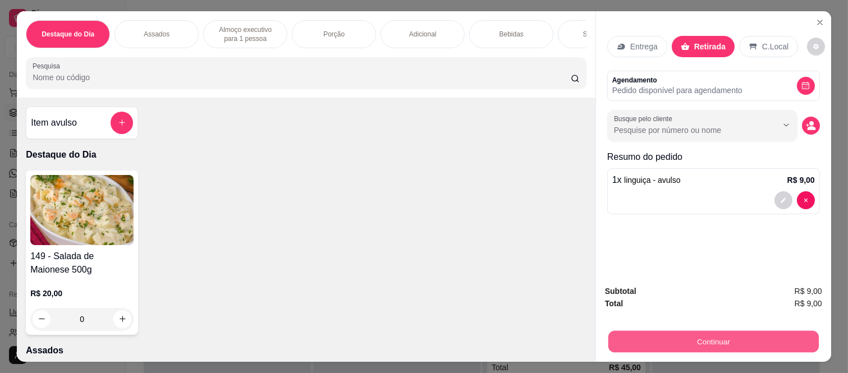
click at [720, 345] on button "Continuar" at bounding box center [714, 342] width 211 height 22
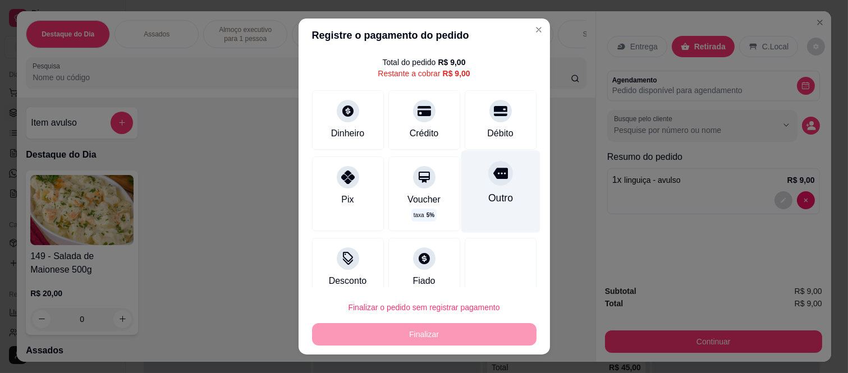
scroll to position [44, 0]
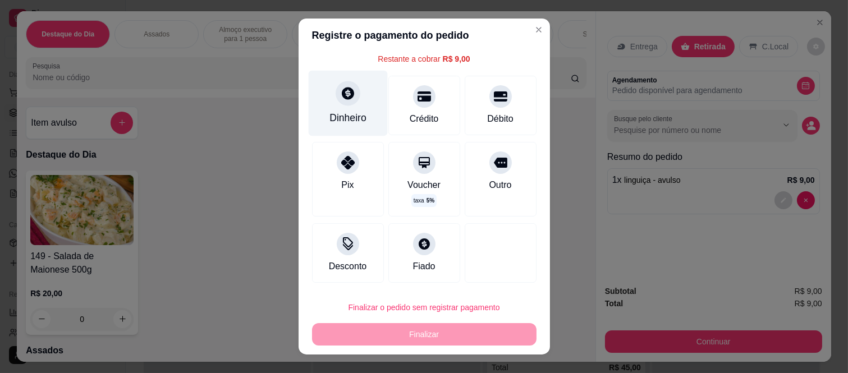
click at [340, 98] on icon at bounding box center [347, 93] width 15 height 15
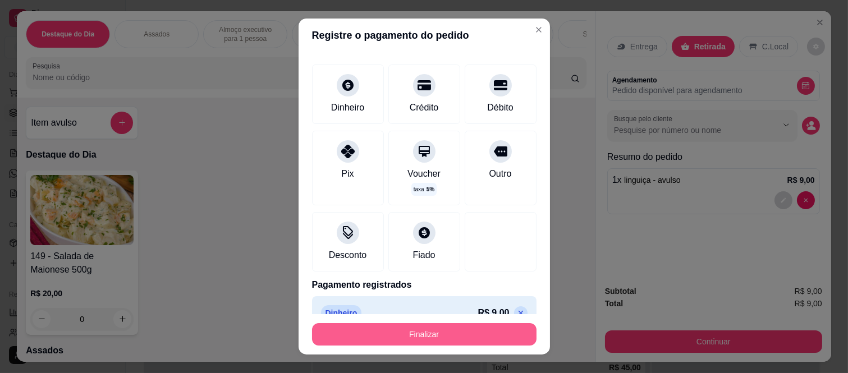
click at [410, 339] on button "Finalizar" at bounding box center [424, 334] width 225 height 22
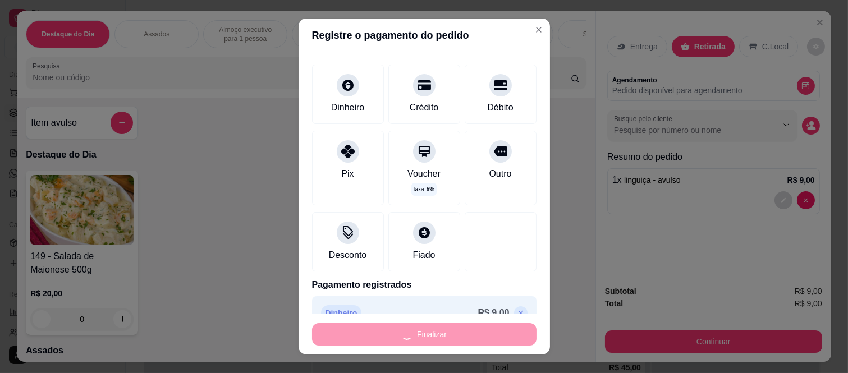
type input "-R$ 9,00"
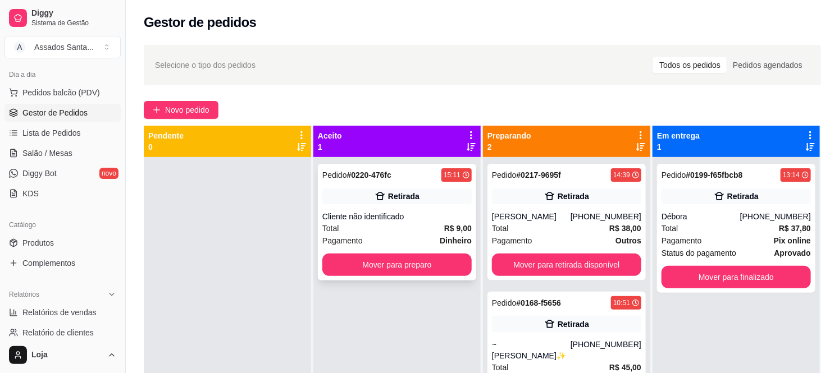
click at [428, 198] on div "Retirada" at bounding box center [396, 197] width 149 height 16
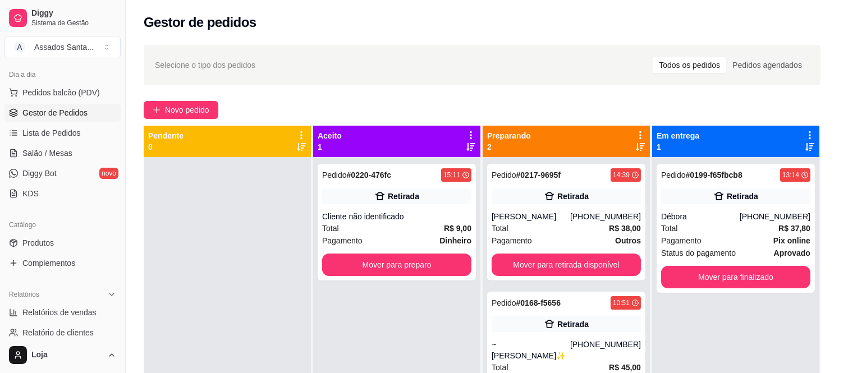
scroll to position [70, 0]
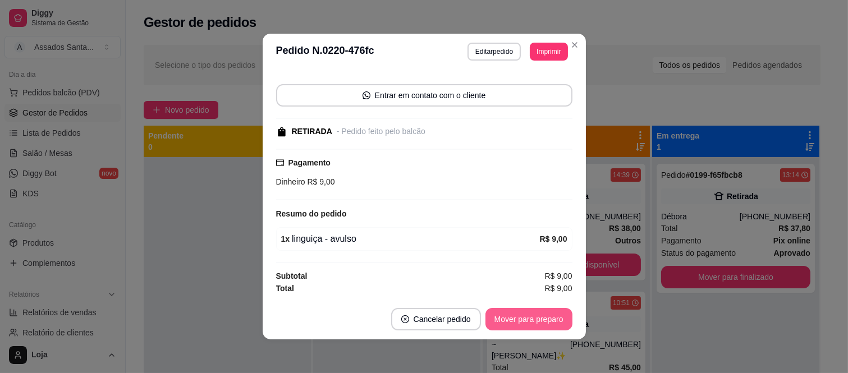
click at [508, 308] on div "Mover para preparo" at bounding box center [529, 319] width 87 height 22
click at [512, 311] on button "Mover para preparo" at bounding box center [529, 319] width 87 height 22
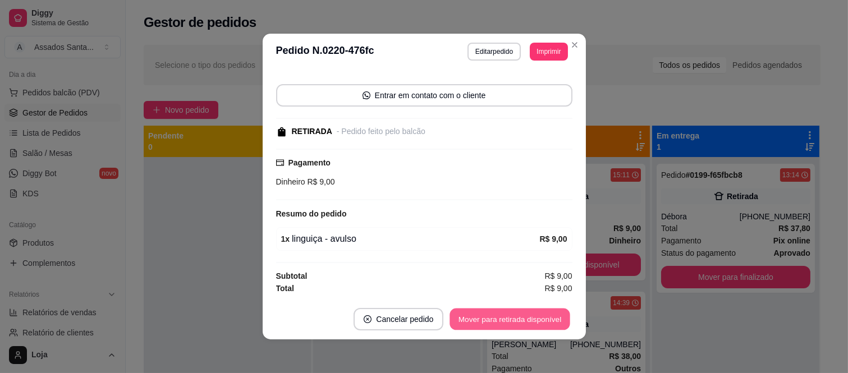
click at [512, 311] on button "Mover para retirada disponível" at bounding box center [510, 320] width 120 height 22
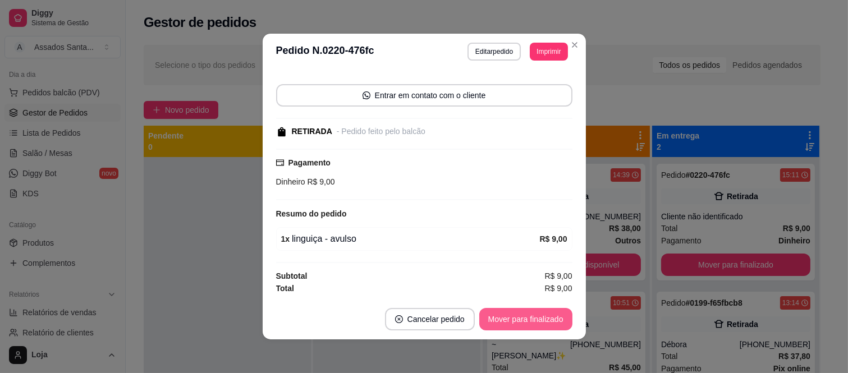
click at [512, 313] on button "Mover para finalizado" at bounding box center [526, 319] width 93 height 22
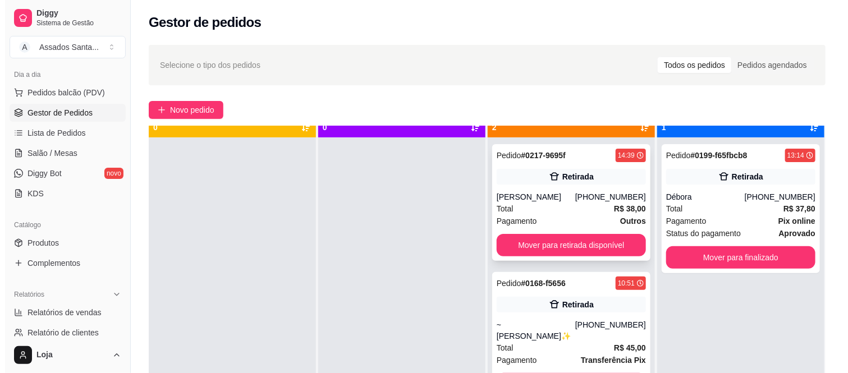
scroll to position [31, 0]
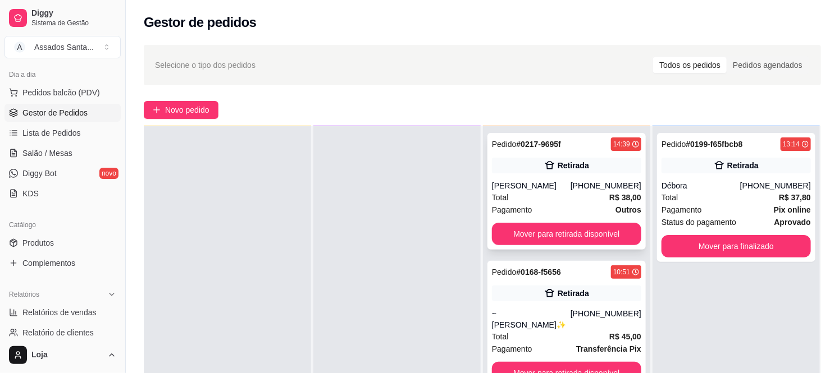
click at [538, 197] on div "Total R$ 38,00" at bounding box center [566, 197] width 149 height 12
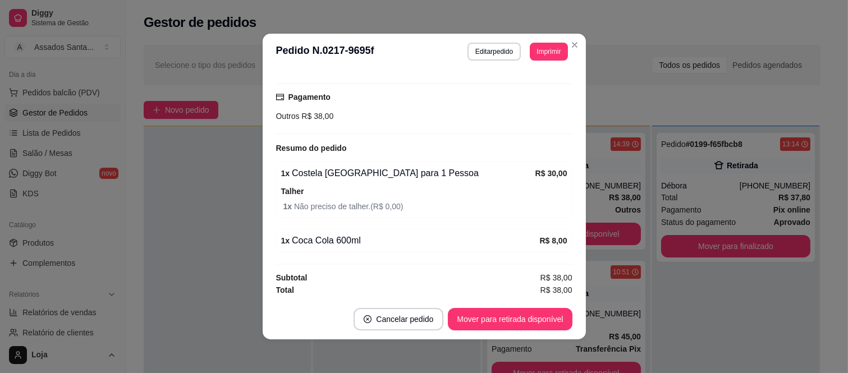
scroll to position [163, 0]
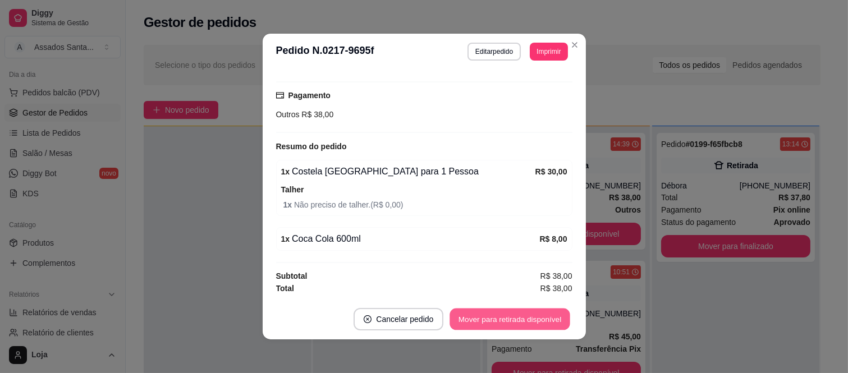
click at [515, 318] on button "Mover para retirada disponível" at bounding box center [510, 320] width 120 height 22
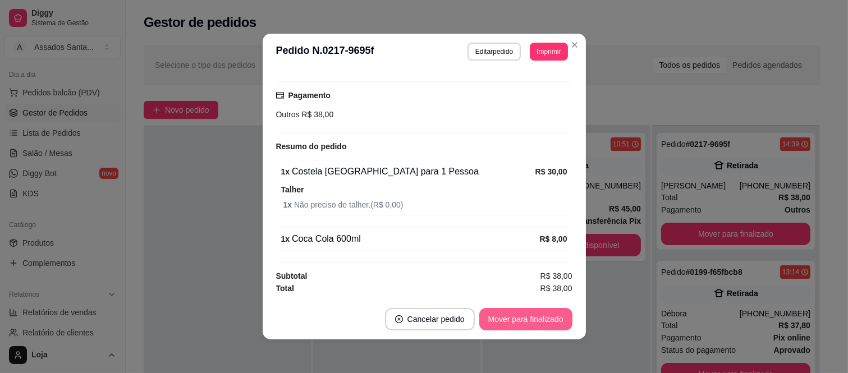
click at [515, 318] on button "Mover para finalizado" at bounding box center [526, 319] width 93 height 22
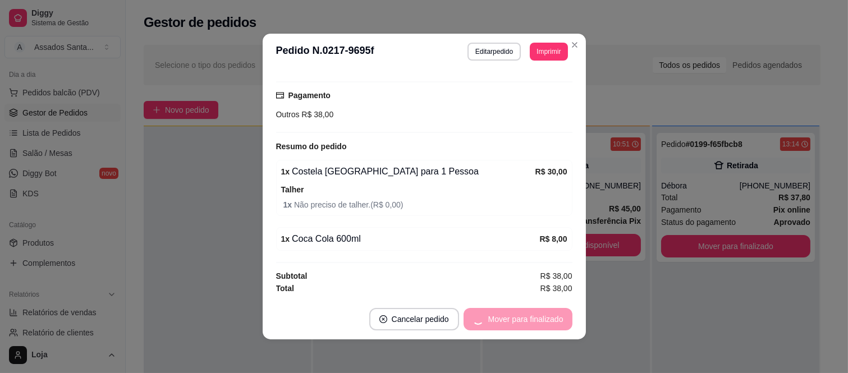
scroll to position [0, 0]
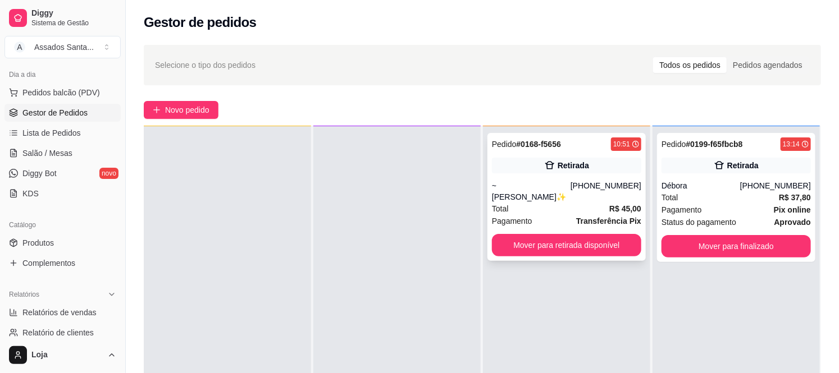
click at [577, 203] on div "Total R$ 45,00" at bounding box center [566, 209] width 149 height 12
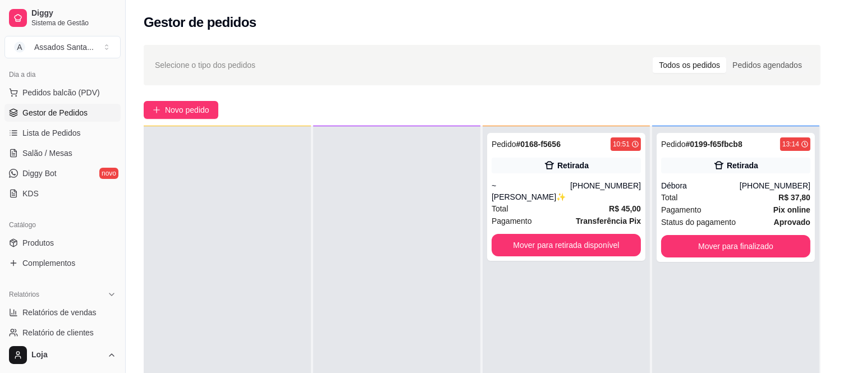
scroll to position [2, 0]
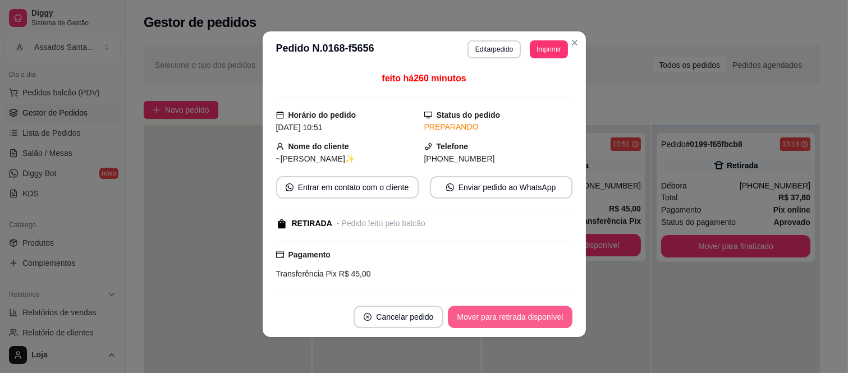
click at [537, 313] on button "Mover para retirada disponível" at bounding box center [510, 317] width 124 height 22
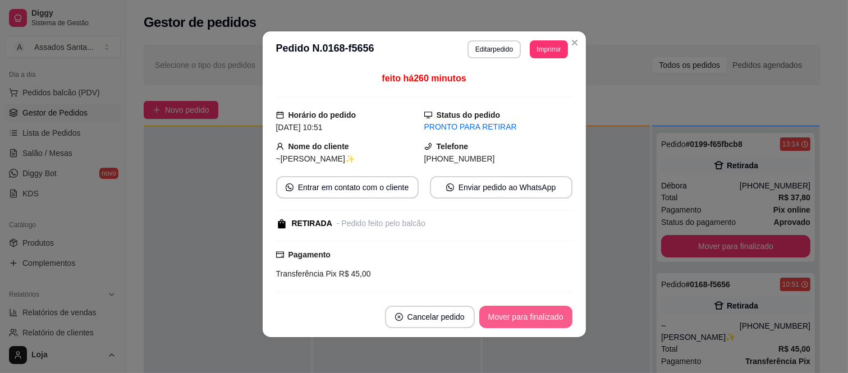
click at [537, 313] on button "Mover para finalizado" at bounding box center [526, 317] width 93 height 22
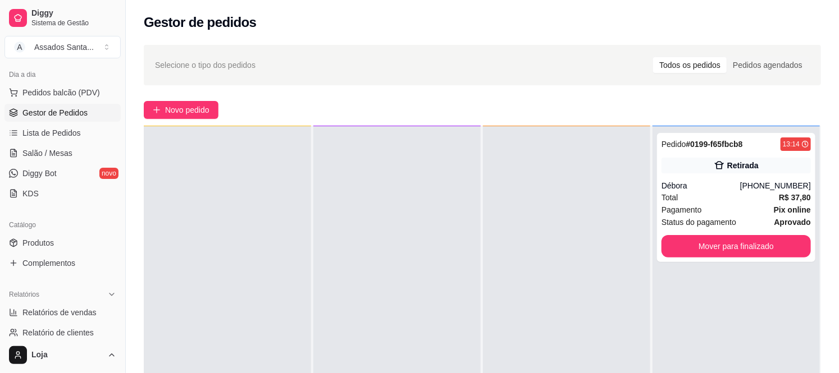
click at [706, 191] on div "Total R$ 37,80" at bounding box center [735, 197] width 149 height 12
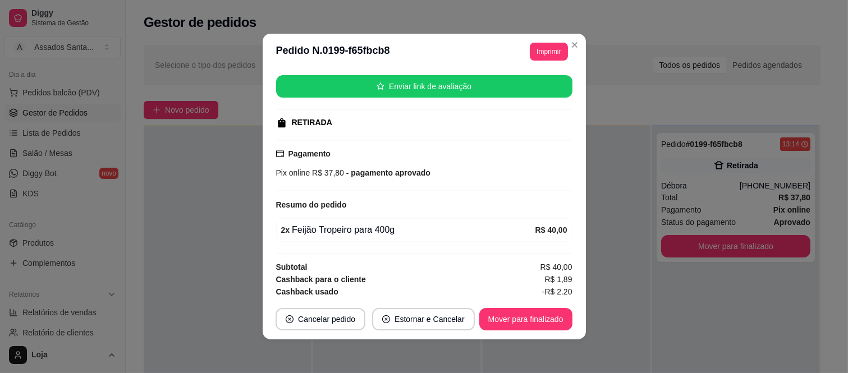
scroll to position [154, 0]
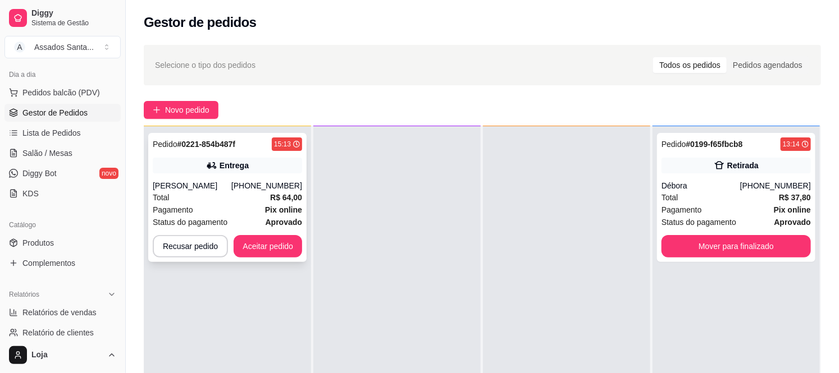
click at [205, 182] on div "Karen Barros" at bounding box center [192, 185] width 79 height 11
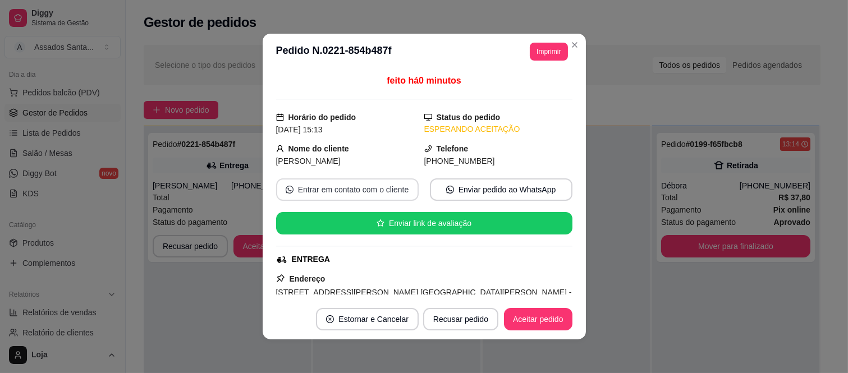
scroll to position [229, 0]
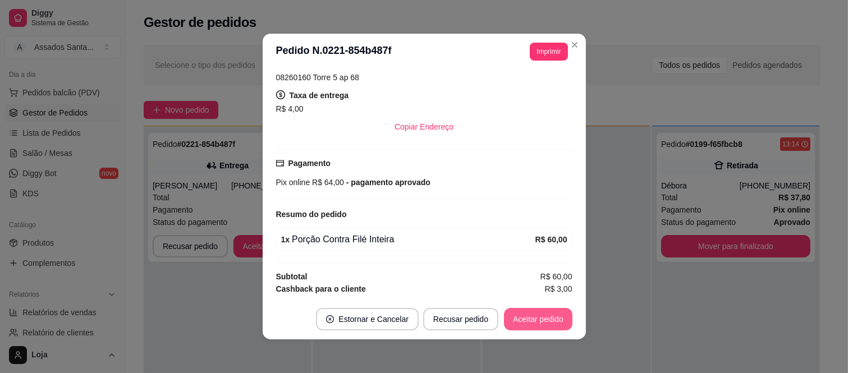
click at [554, 326] on button "Aceitar pedido" at bounding box center [538, 319] width 69 height 22
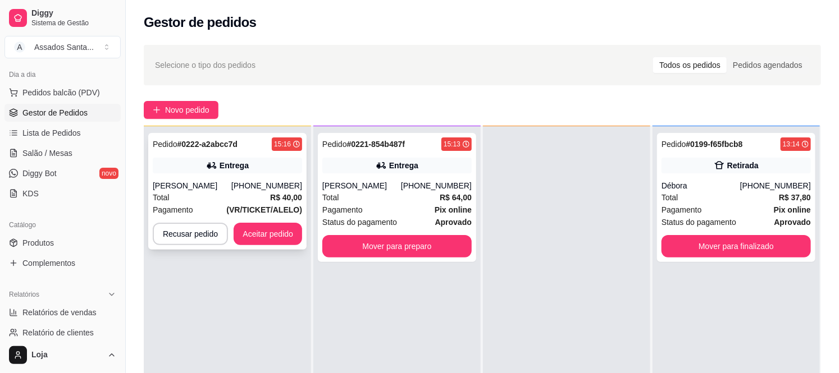
click at [251, 166] on div "Entrega" at bounding box center [227, 166] width 149 height 16
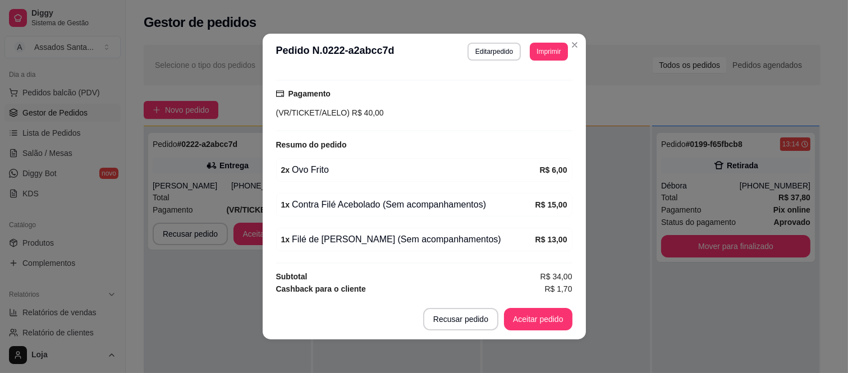
scroll to position [299, 0]
click at [538, 323] on button "Aceitar pedido" at bounding box center [538, 320] width 66 height 22
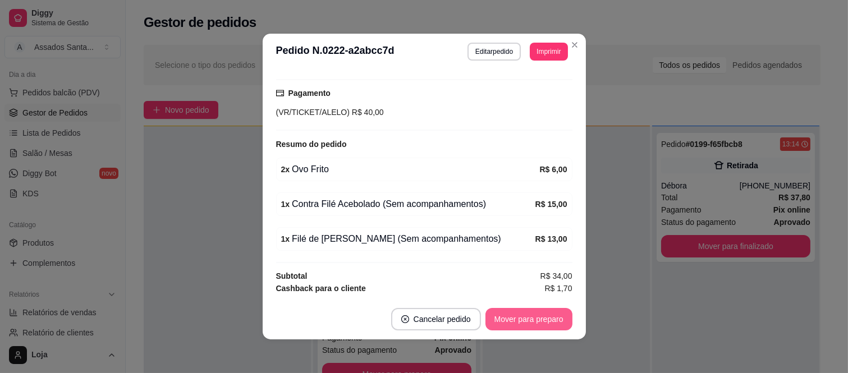
click at [540, 321] on button "Mover para preparo" at bounding box center [529, 319] width 87 height 22
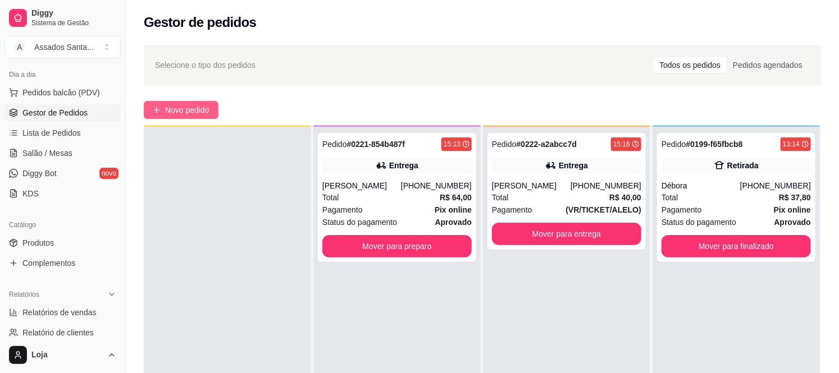
click at [175, 107] on span "Novo pedido" at bounding box center [187, 110] width 44 height 12
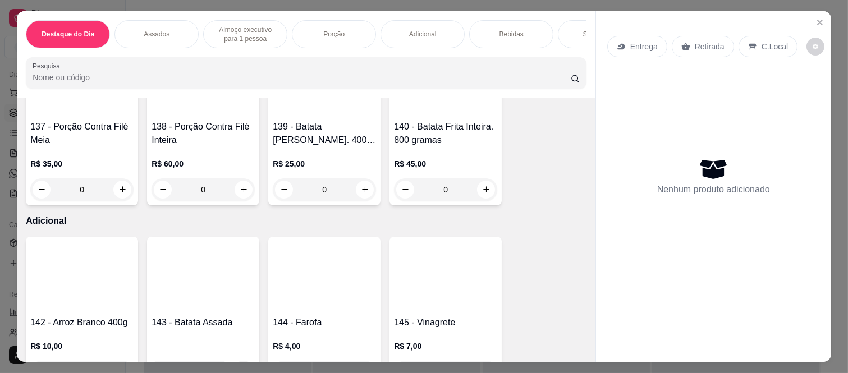
scroll to position [562, 0]
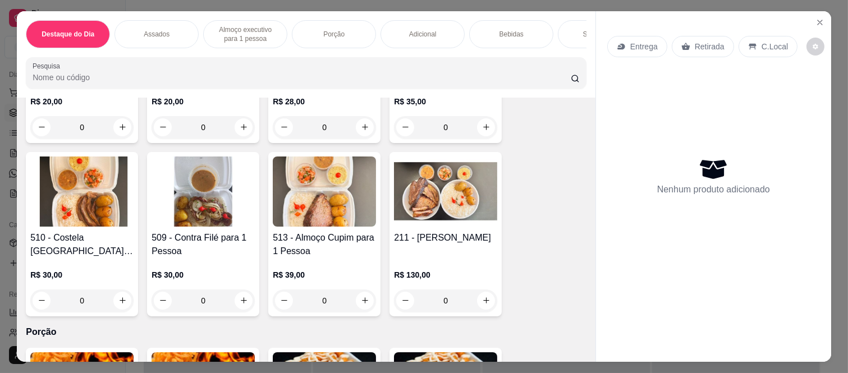
click at [115, 291] on div "0" at bounding box center [81, 301] width 103 height 22
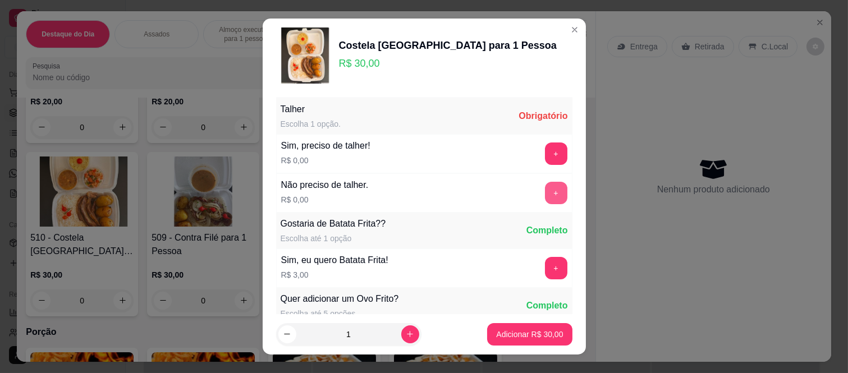
click at [541, 204] on div "+" at bounding box center [556, 193] width 31 height 22
click at [545, 197] on button "+" at bounding box center [556, 193] width 22 height 22
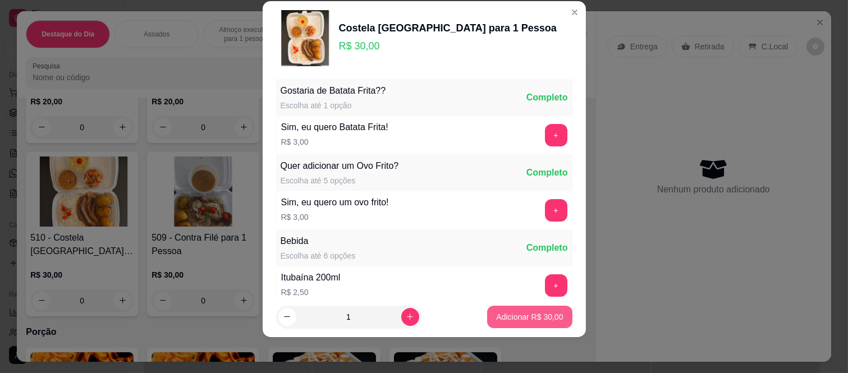
scroll to position [120, 0]
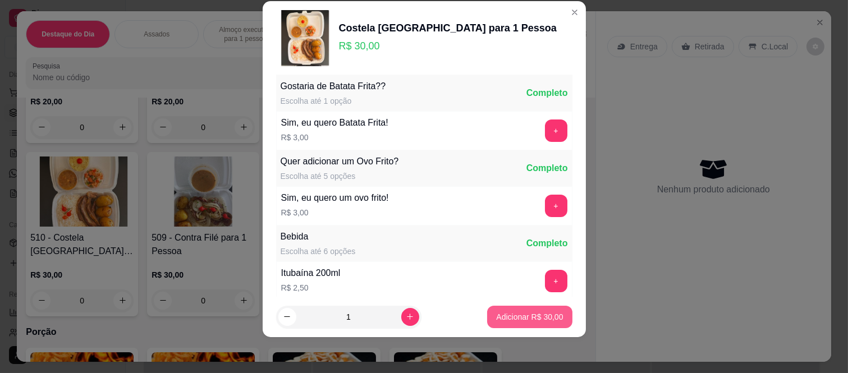
click at [504, 317] on p "Adicionar R$ 30,00" at bounding box center [529, 317] width 67 height 11
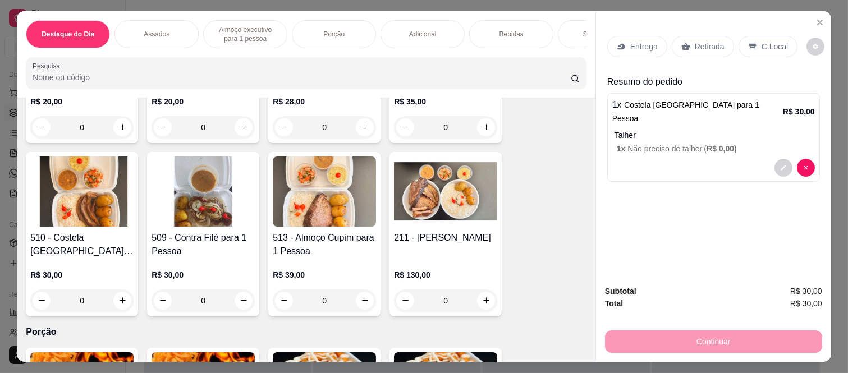
click at [358, 290] on div "0" at bounding box center [324, 301] width 103 height 22
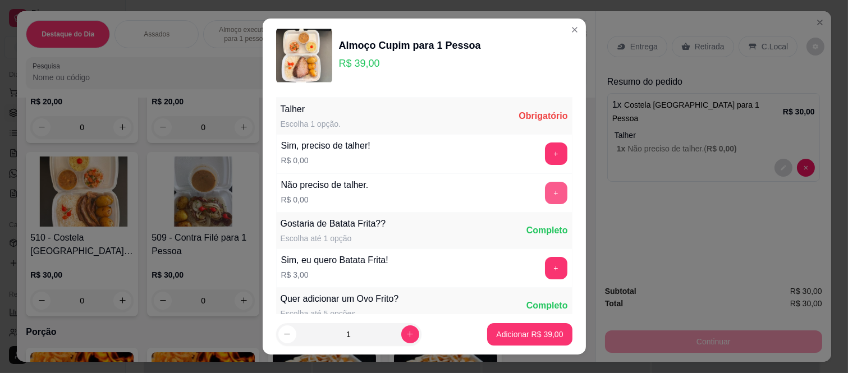
click at [545, 195] on button "+" at bounding box center [556, 193] width 22 height 22
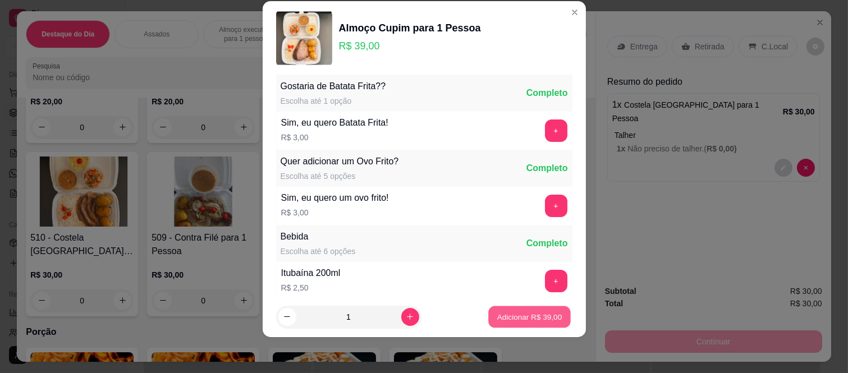
click at [518, 324] on button "Adicionar R$ 39,00" at bounding box center [530, 317] width 83 height 22
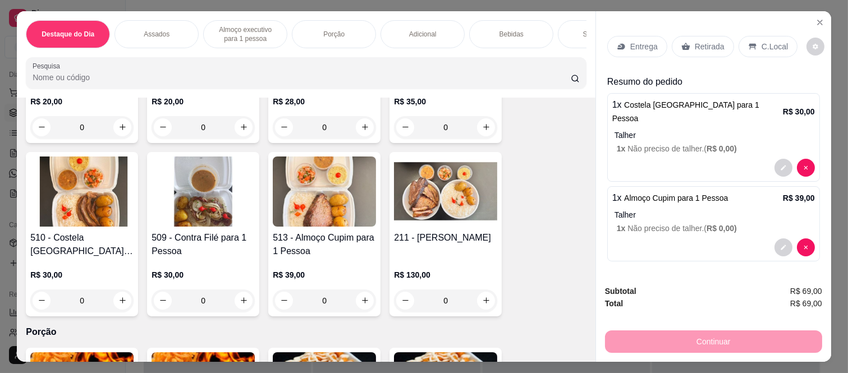
click at [710, 45] on p "Retirada" at bounding box center [710, 46] width 30 height 11
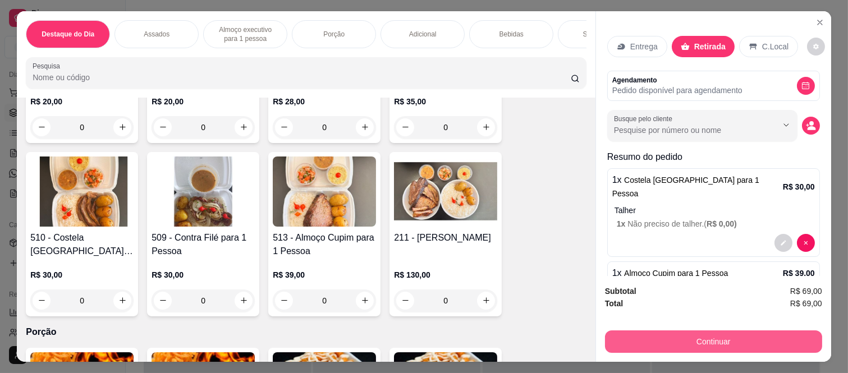
click at [683, 344] on button "Continuar" at bounding box center [713, 342] width 217 height 22
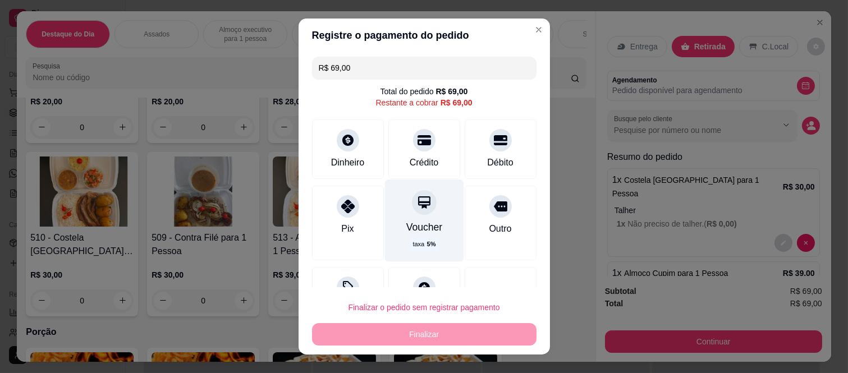
drag, startPoint x: 408, startPoint y: 145, endPoint x: 431, endPoint y: 204, distance: 63.8
click at [413, 148] on div at bounding box center [424, 140] width 22 height 22
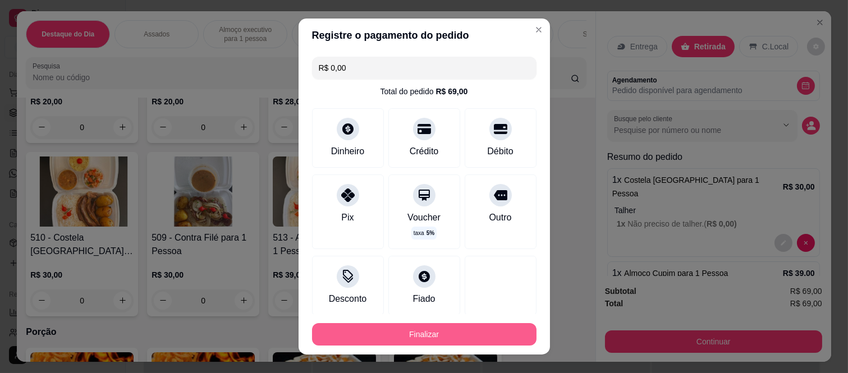
click at [430, 339] on button "Finalizar" at bounding box center [424, 334] width 225 height 22
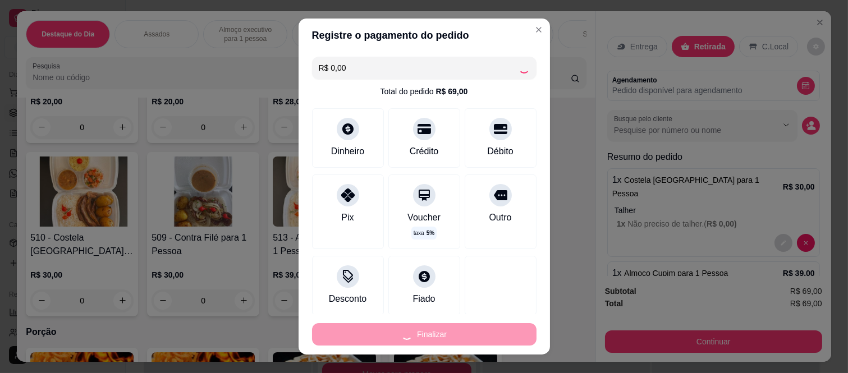
type input "-R$ 69,00"
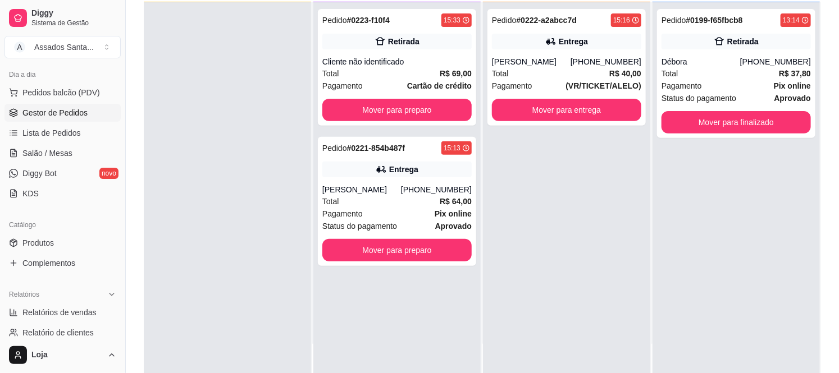
scroll to position [125, 0]
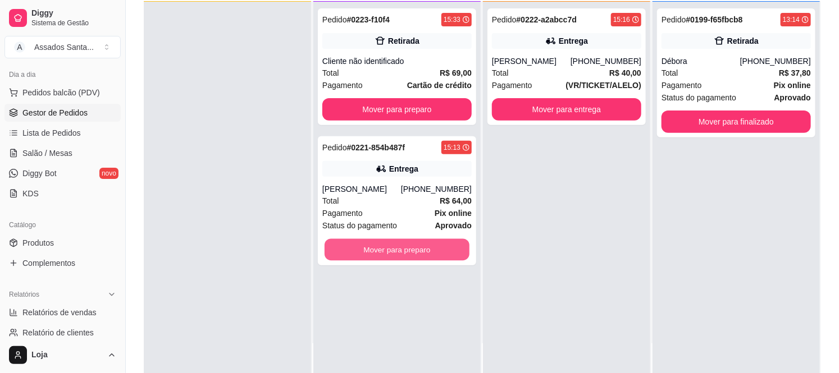
click at [405, 251] on button "Mover para preparo" at bounding box center [397, 250] width 145 height 22
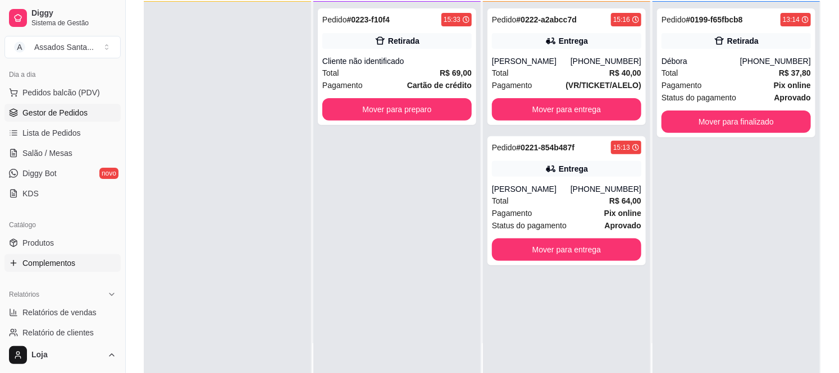
click at [60, 254] on link "Complementos" at bounding box center [62, 263] width 116 height 18
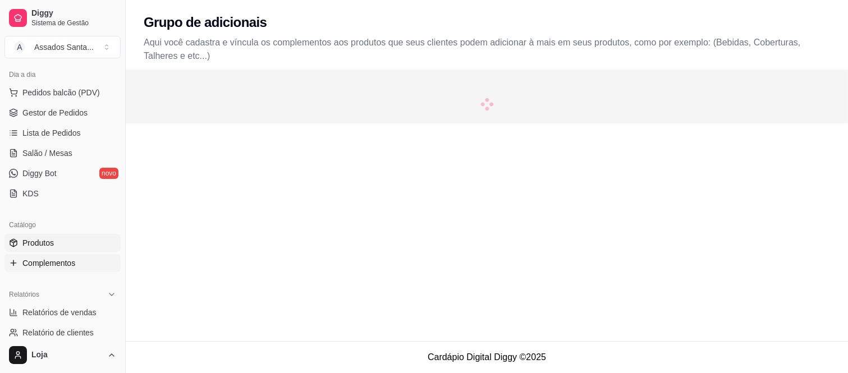
click at [60, 249] on link "Produtos" at bounding box center [62, 243] width 116 height 18
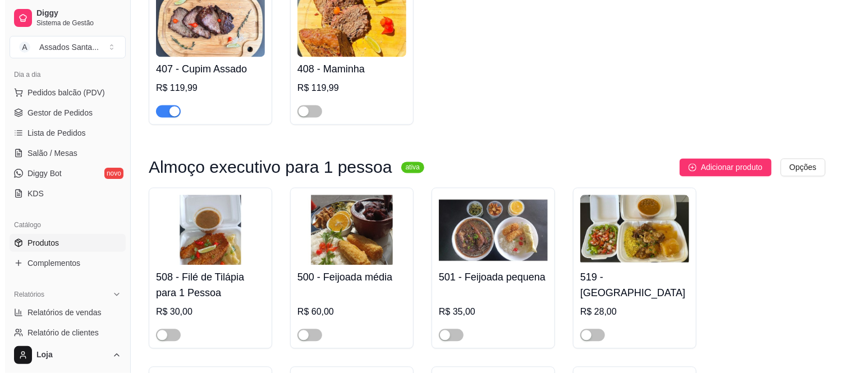
scroll to position [1123, 0]
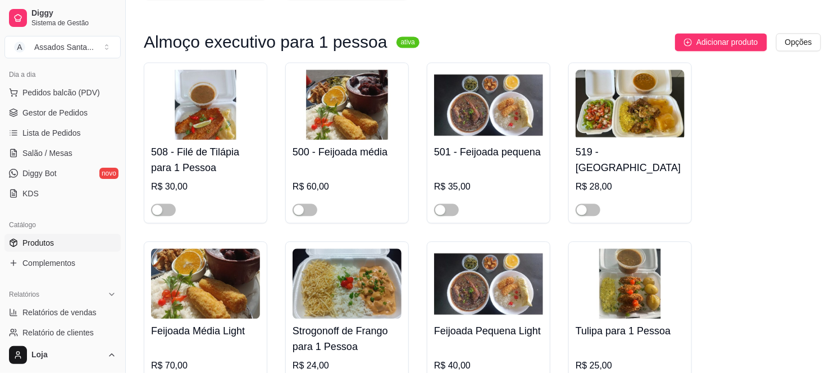
click at [653, 101] on img at bounding box center [630, 105] width 109 height 70
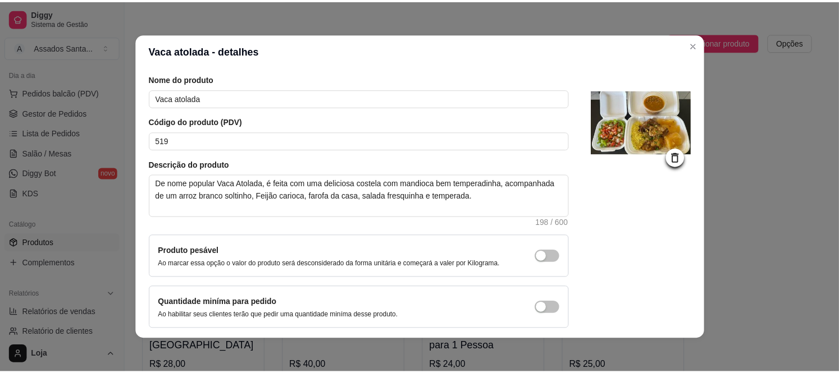
scroll to position [83, 0]
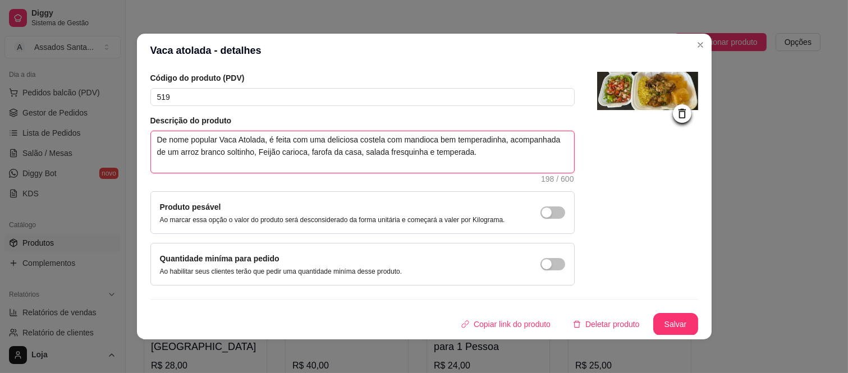
drag, startPoint x: 501, startPoint y: 139, endPoint x: 529, endPoint y: 156, distance: 32.3
click at [529, 156] on textarea "De nome popular Vaca Atolada, é feita com uma deliciosa costela com mandioca be…" at bounding box center [362, 152] width 423 height 42
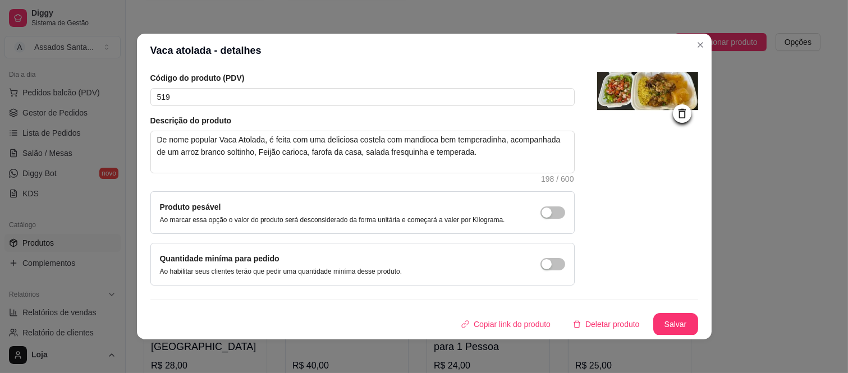
click at [452, 227] on div "Produto pesável Ao marcar essa opção o valor do produto será desconsiderado da …" at bounding box center [362, 212] width 425 height 43
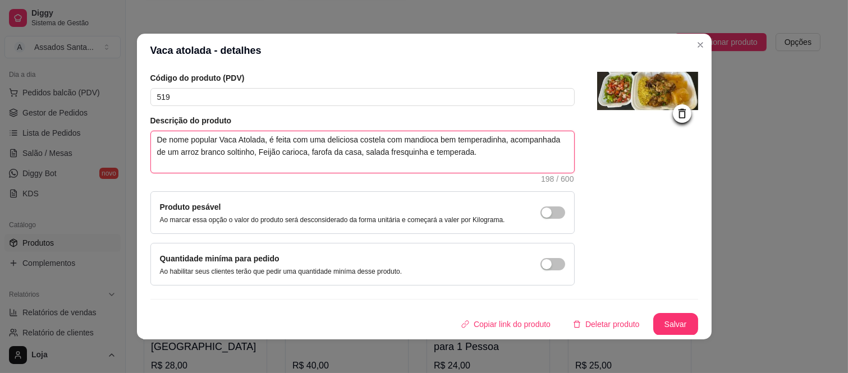
drag, startPoint x: 352, startPoint y: 140, endPoint x: 479, endPoint y: 166, distance: 130.1
click at [479, 166] on textarea "De nome popular Vaca Atolada, é feita com uma deliciosa costela com mandioca be…" at bounding box center [362, 152] width 423 height 42
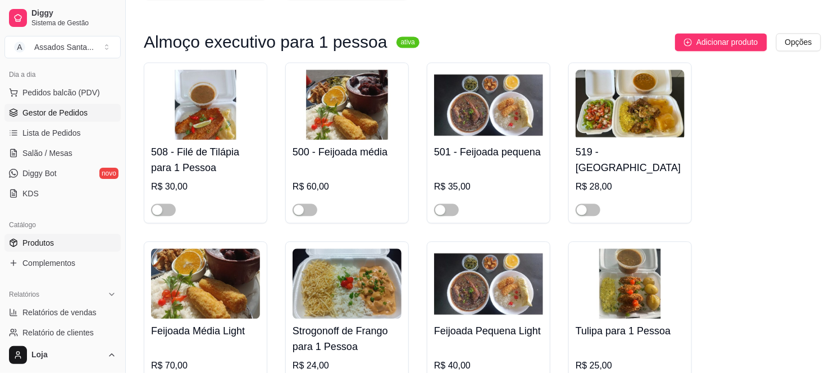
click at [56, 113] on span "Gestor de Pedidos" at bounding box center [54, 112] width 65 height 11
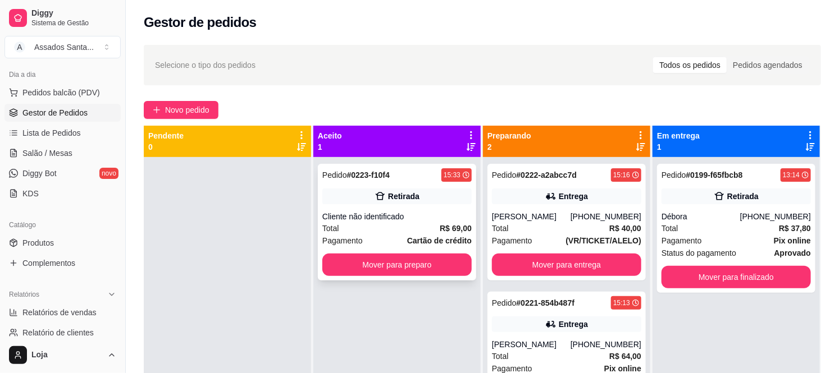
click at [341, 202] on div "Retirada" at bounding box center [396, 197] width 149 height 16
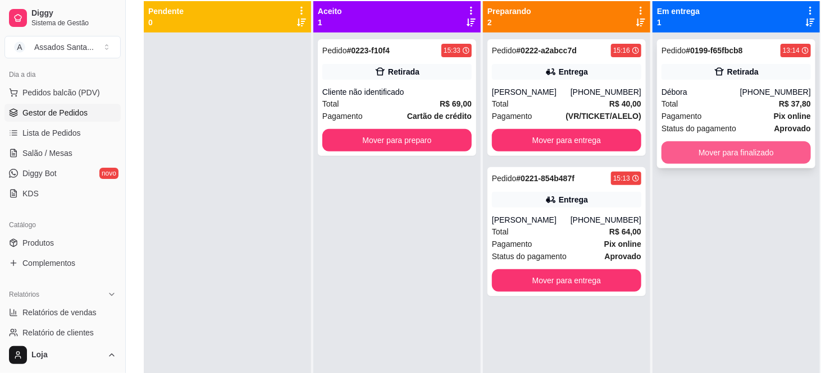
click at [687, 148] on button "Mover para finalizado" at bounding box center [735, 153] width 149 height 22
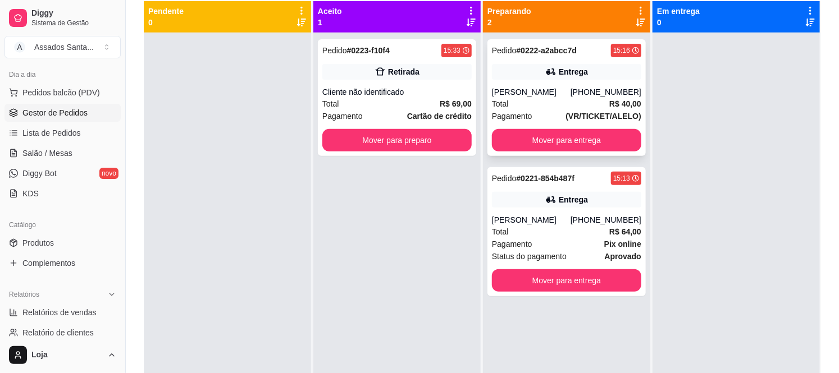
click at [592, 80] on div "Pedido # 0222-a2abcc7d 15:16 Entrega Yan Phillipe (11) 94848-5902 Total R$ 40,0…" at bounding box center [566, 97] width 158 height 117
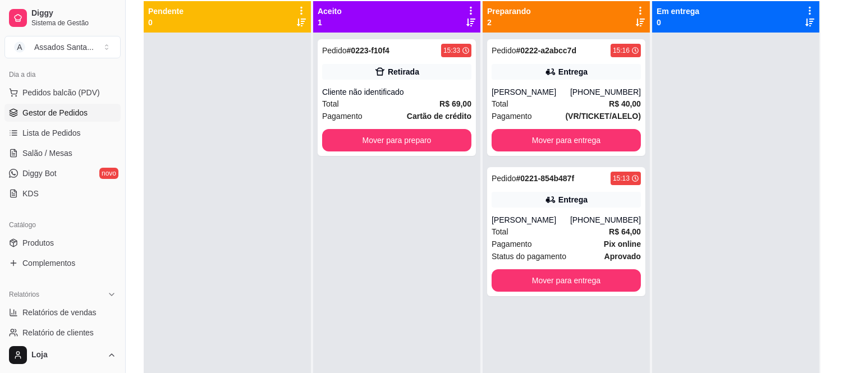
scroll to position [2, 0]
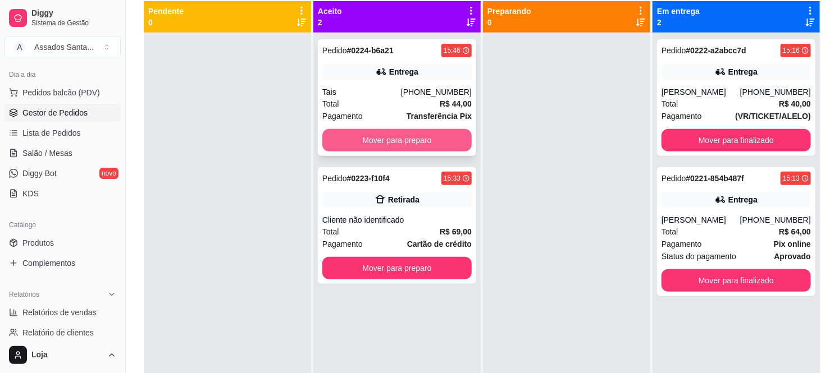
click at [360, 139] on button "Mover para preparo" at bounding box center [396, 140] width 149 height 22
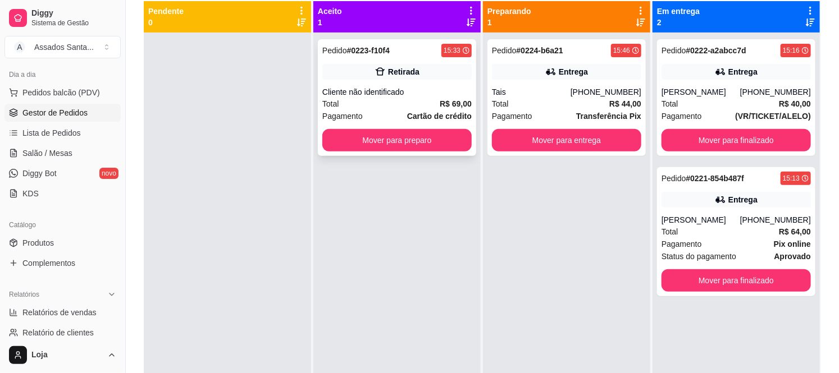
click at [366, 109] on div "Total R$ 69,00" at bounding box center [396, 104] width 149 height 12
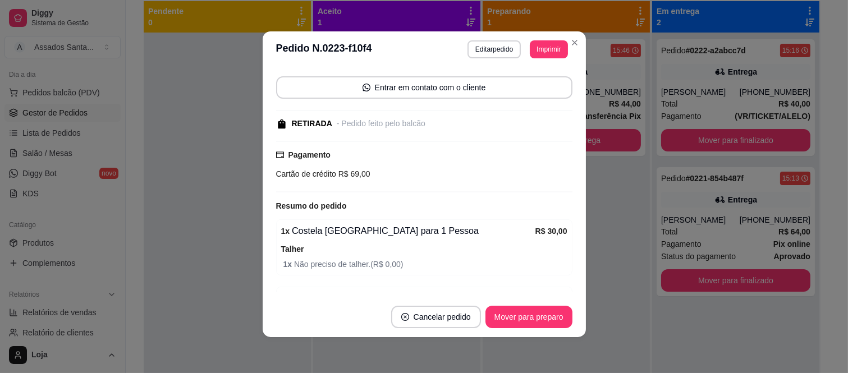
scroll to position [171, 0]
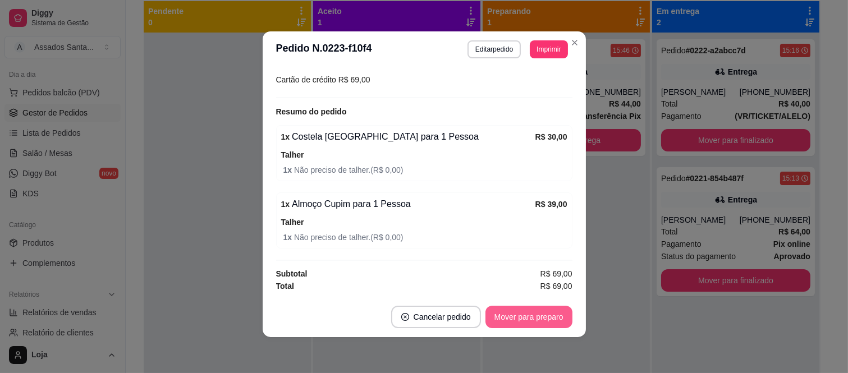
click at [519, 320] on button "Mover para preparo" at bounding box center [529, 317] width 87 height 22
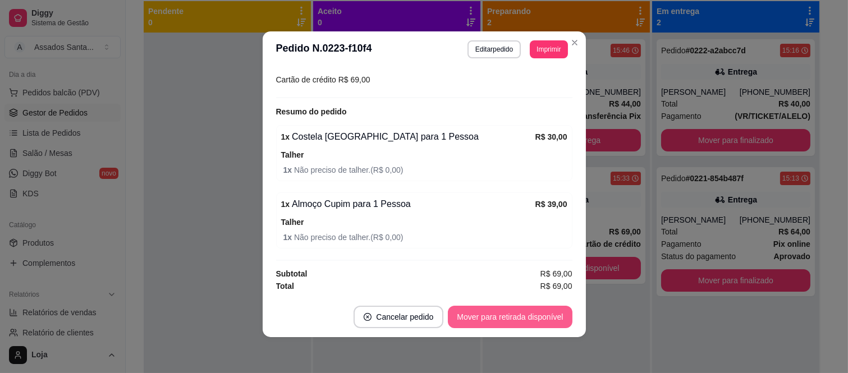
click at [519, 318] on button "Mover para retirada disponível" at bounding box center [510, 317] width 124 height 22
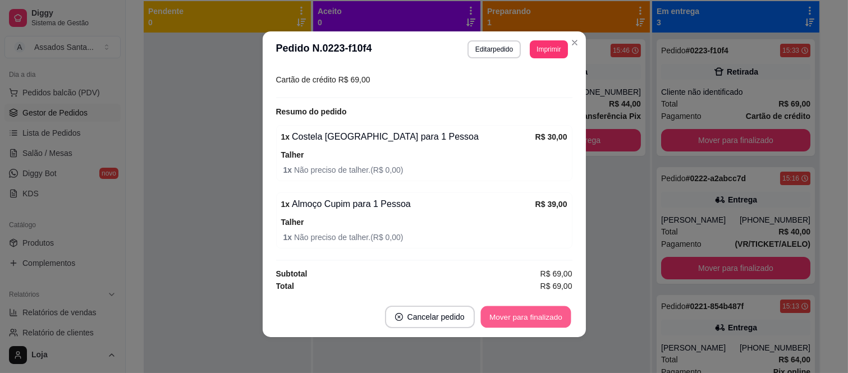
click at [519, 318] on button "Mover para finalizado" at bounding box center [526, 318] width 90 height 22
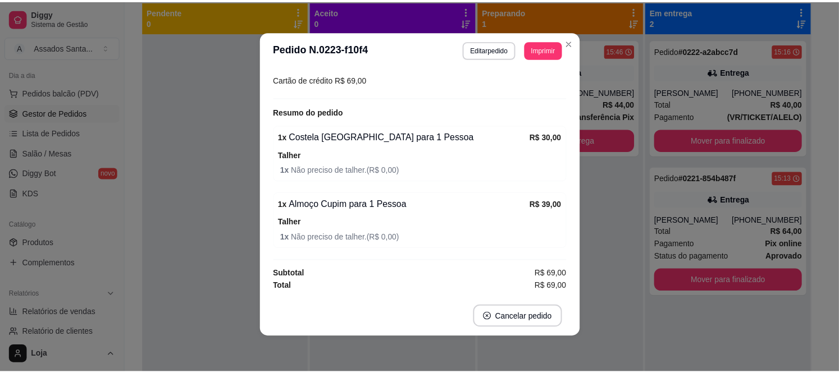
scroll to position [122, 0]
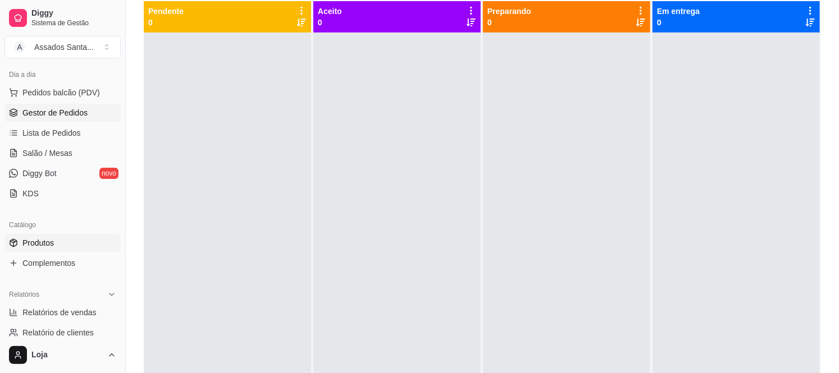
click at [54, 240] on link "Produtos" at bounding box center [62, 243] width 116 height 18
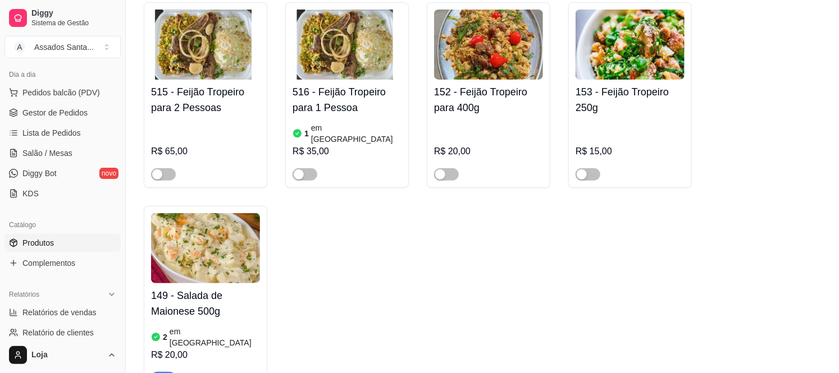
scroll to position [249, 0]
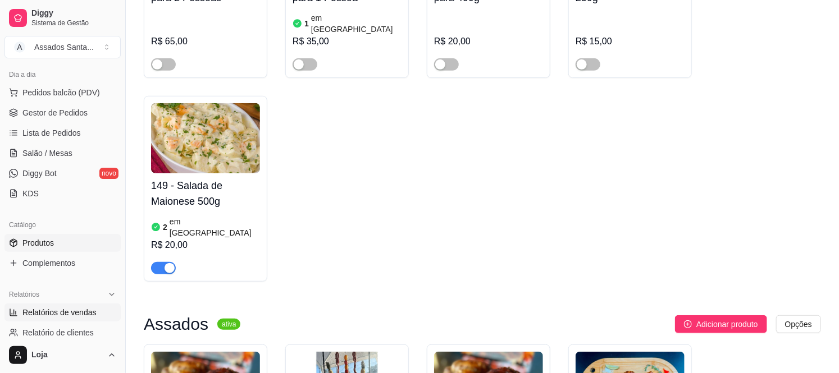
click at [63, 312] on span "Relatórios de vendas" at bounding box center [59, 312] width 74 height 11
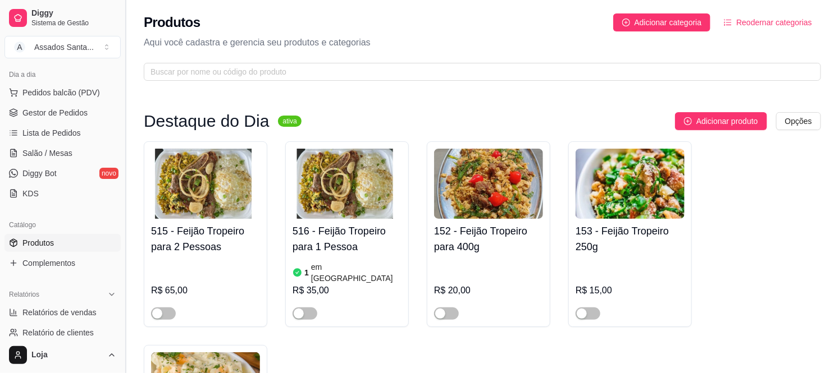
select select "ALL"
select select "0"
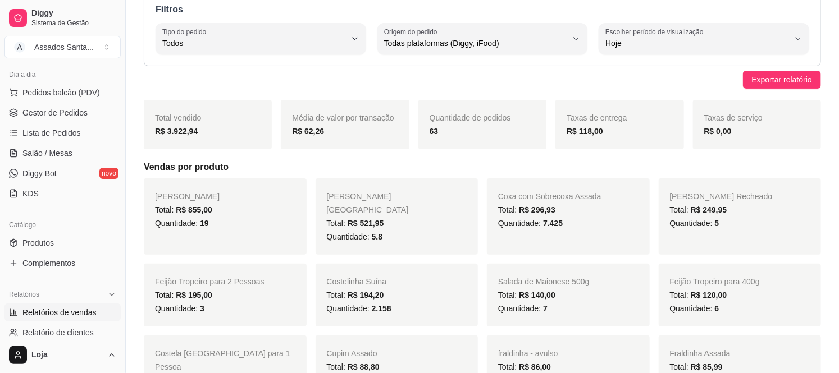
scroll to position [62, 0]
